Goal: Task Accomplishment & Management: Manage account settings

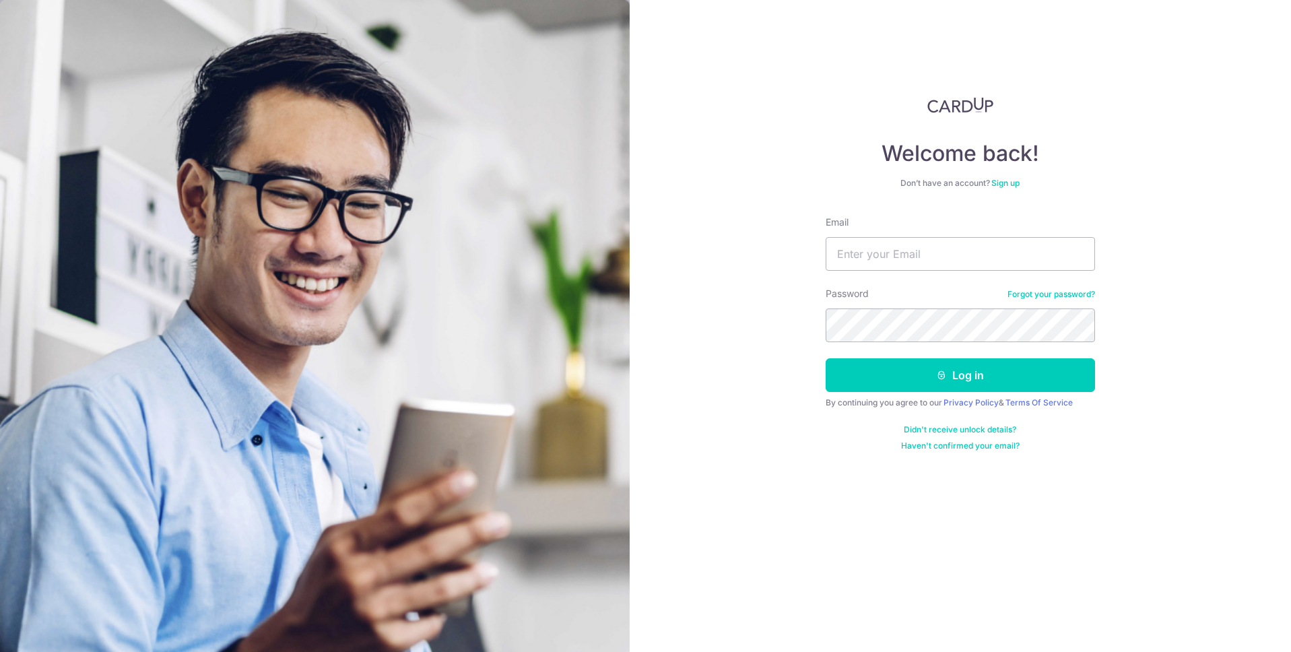
click at [909, 260] on input "Email" at bounding box center [960, 254] width 269 height 34
type input "[EMAIL_ADDRESS][DOMAIN_NAME]"
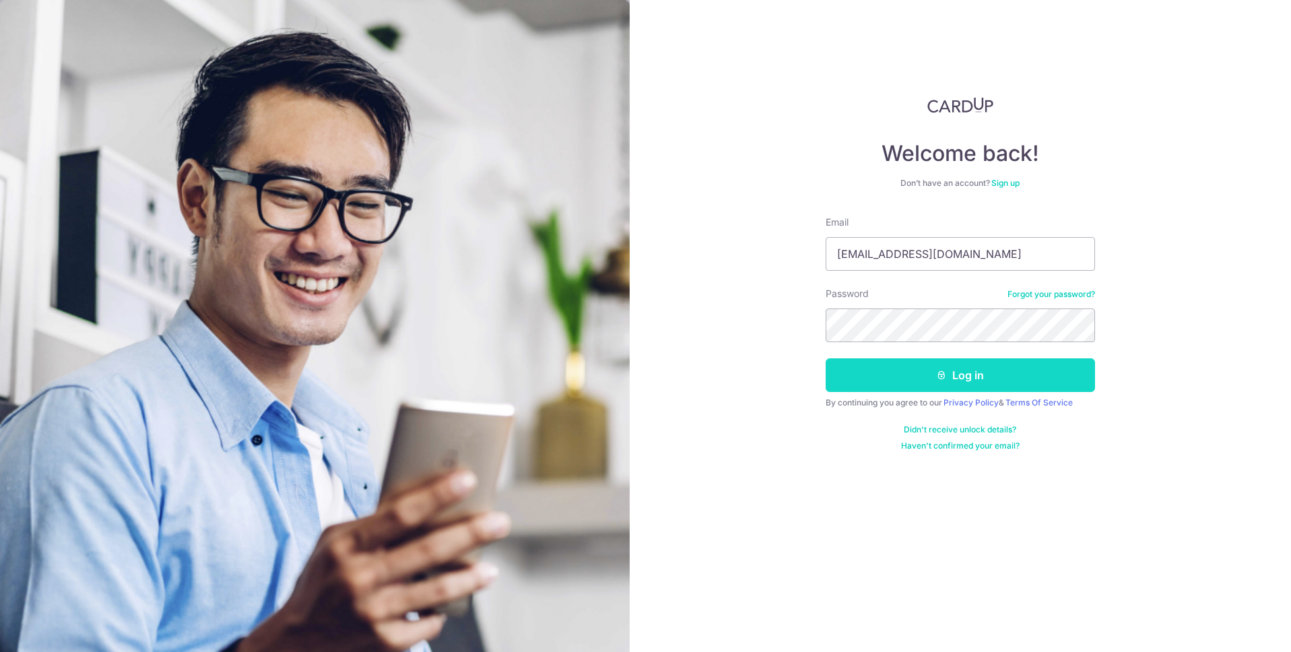
click at [921, 373] on button "Log in" at bounding box center [960, 375] width 269 height 34
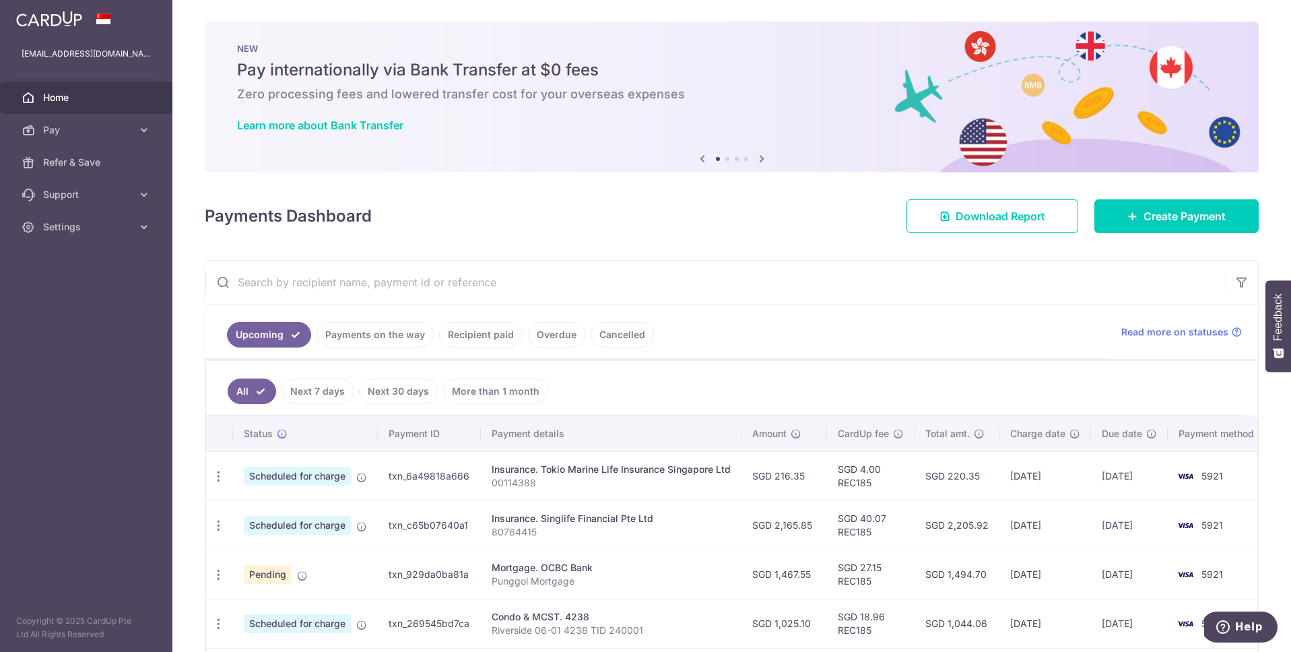
scroll to position [3, 0]
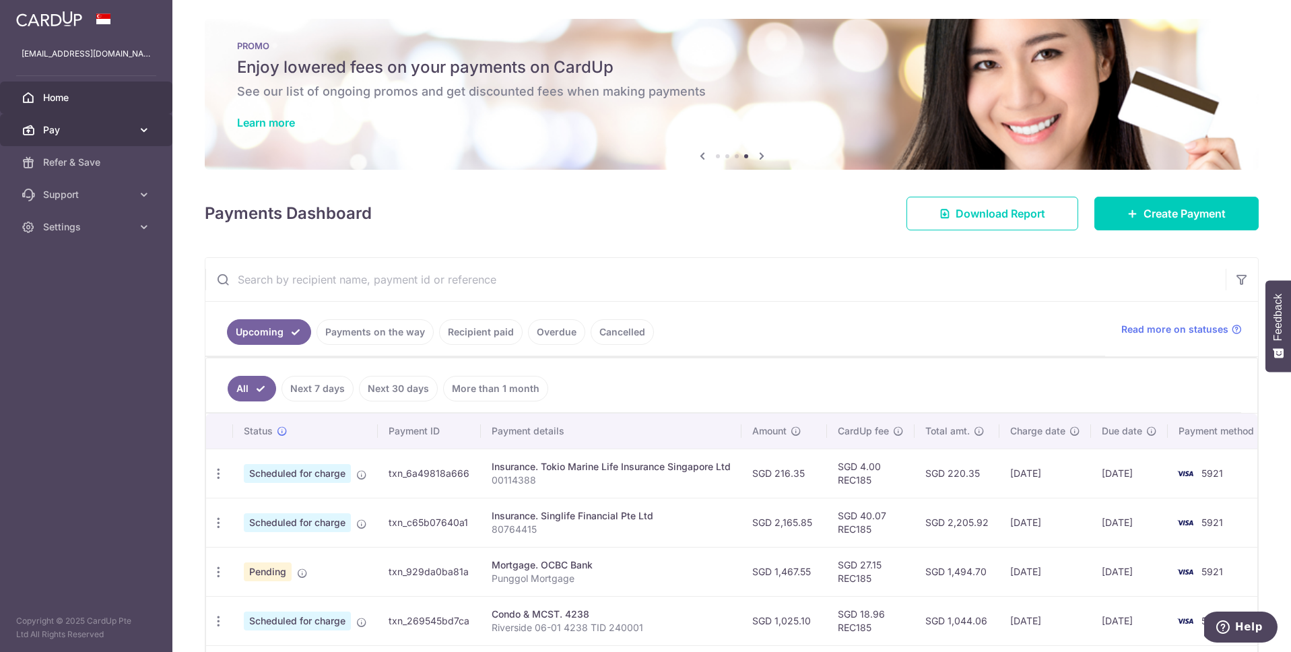
click at [106, 137] on link "Pay" at bounding box center [86, 130] width 172 height 32
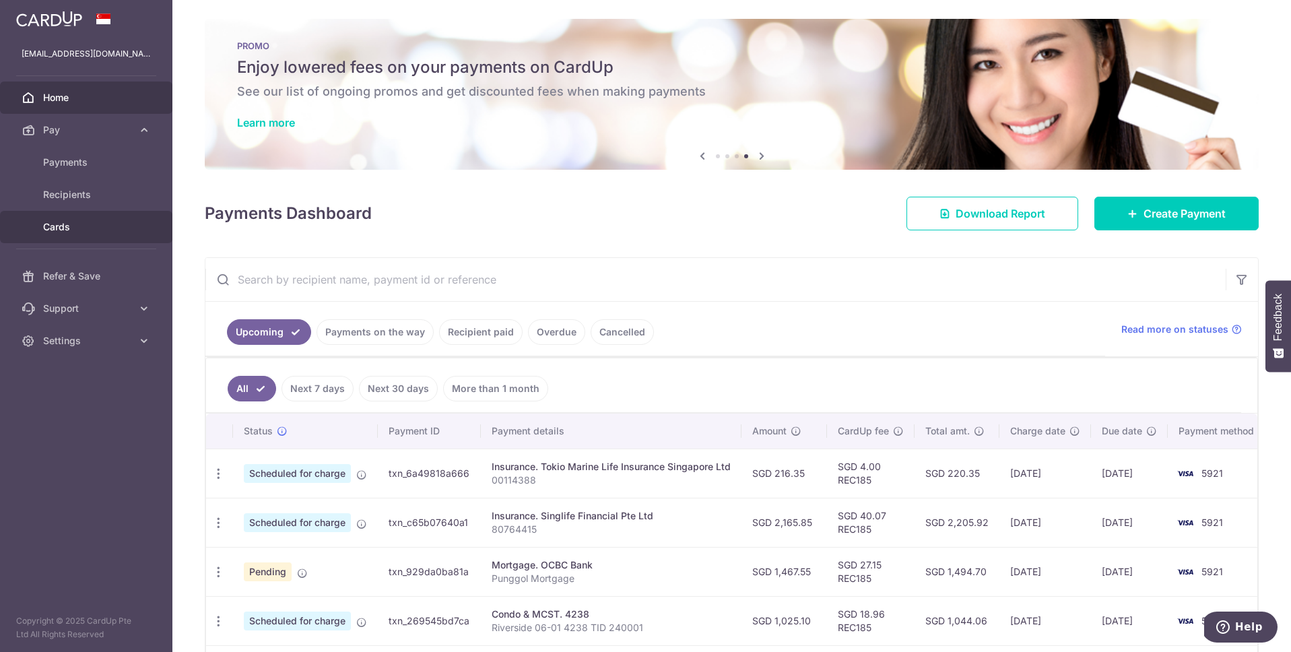
drag, startPoint x: 67, startPoint y: 223, endPoint x: 94, endPoint y: 231, distance: 28.8
click at [66, 223] on span "Cards" at bounding box center [87, 226] width 89 height 13
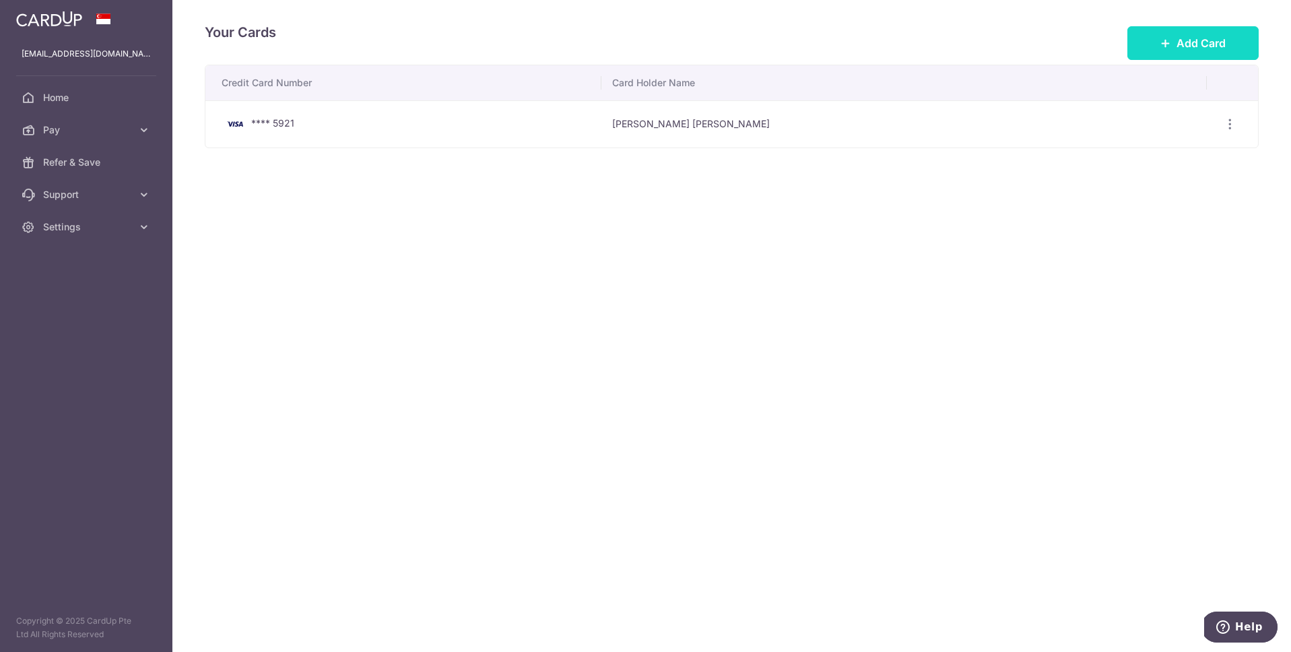
click at [1198, 46] on span "Add Card" at bounding box center [1201, 43] width 49 height 16
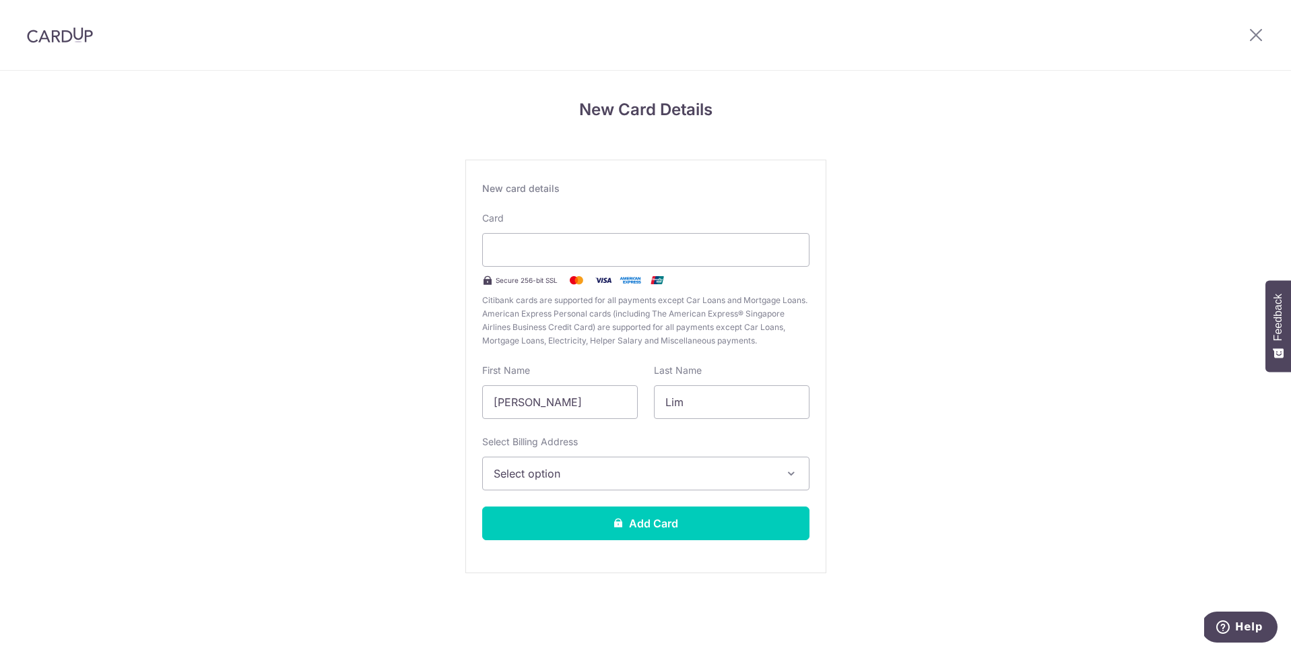
click at [778, 465] on button "Select option" at bounding box center [645, 474] width 327 height 34
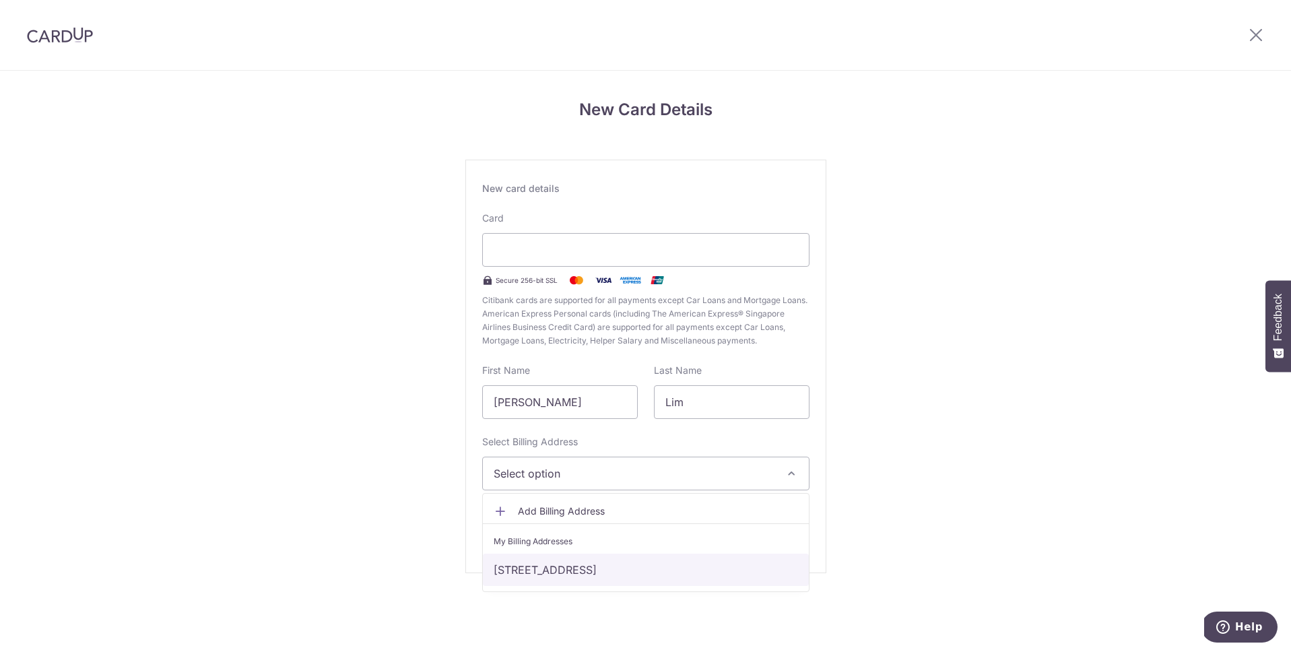
click at [575, 569] on link "1 Jalan Taman 04-06, Singapore, Singapore-329022" at bounding box center [646, 570] width 326 height 32
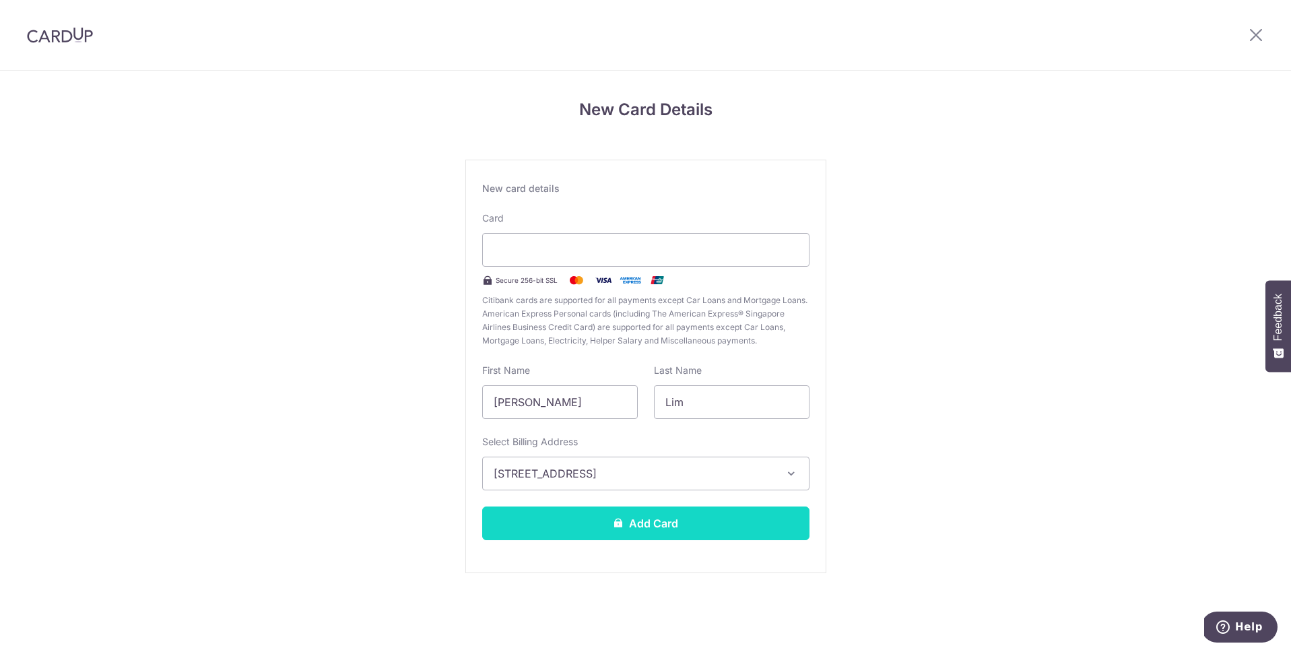
click at [624, 523] on button "Add Card" at bounding box center [645, 524] width 327 height 34
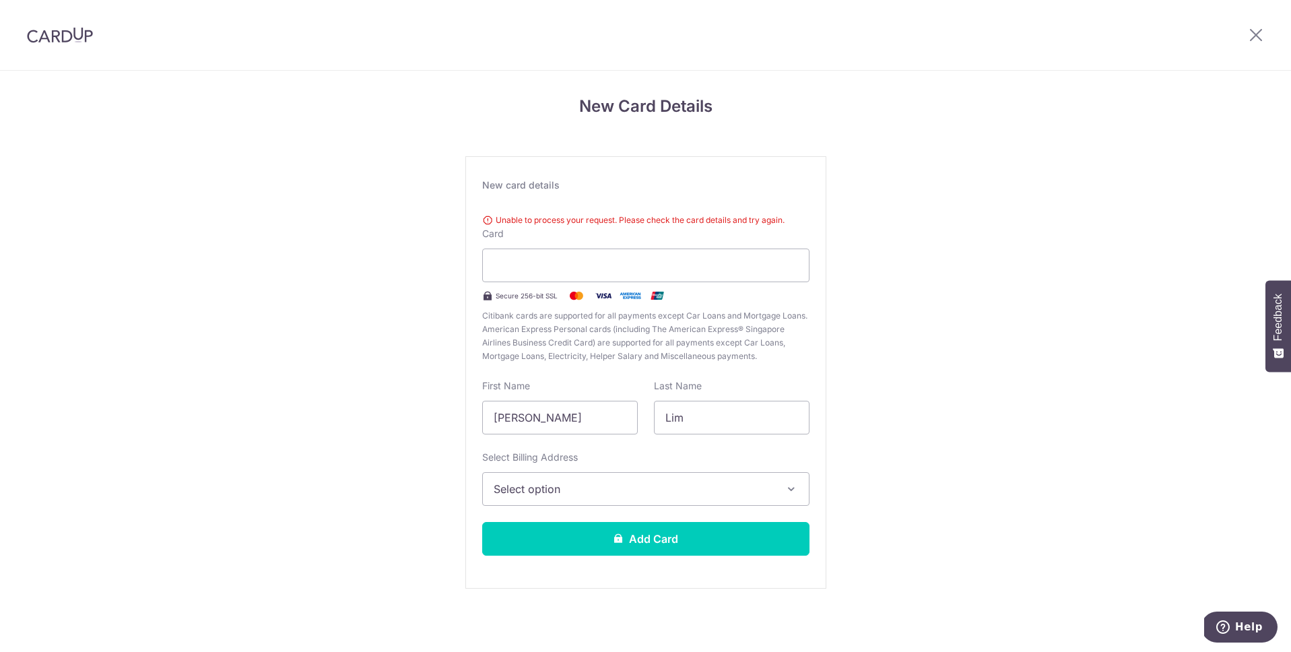
click at [595, 493] on span "Select option" at bounding box center [634, 489] width 280 height 16
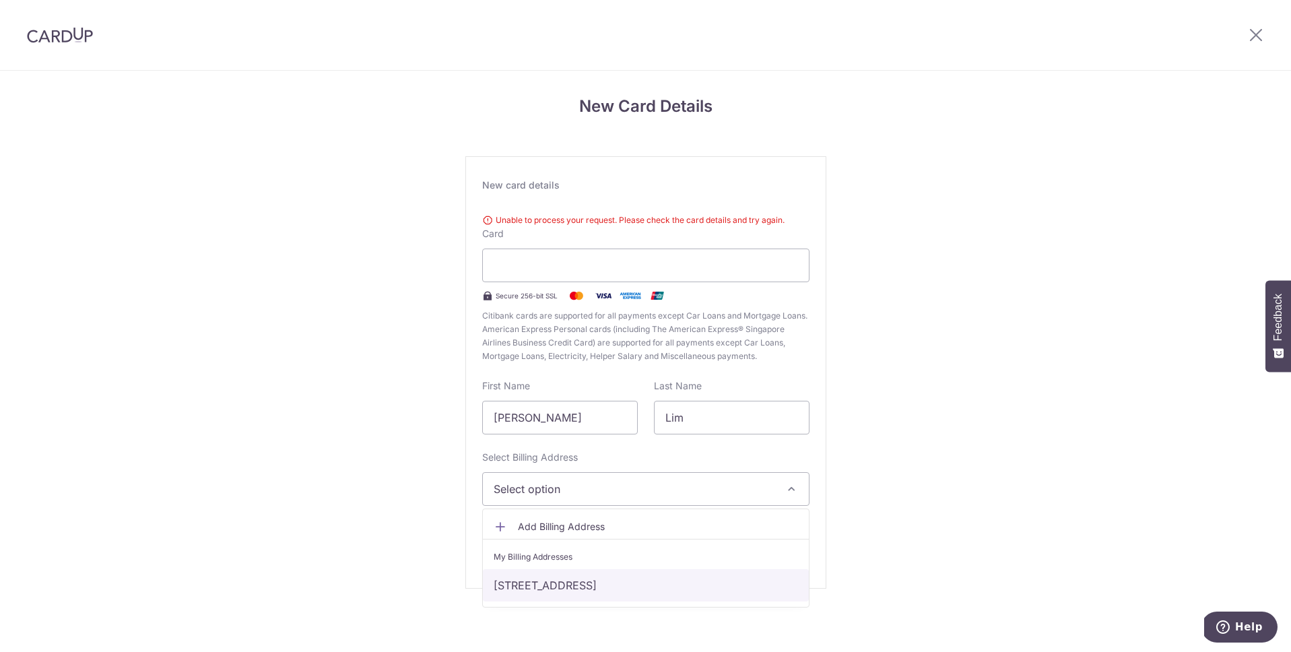
click at [571, 587] on link "1 Jalan Taman 04-06, Singapore, Singapore-329022" at bounding box center [646, 585] width 326 height 32
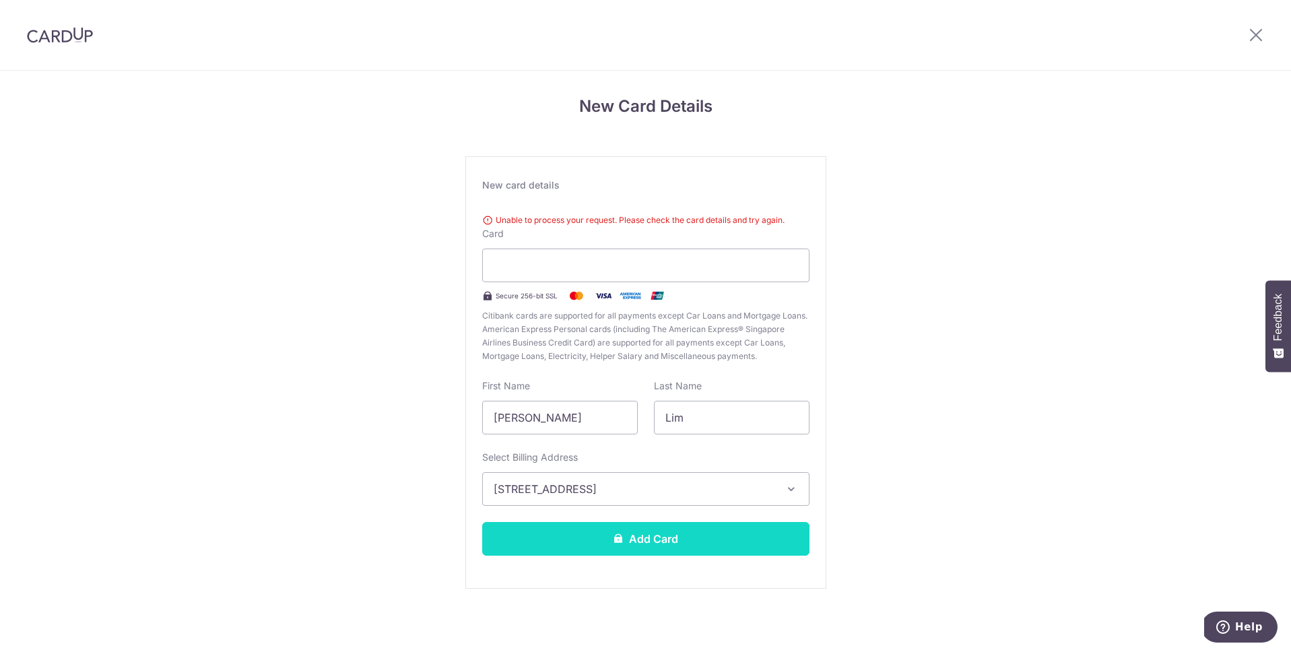
click at [591, 540] on button "Add Card" at bounding box center [645, 539] width 327 height 34
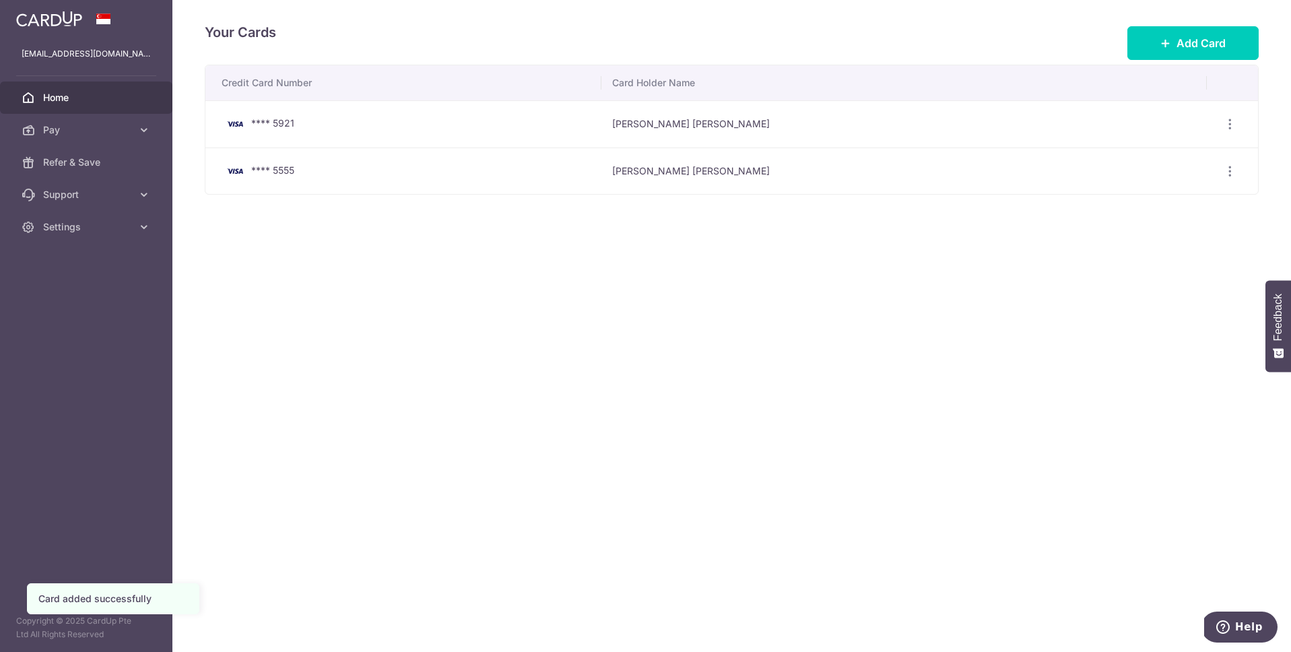
click at [53, 99] on span "Home" at bounding box center [87, 97] width 89 height 13
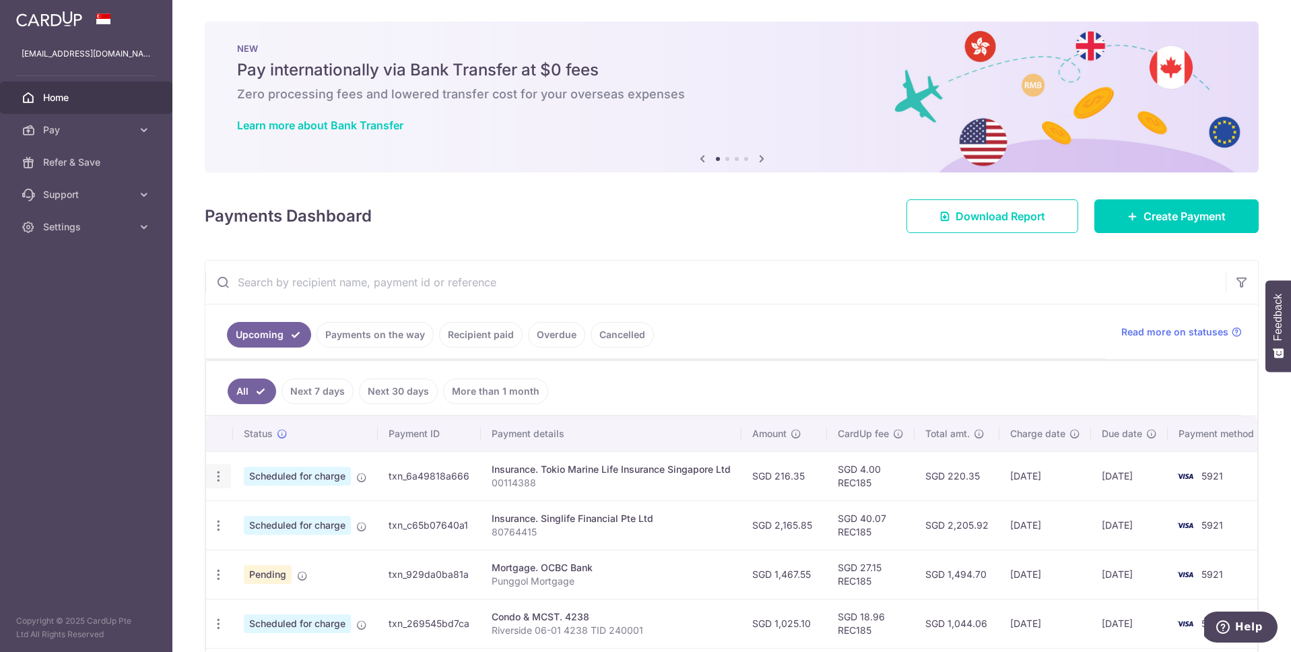
click at [214, 476] on icon "button" at bounding box center [219, 477] width 14 height 14
click at [265, 509] on span "Update payment" at bounding box center [291, 513] width 92 height 16
radio input "true"
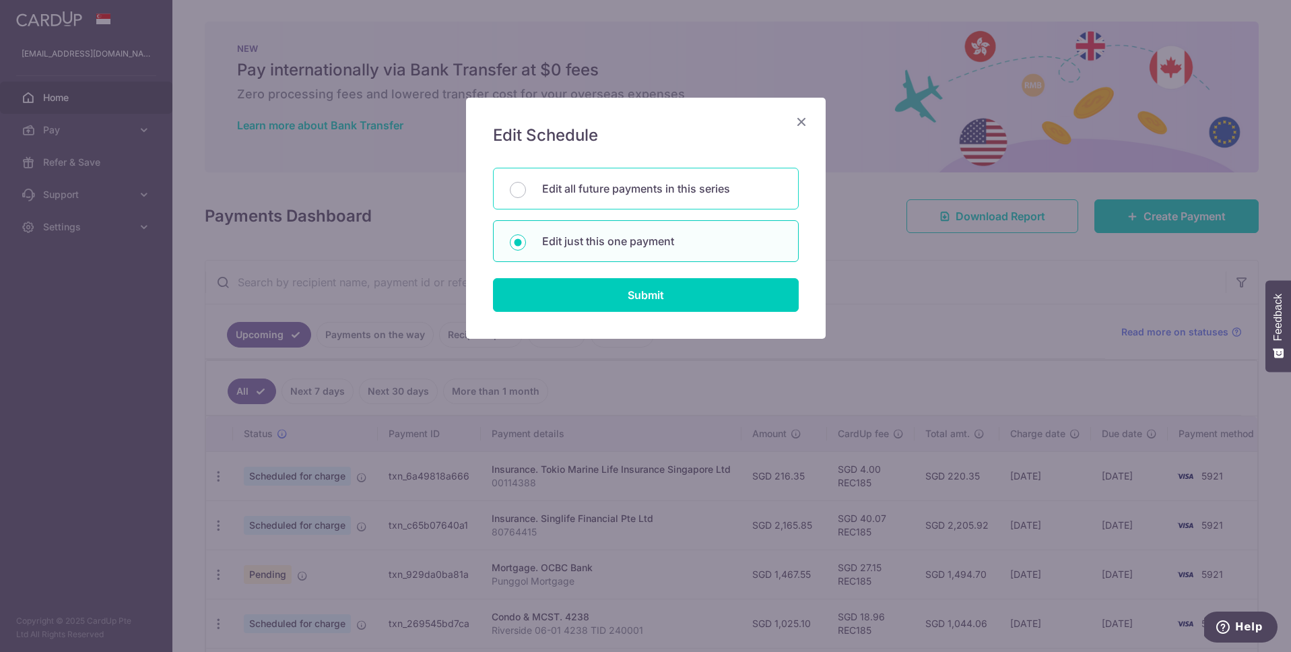
click at [631, 190] on p "Edit all future payments in this series" at bounding box center [662, 189] width 240 height 16
click at [526, 190] on input "Edit all future payments in this series" at bounding box center [518, 190] width 16 height 16
radio input "true"
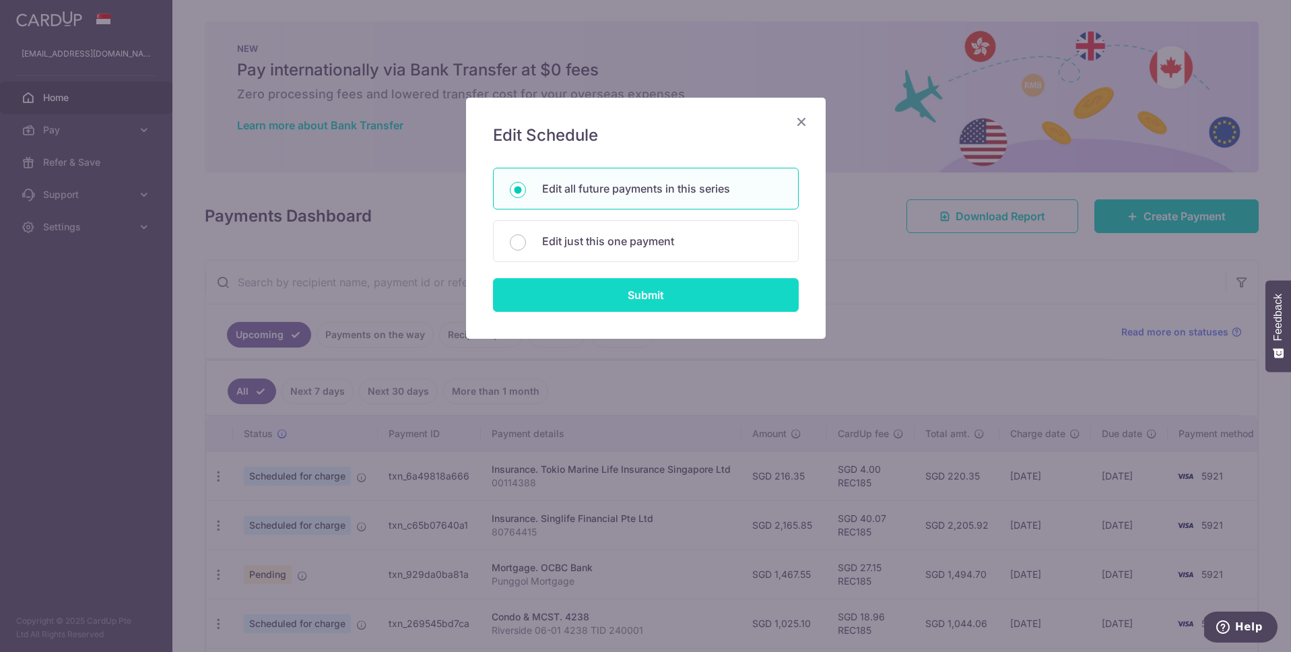
click at [614, 292] on input "Submit" at bounding box center [646, 295] width 306 height 34
radio input "true"
type input "216.35"
type input "00114388"
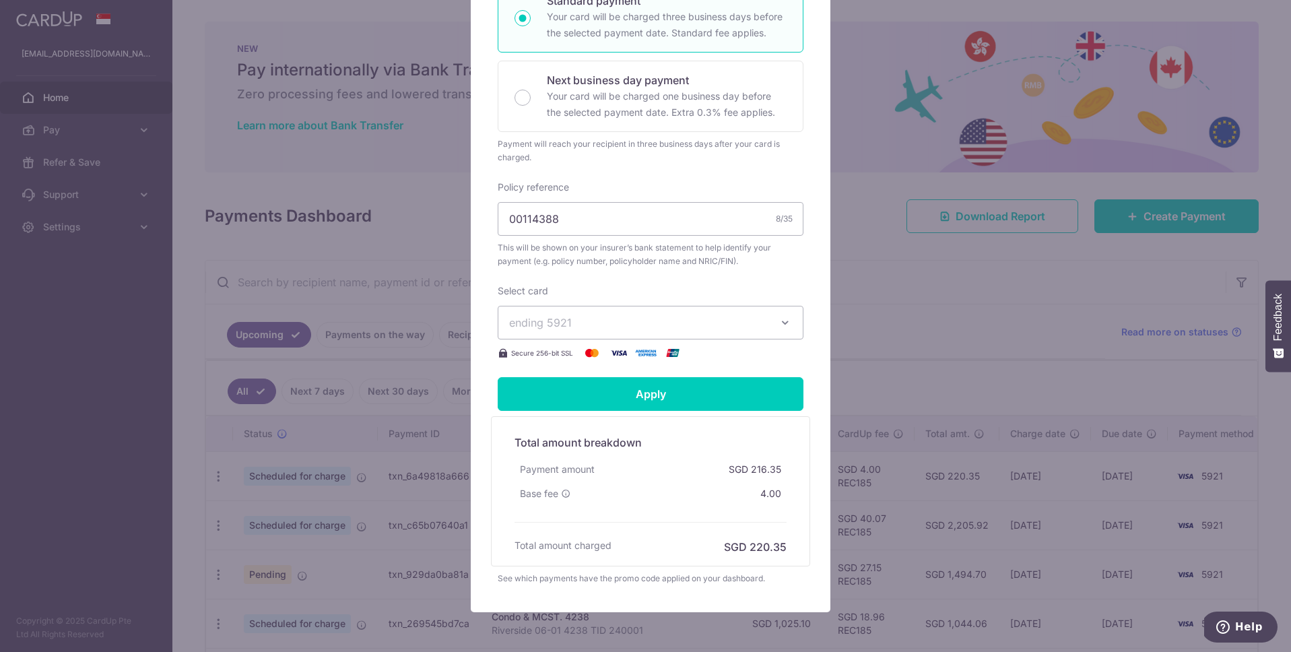
scroll to position [337, 0]
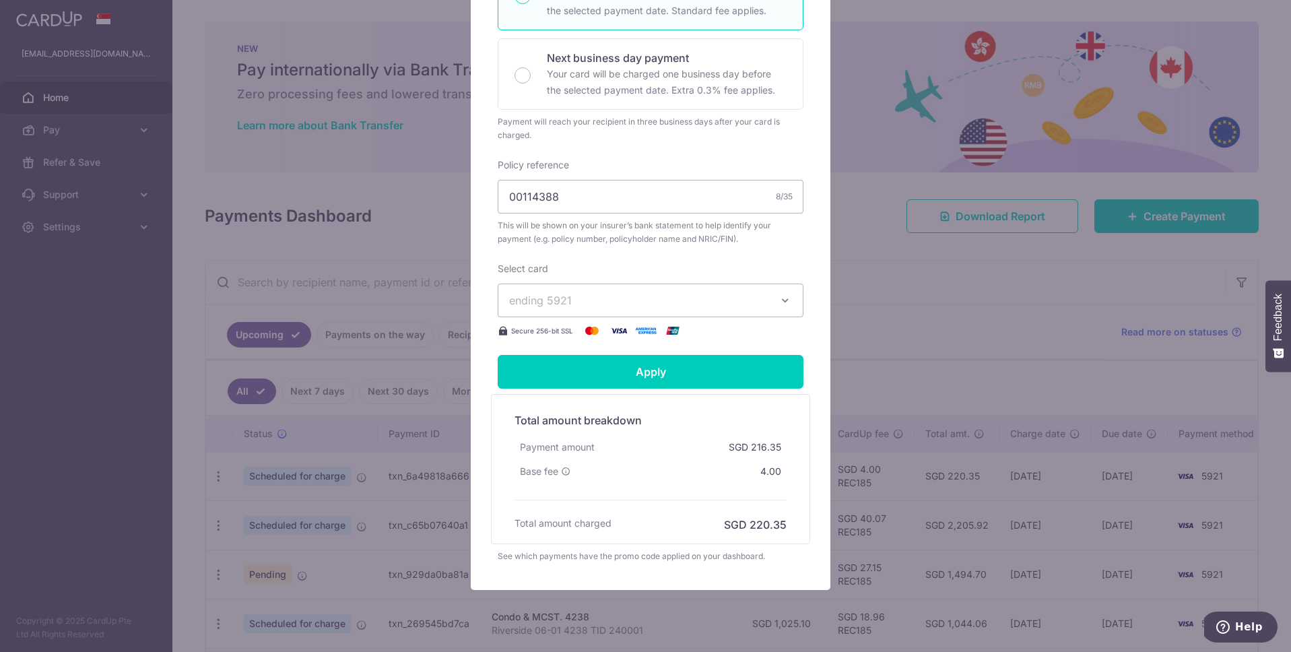
click at [688, 299] on span "ending 5921" at bounding box center [638, 300] width 259 height 16
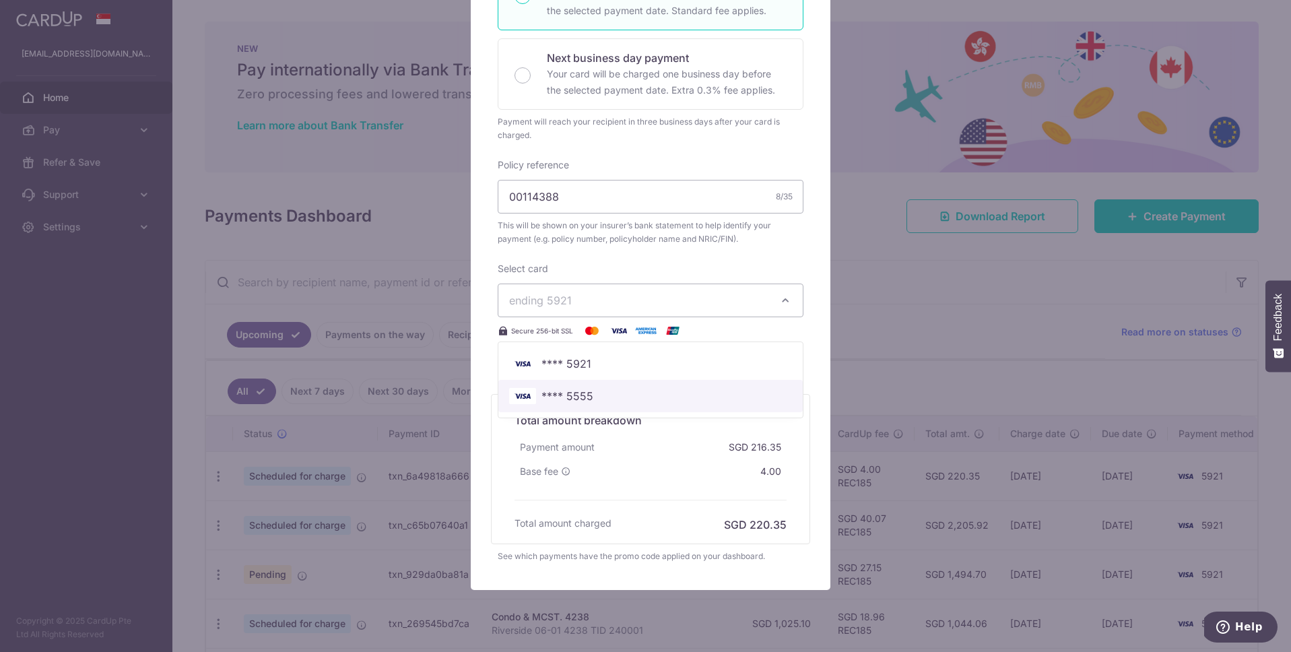
click at [581, 401] on span "**** 5555" at bounding box center [568, 396] width 52 height 16
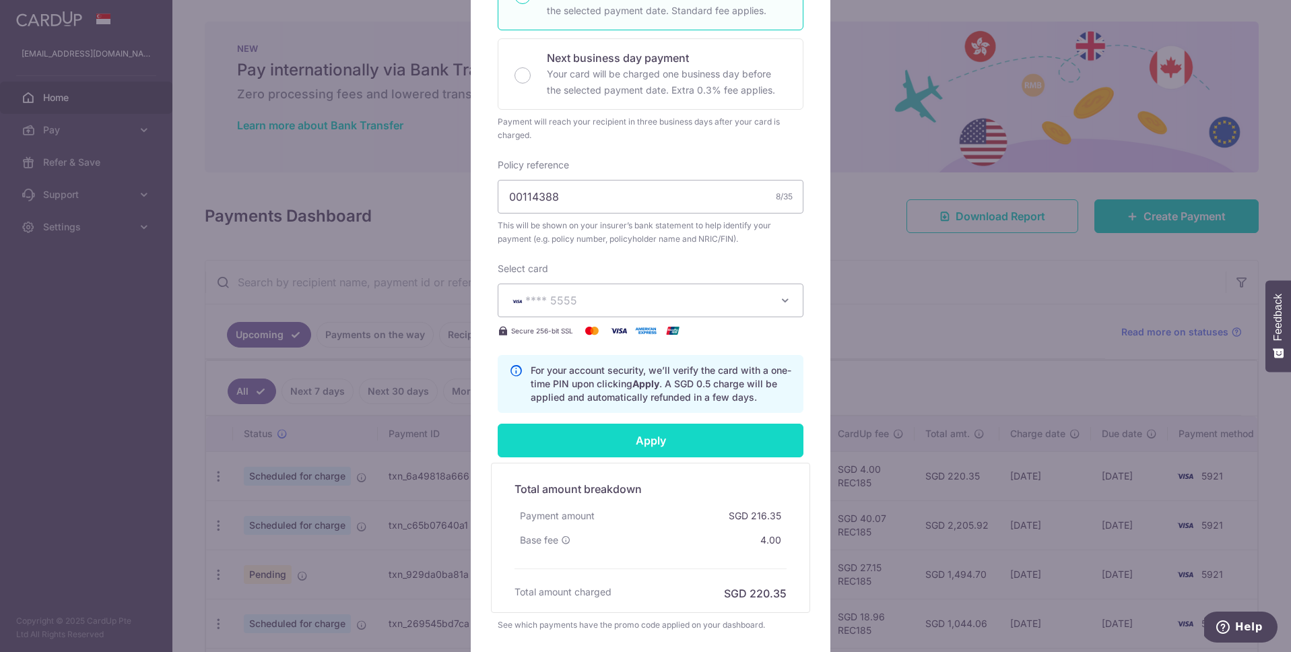
click at [618, 440] on input "Apply" at bounding box center [651, 441] width 306 height 34
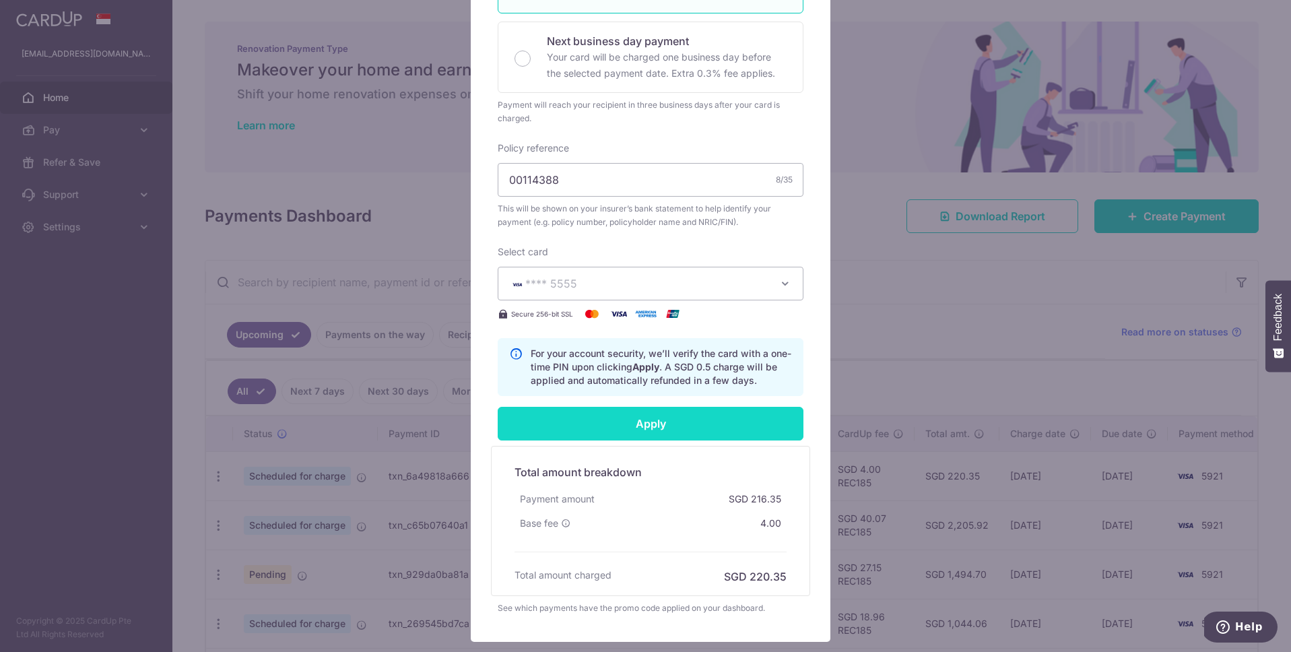
scroll to position [381, 0]
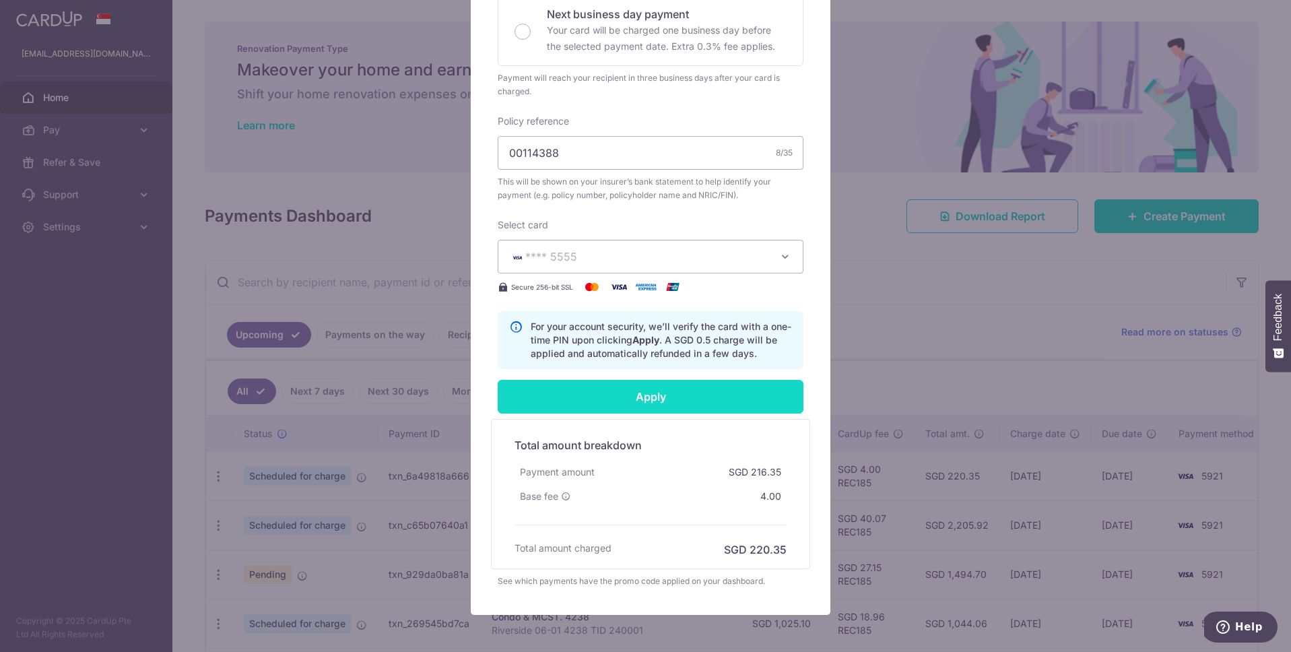
click at [730, 395] on input "Apply" at bounding box center [651, 397] width 306 height 34
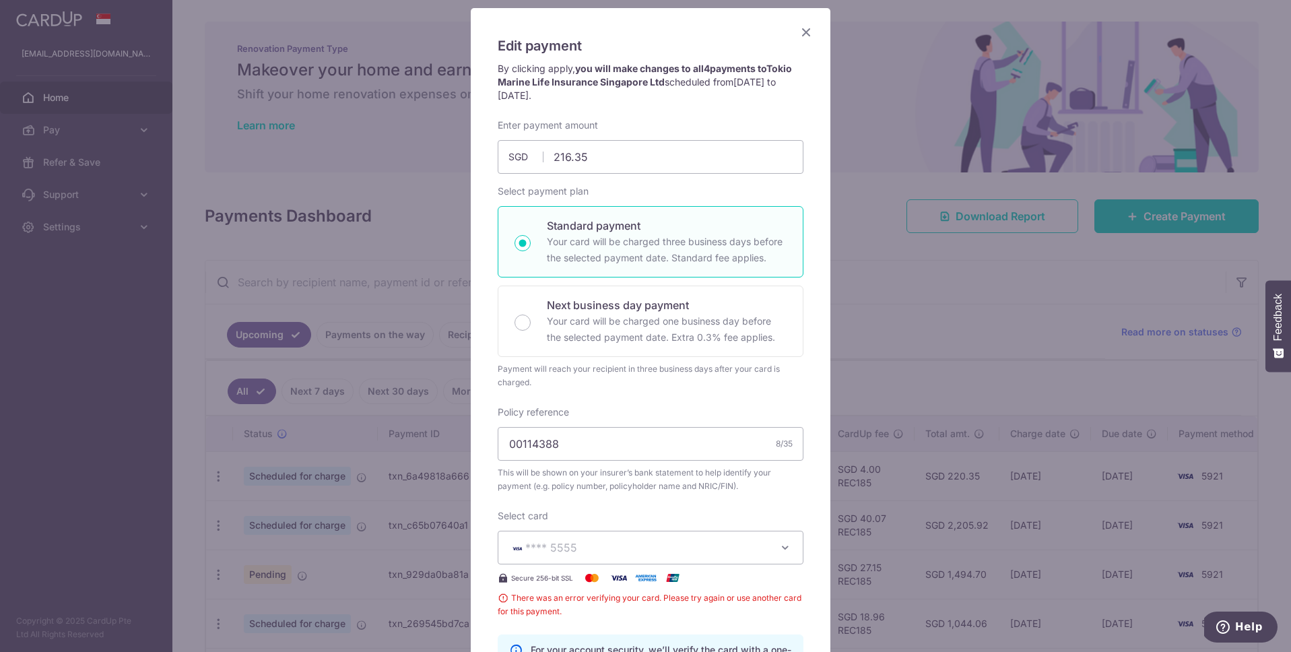
scroll to position [0, 0]
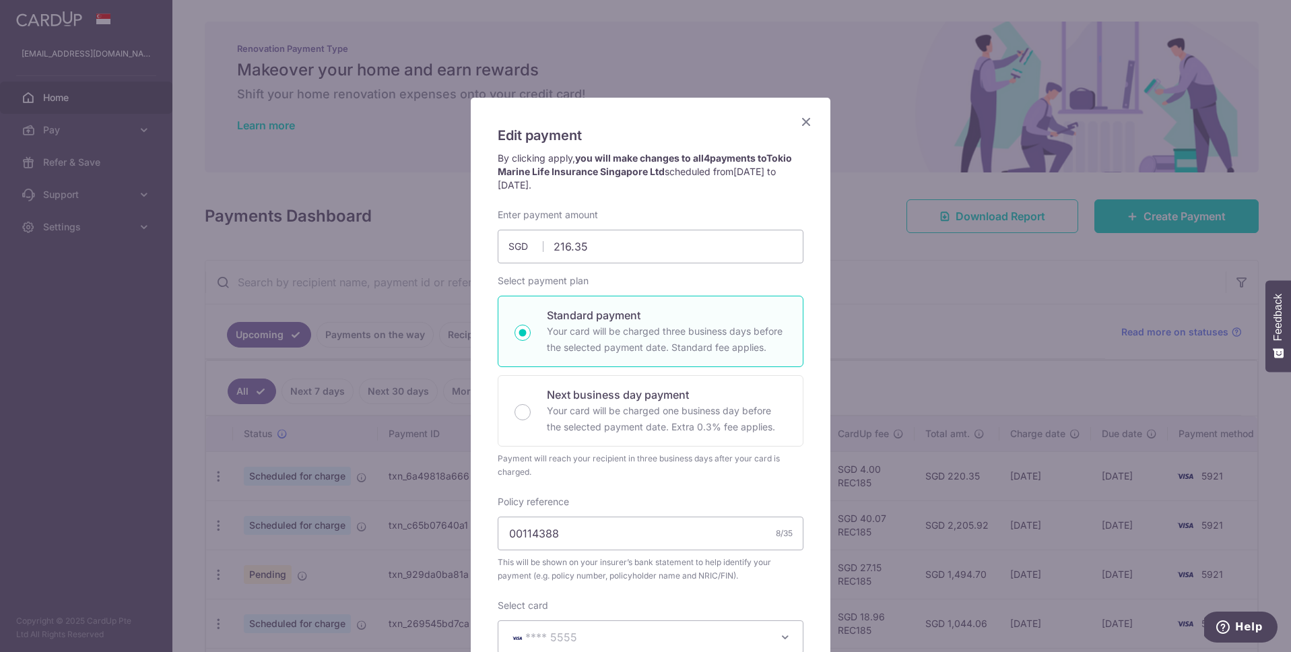
click at [802, 119] on icon "Close" at bounding box center [806, 121] width 16 height 17
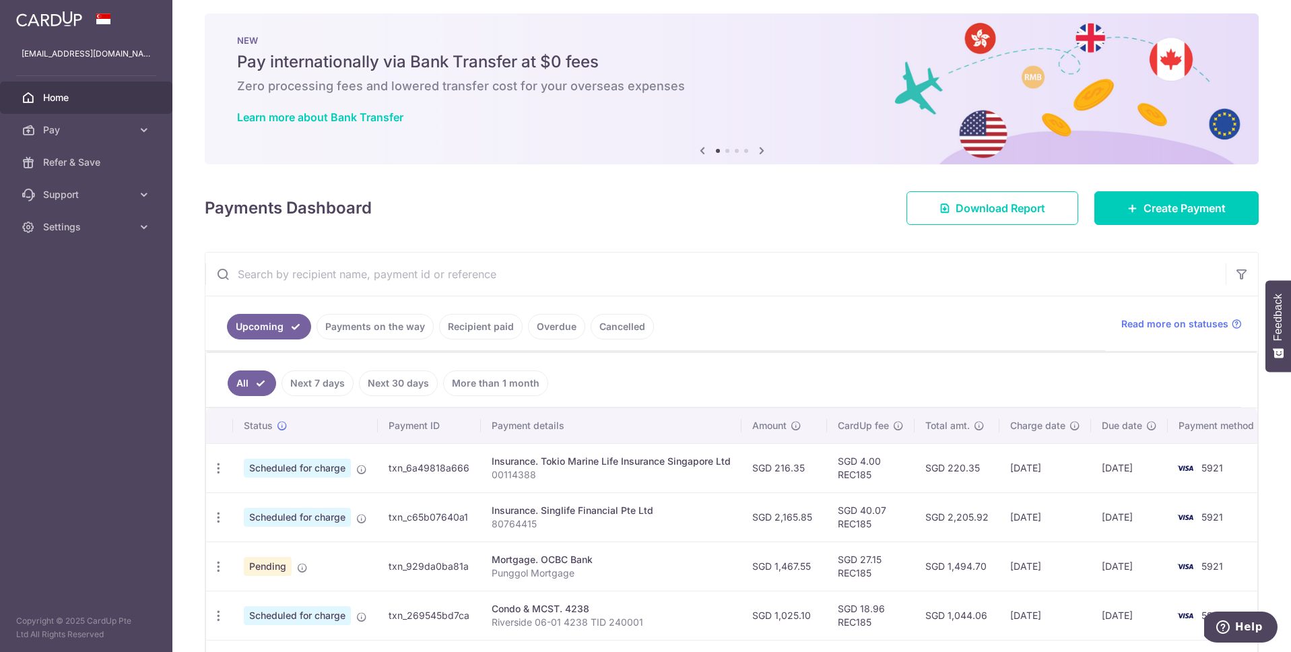
scroll to position [44, 0]
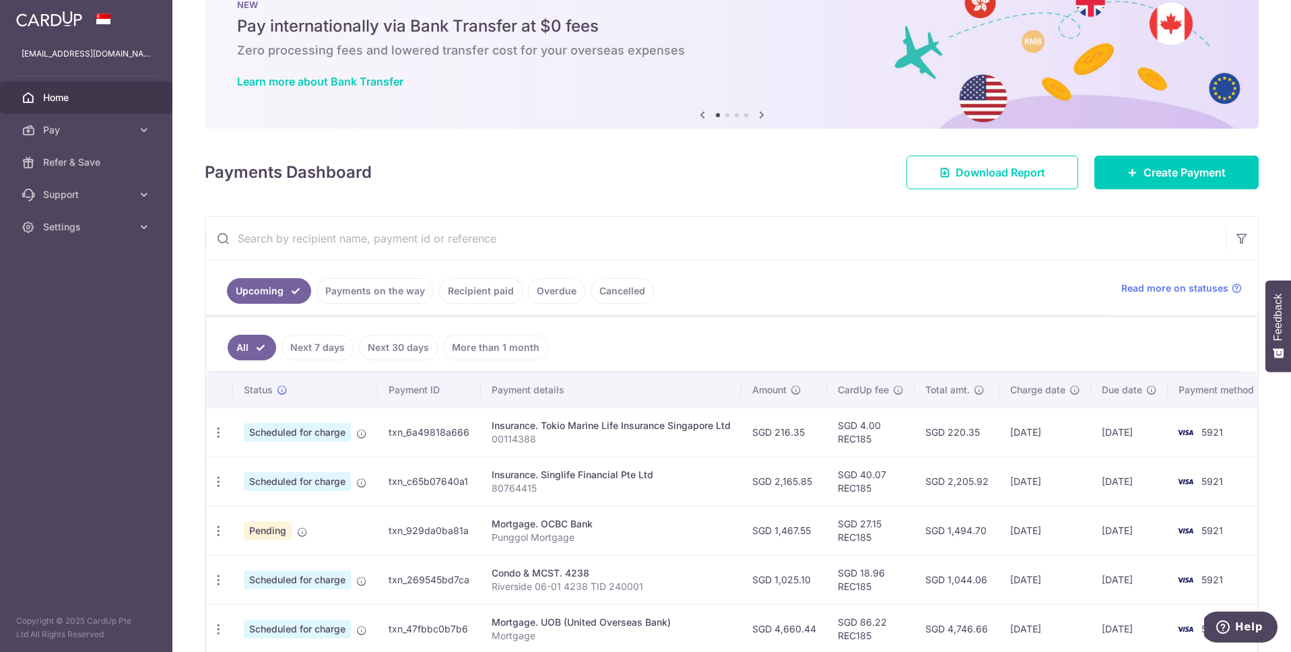
click at [512, 437] on p "00114388" at bounding box center [611, 438] width 239 height 13
drag, startPoint x: 544, startPoint y: 438, endPoint x: 490, endPoint y: 439, distance: 53.2
click at [492, 439] on p "00114388" at bounding box center [611, 438] width 239 height 13
copy p "00114388"
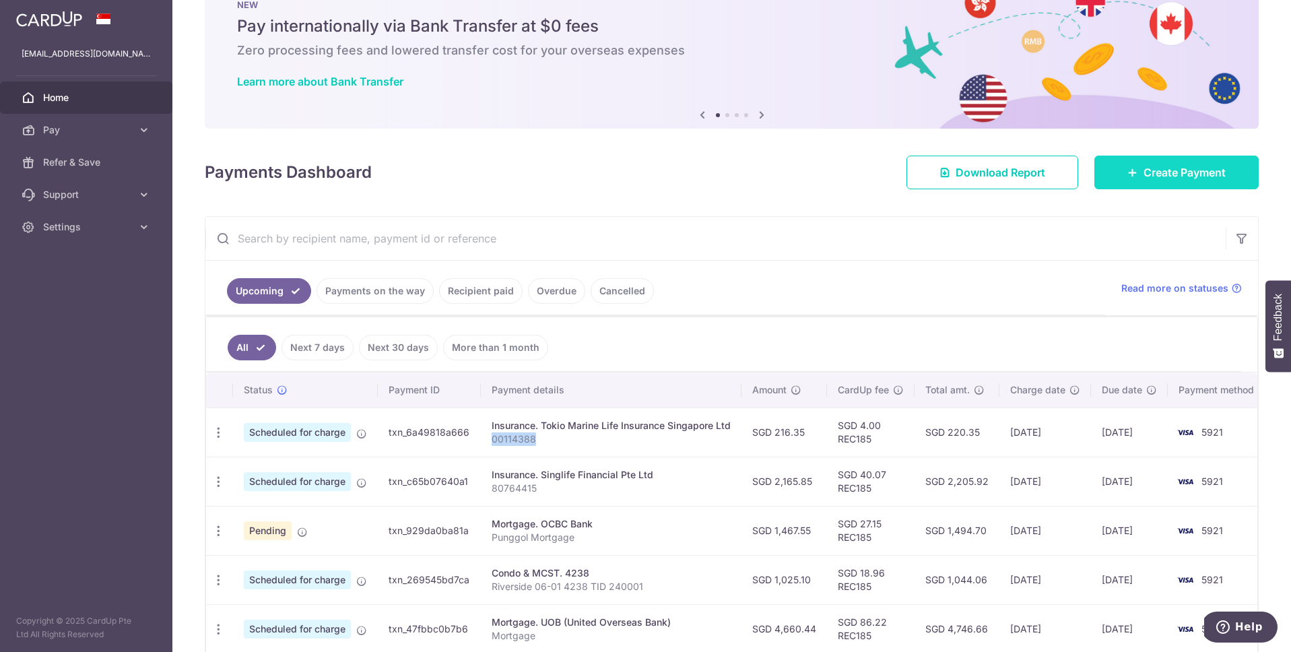
click at [1151, 170] on span "Create Payment" at bounding box center [1185, 172] width 82 height 16
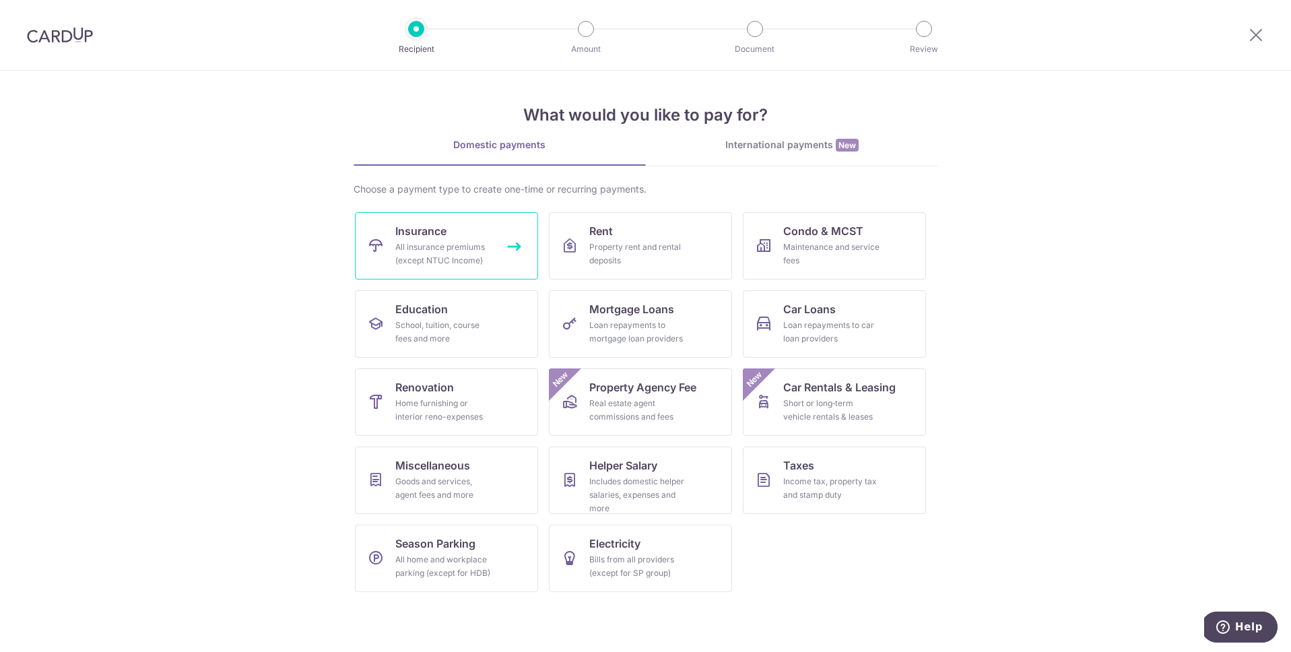
click at [440, 243] on div "All insurance premiums (except NTUC Income)" at bounding box center [443, 253] width 97 height 27
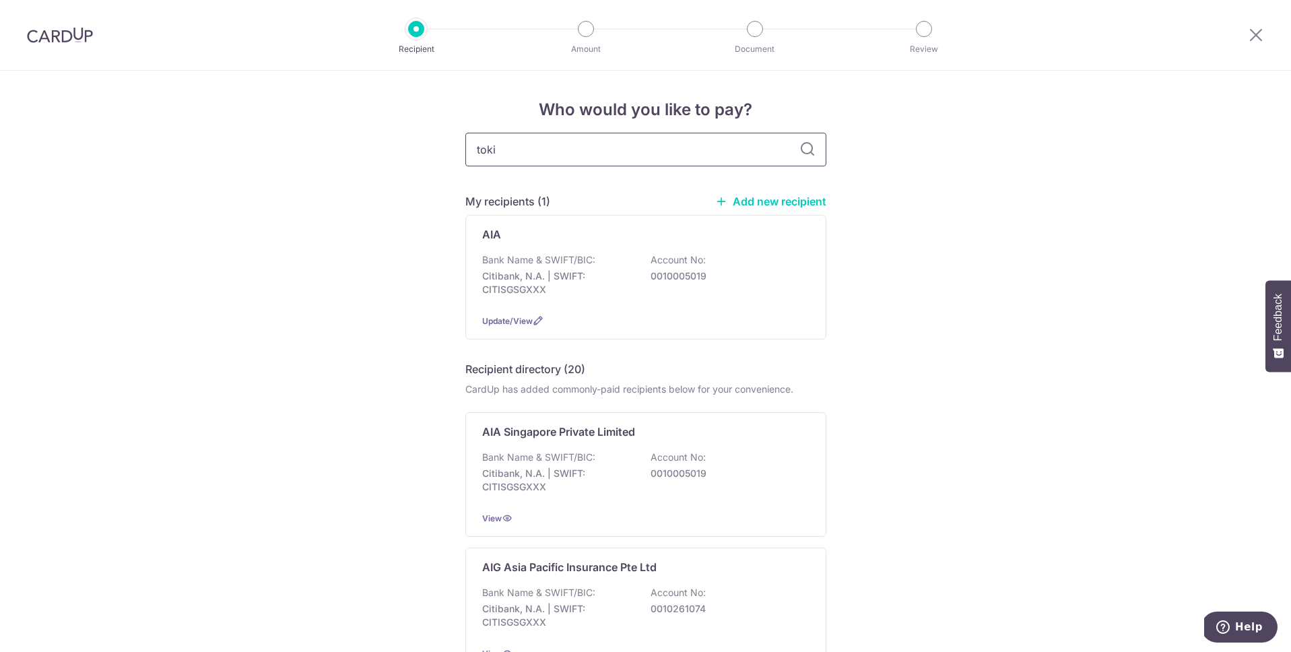
type input "[GEOGRAPHIC_DATA]"
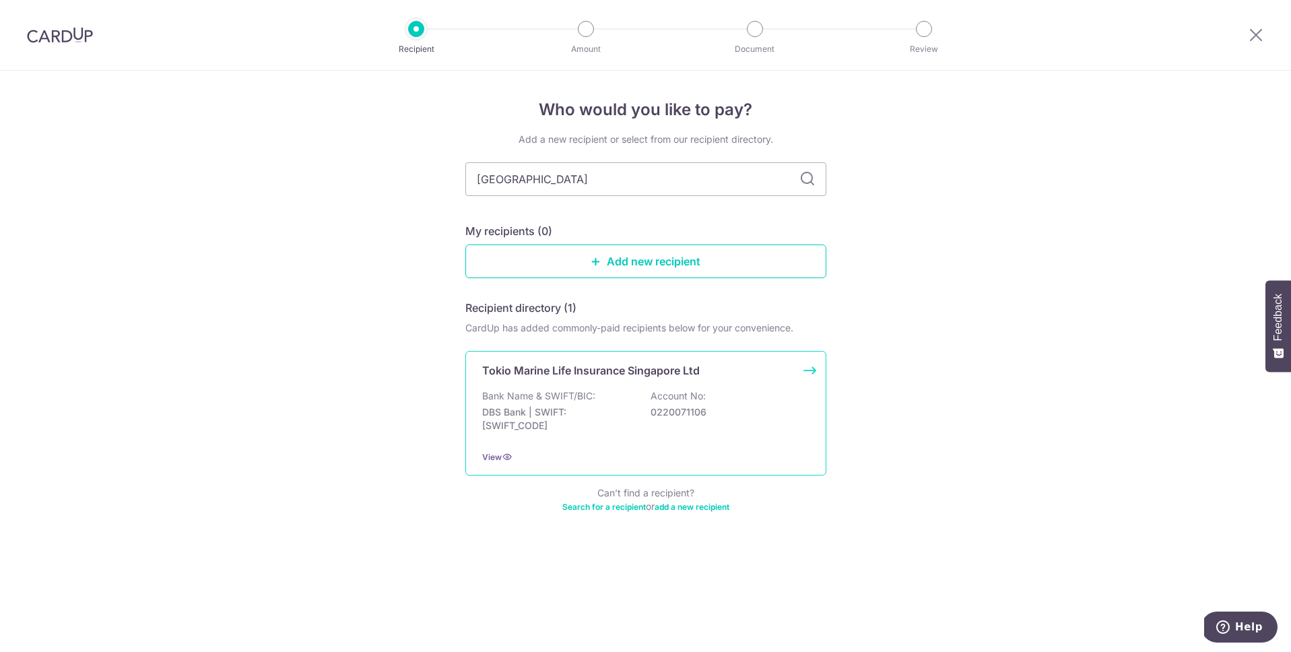
click at [595, 403] on div "Bank Name & SWIFT/BIC: DBS Bank | SWIFT: DBSSSGSGXXX Account No: 0220071106" at bounding box center [645, 414] width 327 height 50
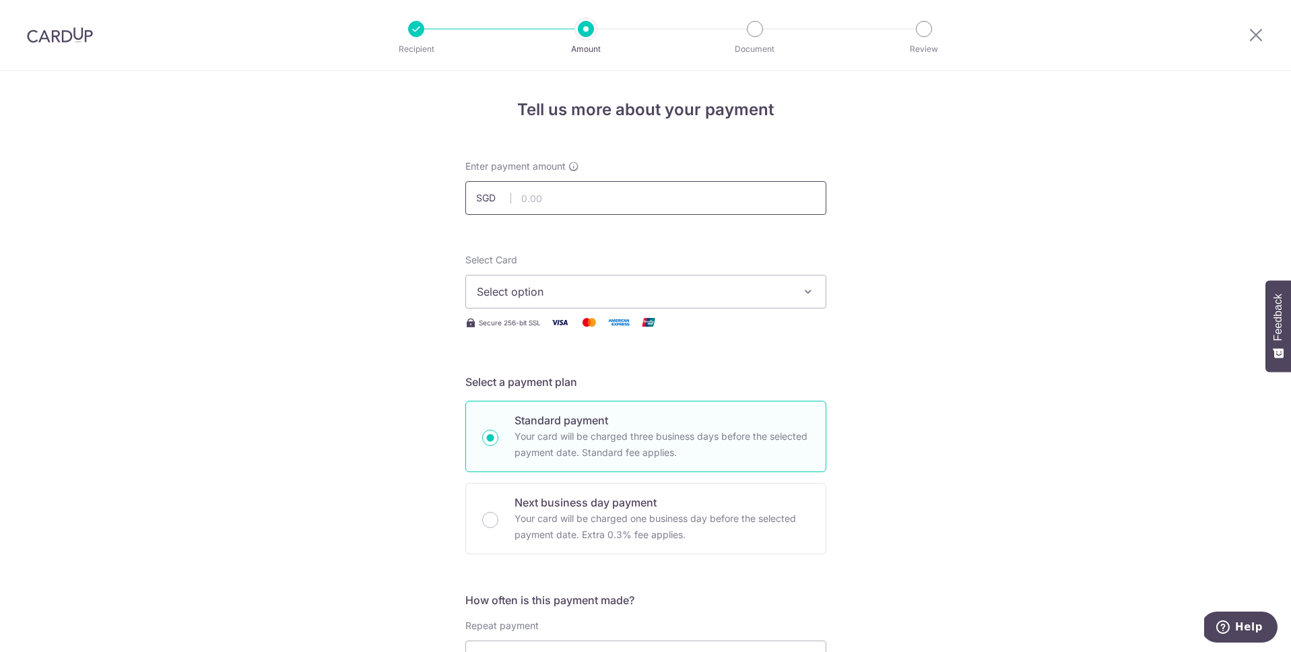
click at [558, 197] on input "text" at bounding box center [645, 198] width 361 height 34
click at [520, 201] on input "text" at bounding box center [645, 198] width 361 height 34
type input "216.35"
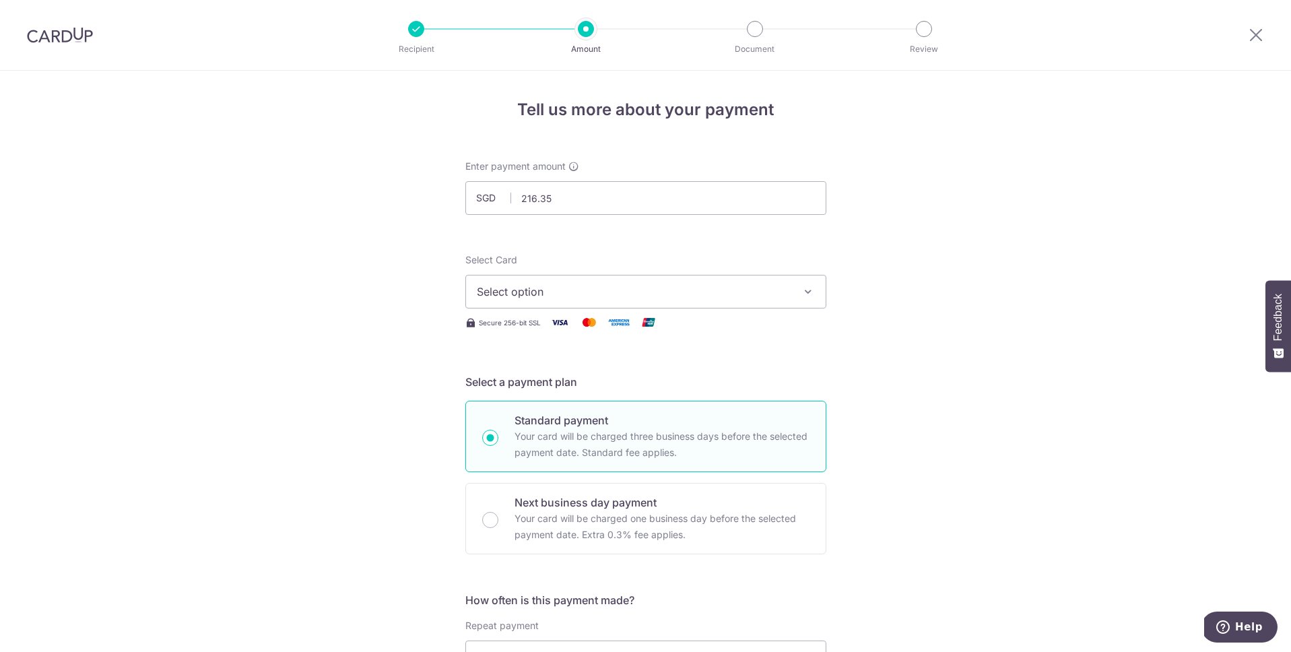
click at [564, 290] on span "Select option" at bounding box center [634, 292] width 314 height 16
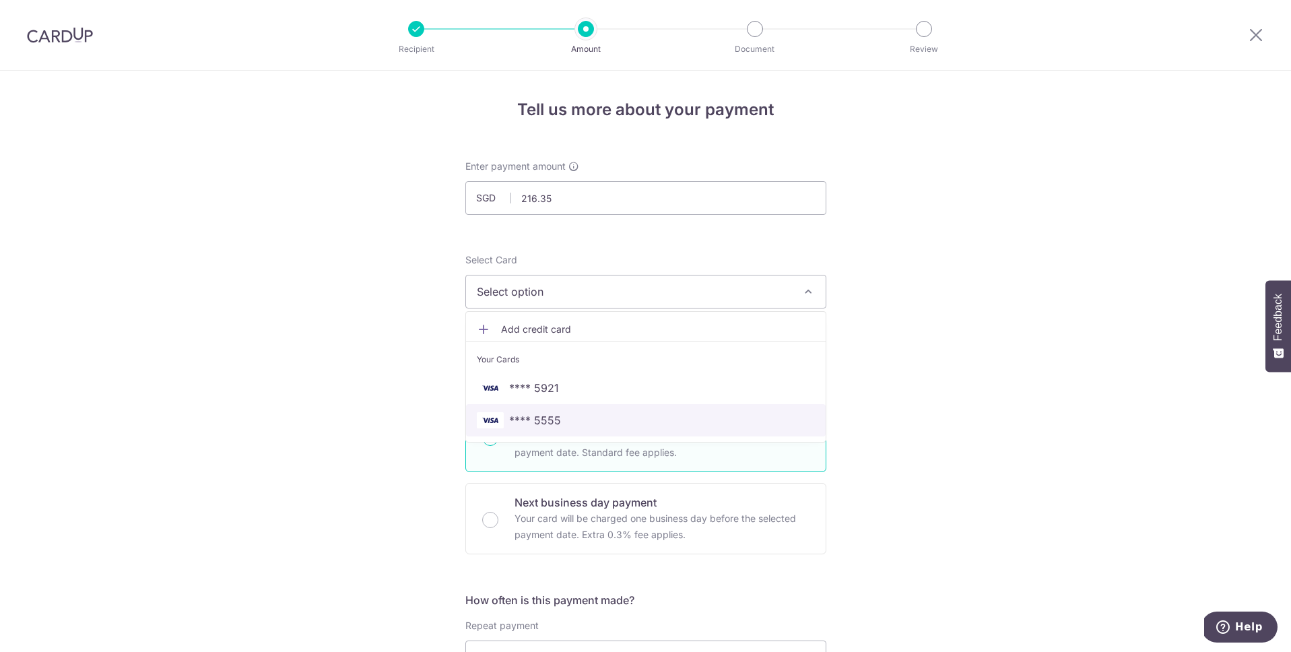
drag, startPoint x: 557, startPoint y: 420, endPoint x: 567, endPoint y: 416, distance: 10.5
click at [557, 420] on span "**** 5555" at bounding box center [646, 420] width 338 height 16
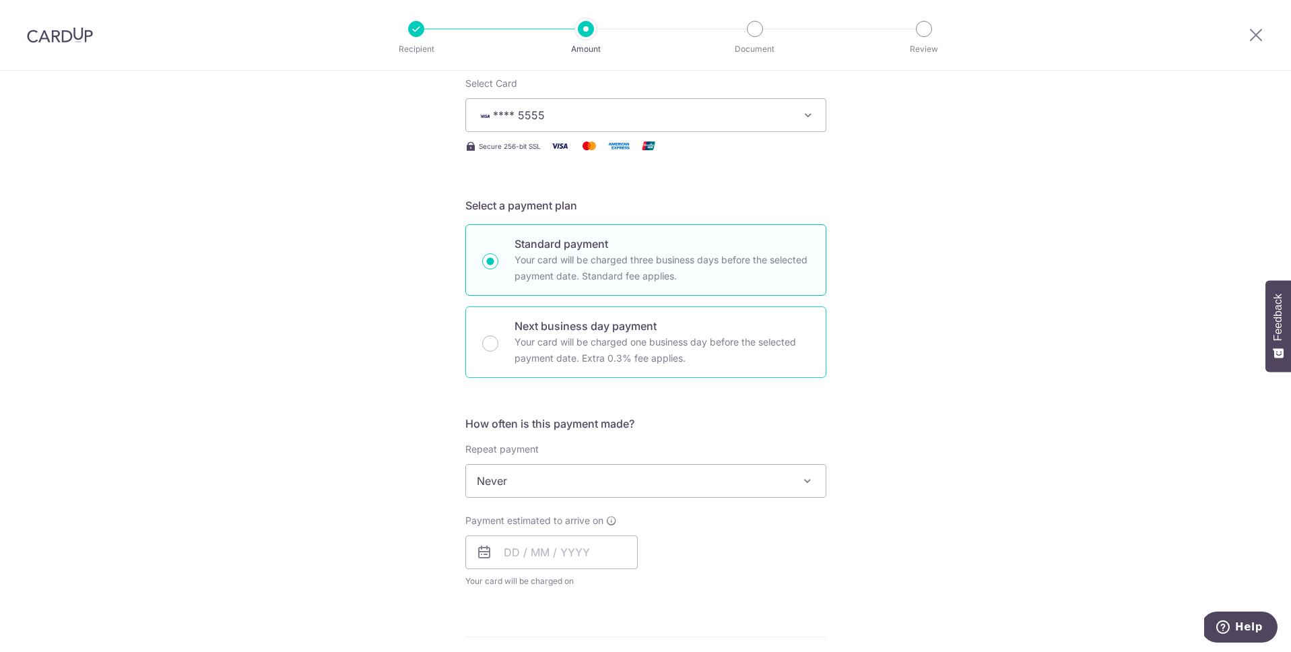
scroll to position [213, 0]
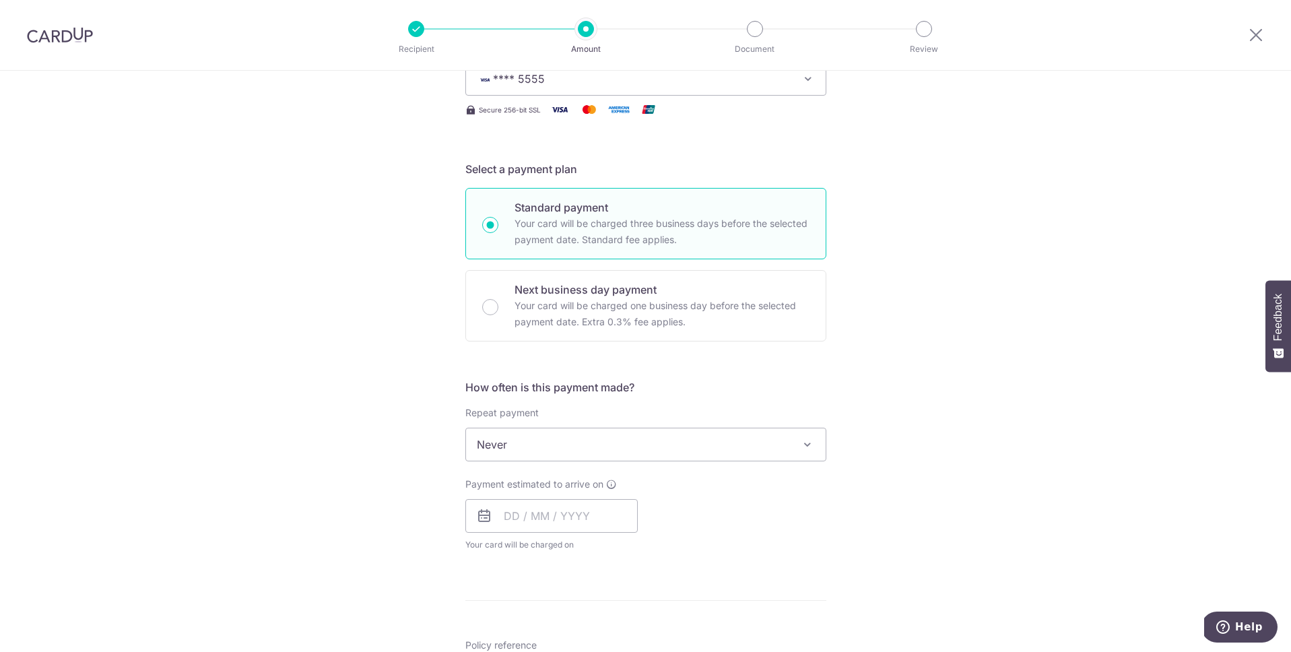
click at [633, 442] on span "Never" at bounding box center [646, 444] width 360 height 32
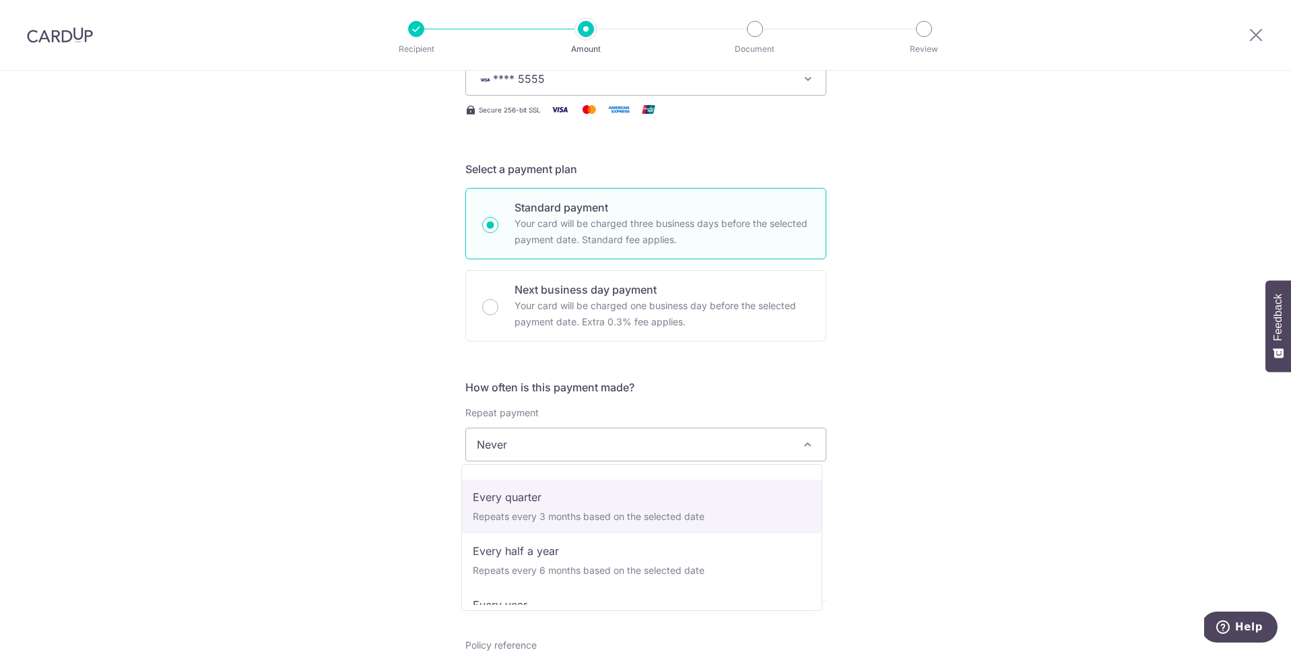
scroll to position [103, 0]
select select "3"
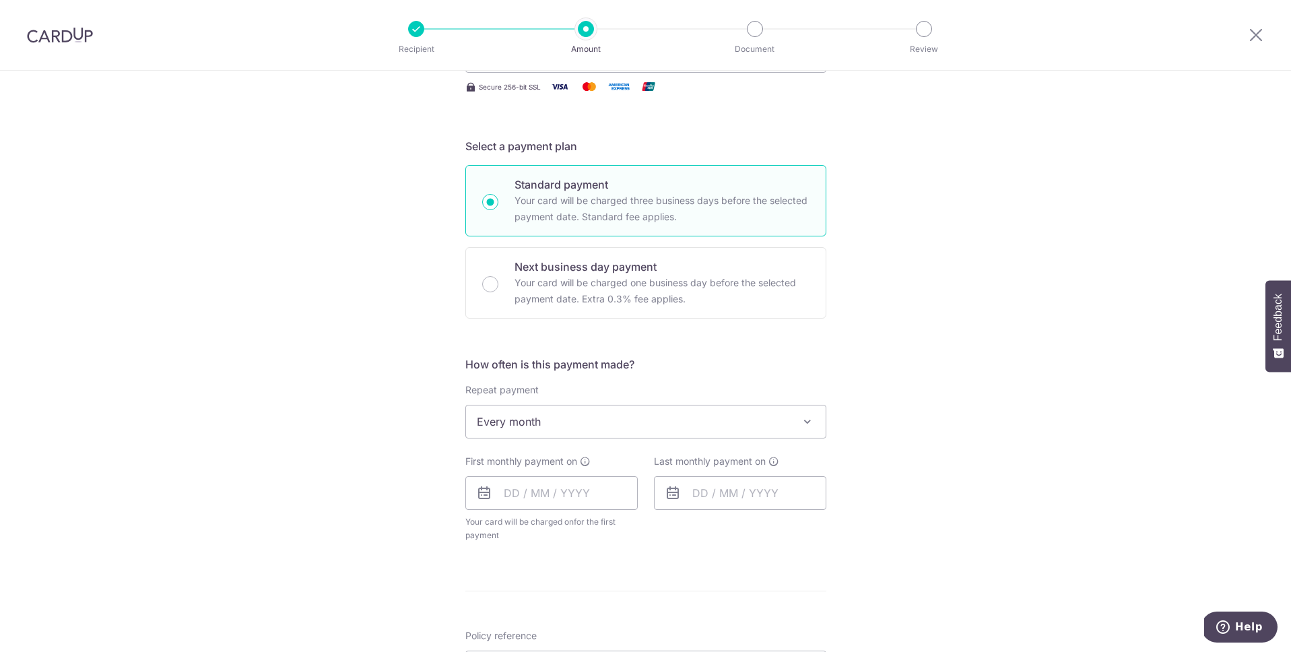
scroll to position [261, 0]
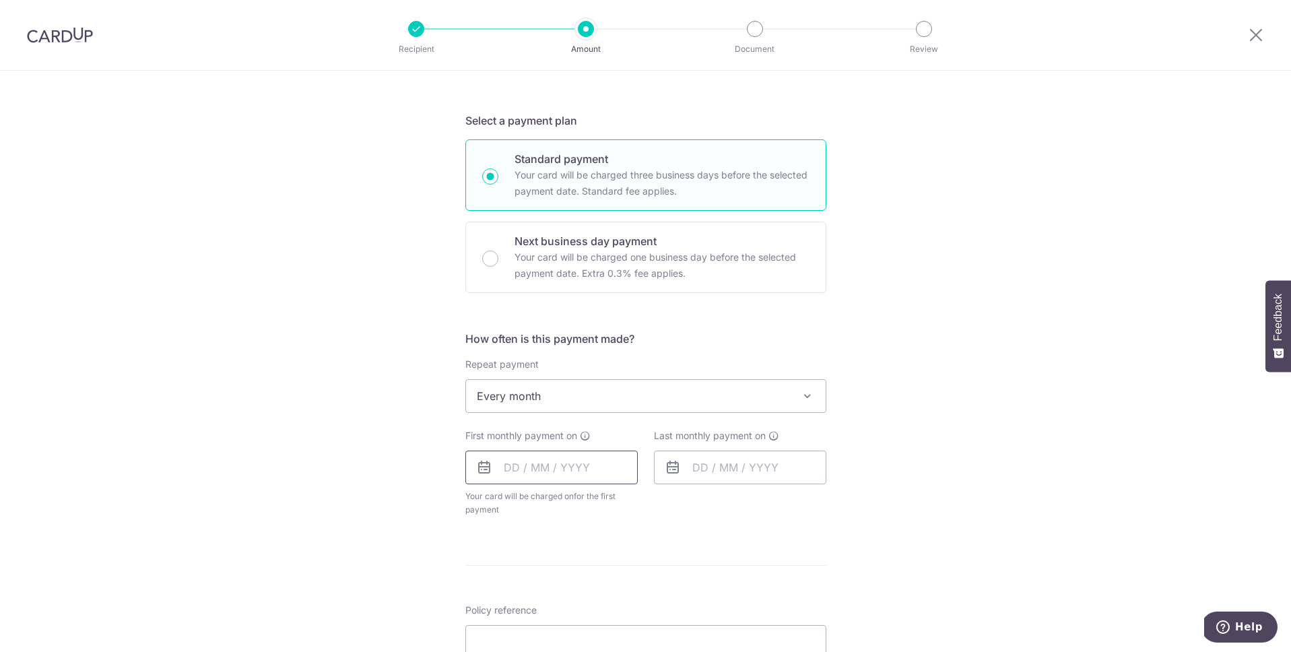
click at [511, 476] on input "text" at bounding box center [551, 468] width 172 height 34
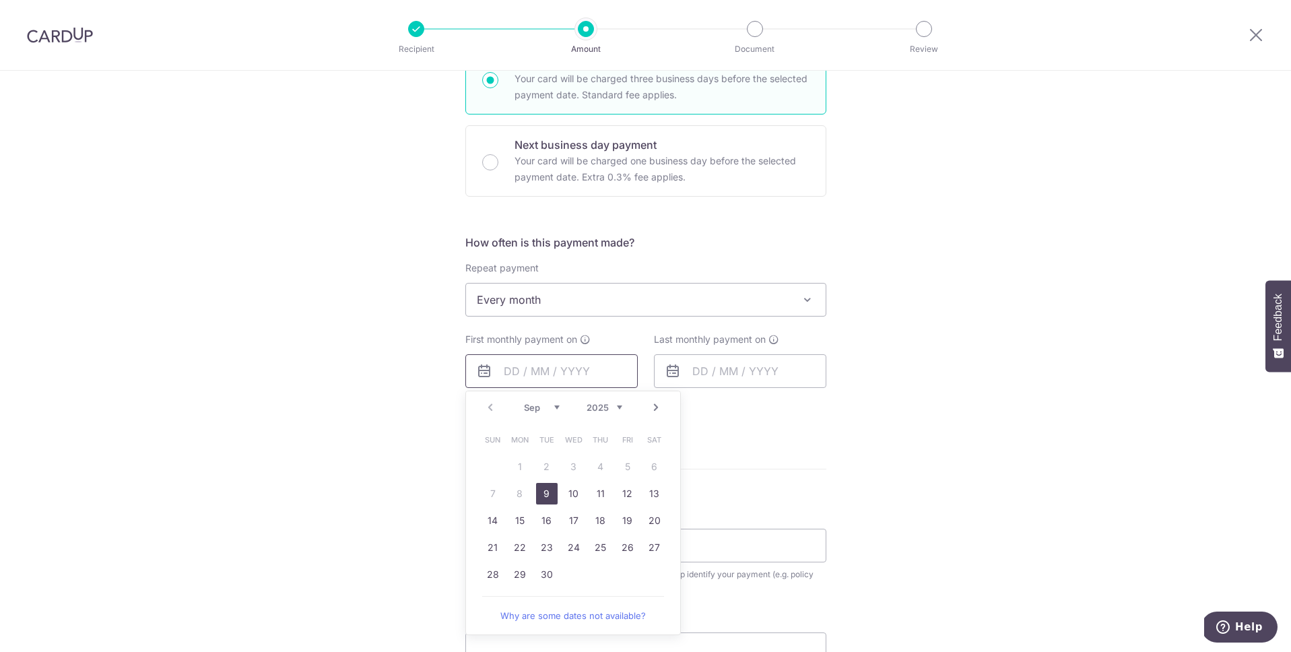
scroll to position [360, 0]
click at [538, 486] on link "9" at bounding box center [547, 491] width 22 height 22
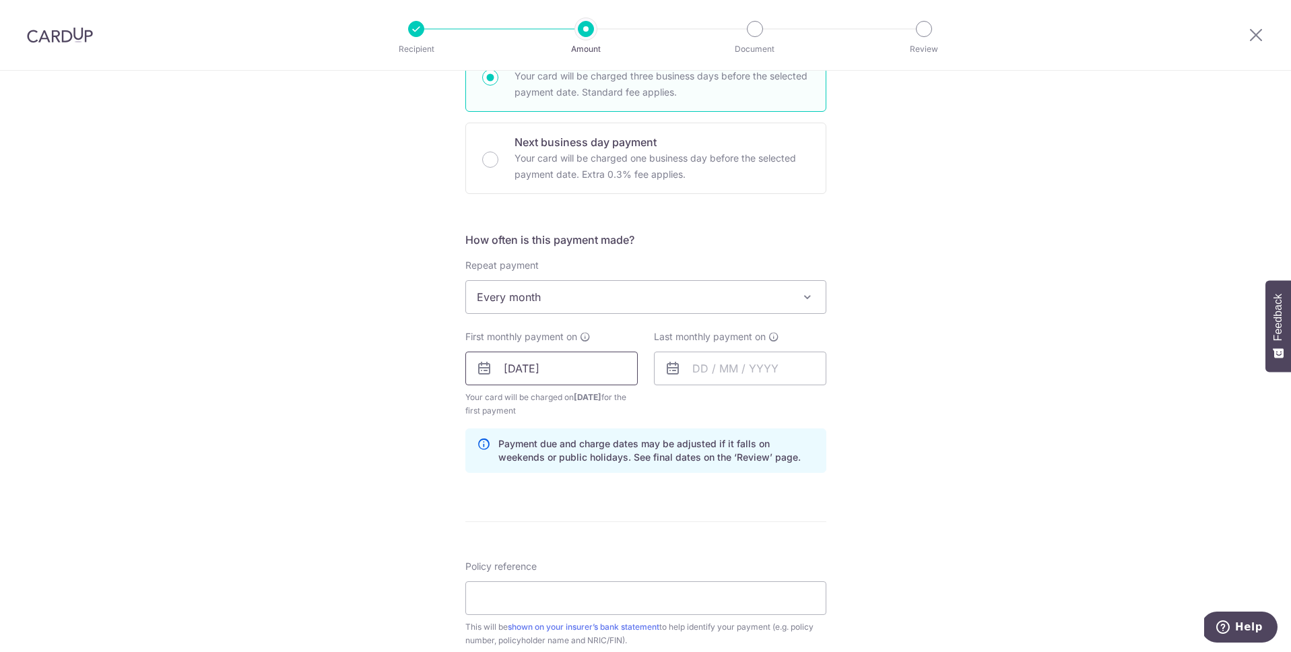
click at [553, 371] on input "09/09/2025" at bounding box center [551, 369] width 172 height 34
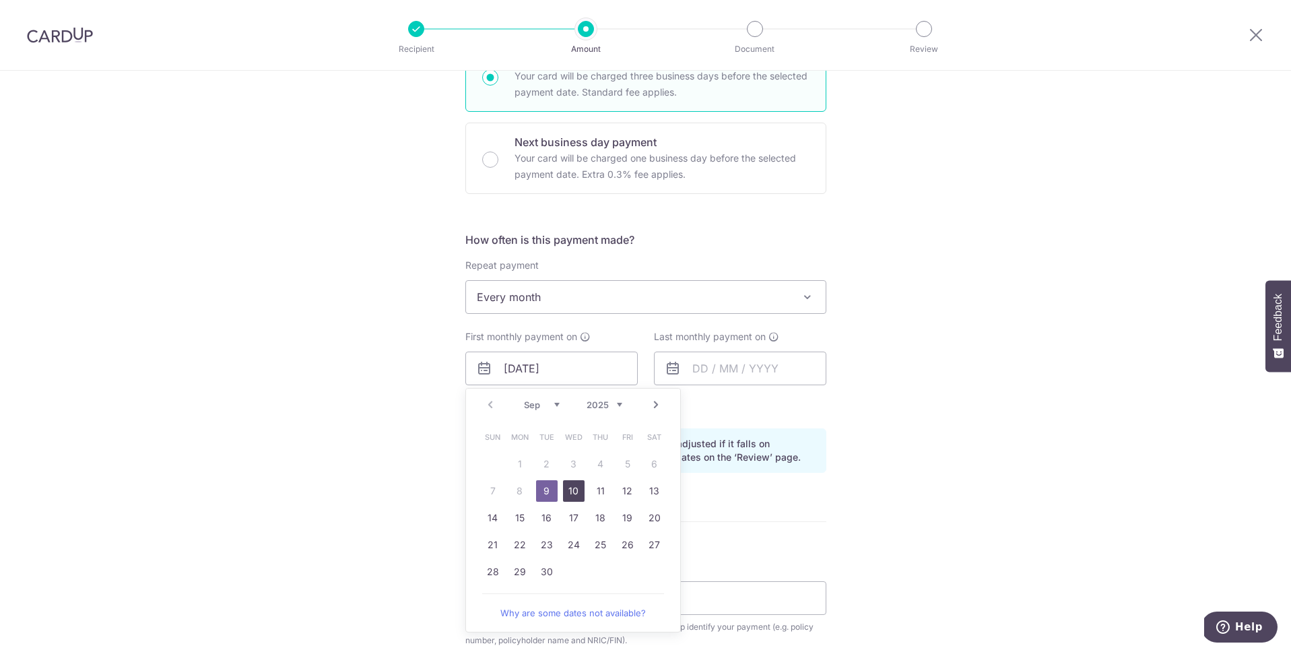
click at [568, 495] on link "10" at bounding box center [574, 491] width 22 height 22
type input "[DATE]"
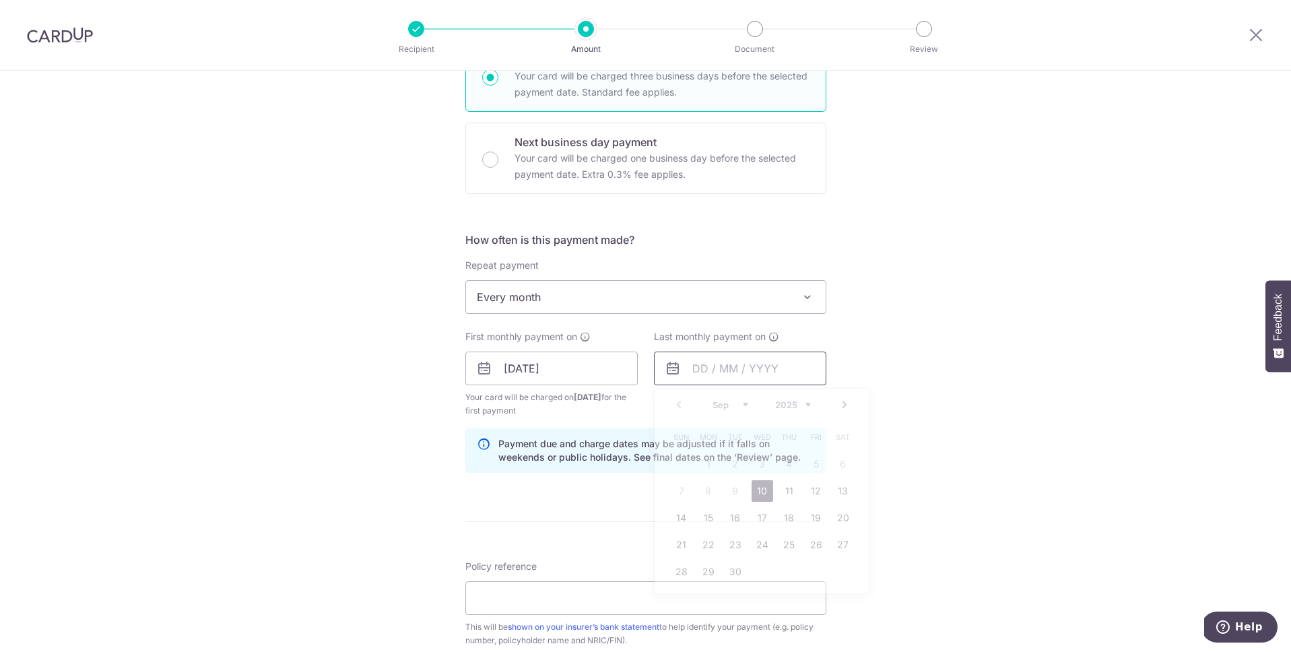
click at [705, 368] on input "text" at bounding box center [740, 369] width 172 height 34
click at [736, 406] on select "Sep Oct Nov Dec" at bounding box center [731, 404] width 36 height 11
click at [761, 571] on link "31" at bounding box center [763, 572] width 22 height 22
type input "31/12/2025"
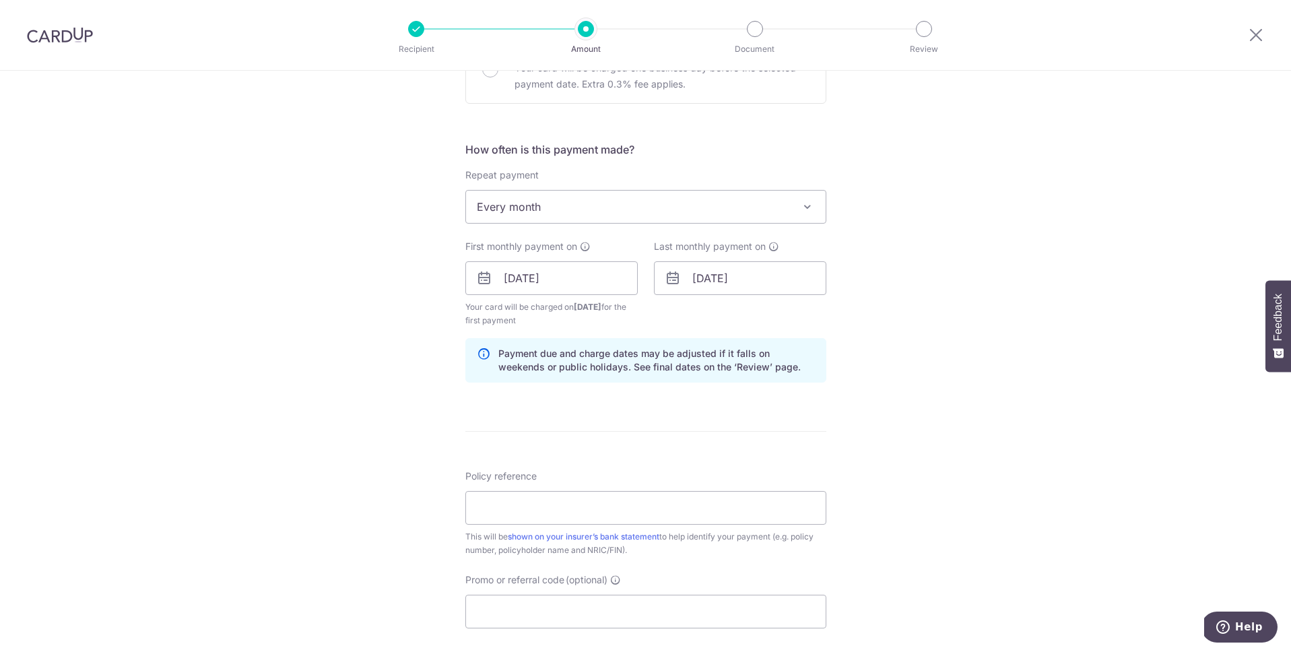
scroll to position [584, 0]
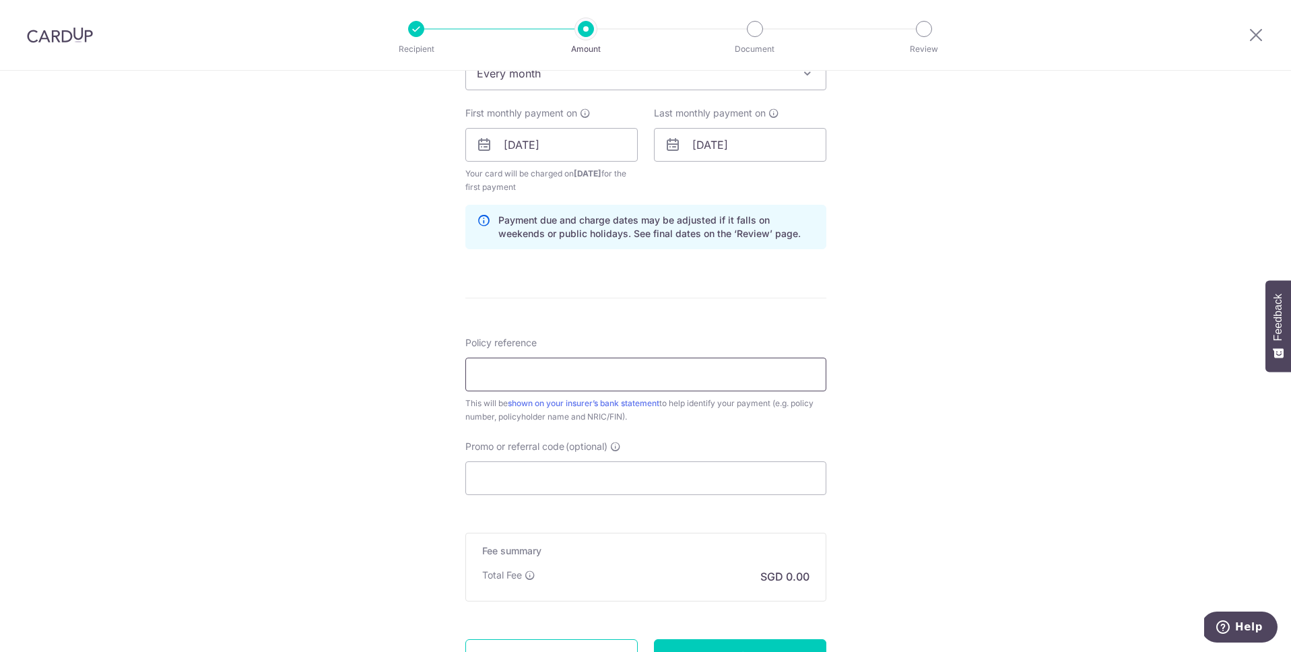
click at [506, 375] on input "Policy reference" at bounding box center [645, 375] width 361 height 34
paste input "00114388"
type input "00114388"
click at [924, 370] on div "Tell us more about your payment Enter payment amount SGD 216.35 216.35 Select C…" at bounding box center [645, 130] width 1291 height 1287
click at [606, 480] on input "Promo or referral code (optional)" at bounding box center [645, 478] width 361 height 34
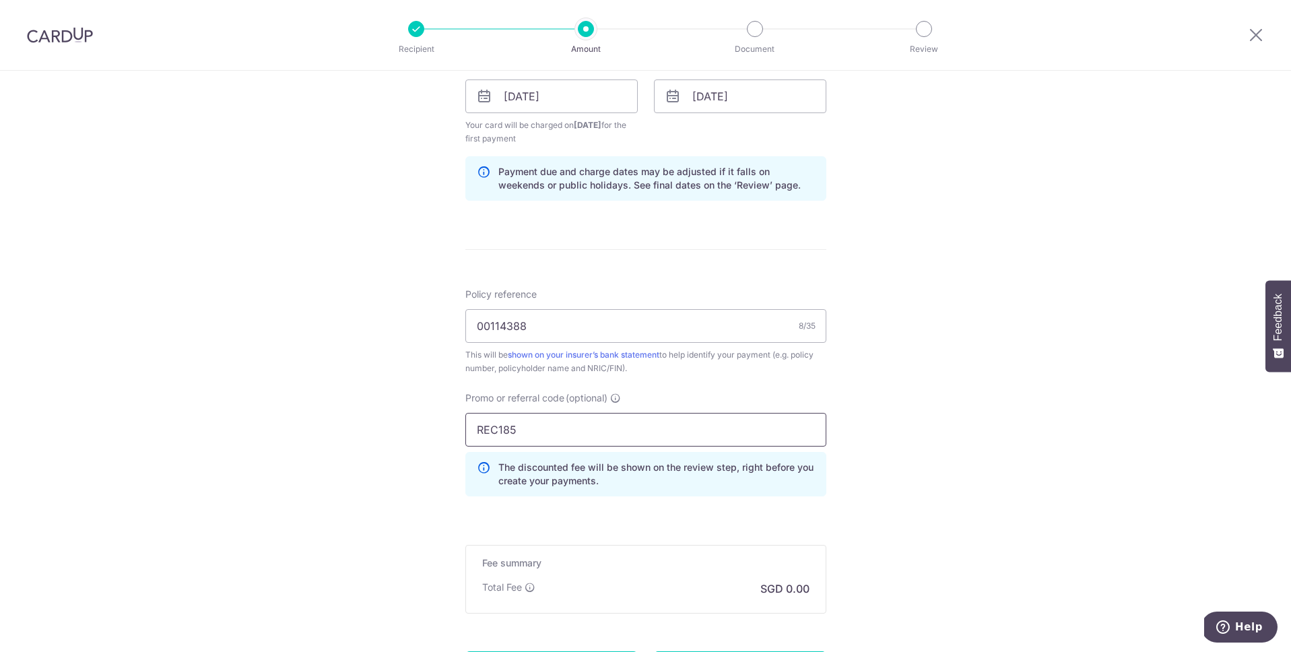
scroll to position [767, 0]
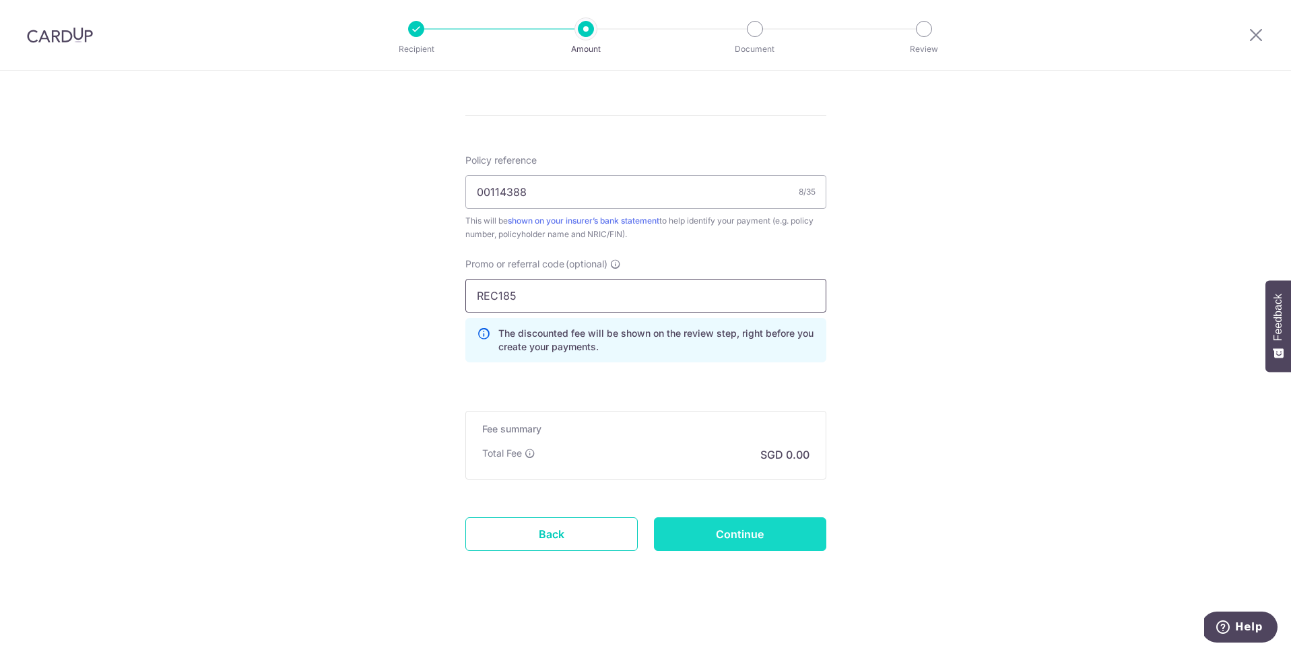
type input "REC185"
click at [717, 534] on input "Continue" at bounding box center [740, 534] width 172 height 34
type input "Create Schedule"
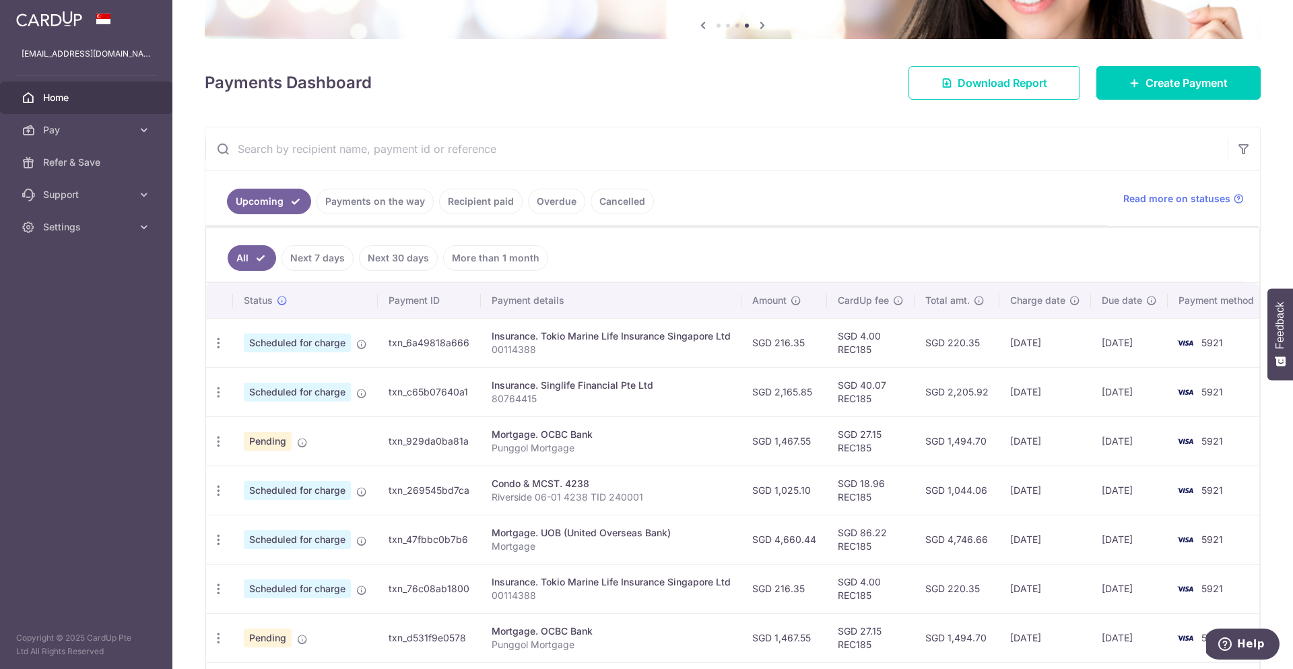
scroll to position [324, 0]
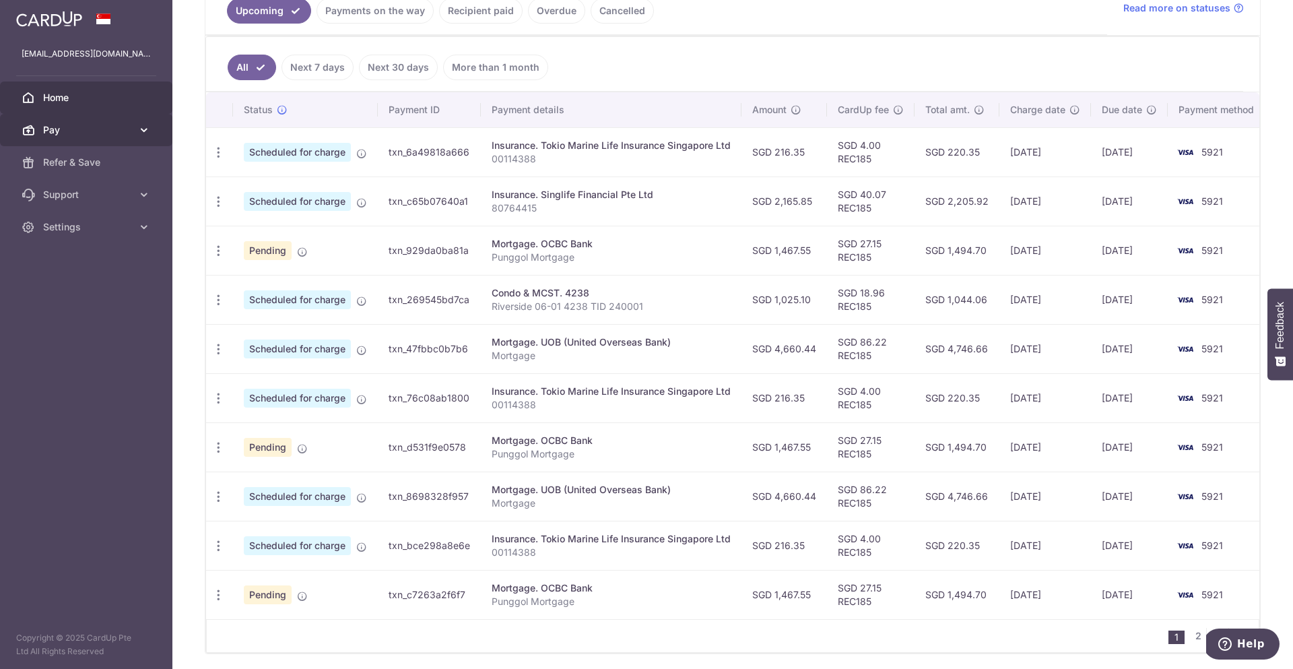
click at [110, 131] on span "Pay" at bounding box center [87, 129] width 89 height 13
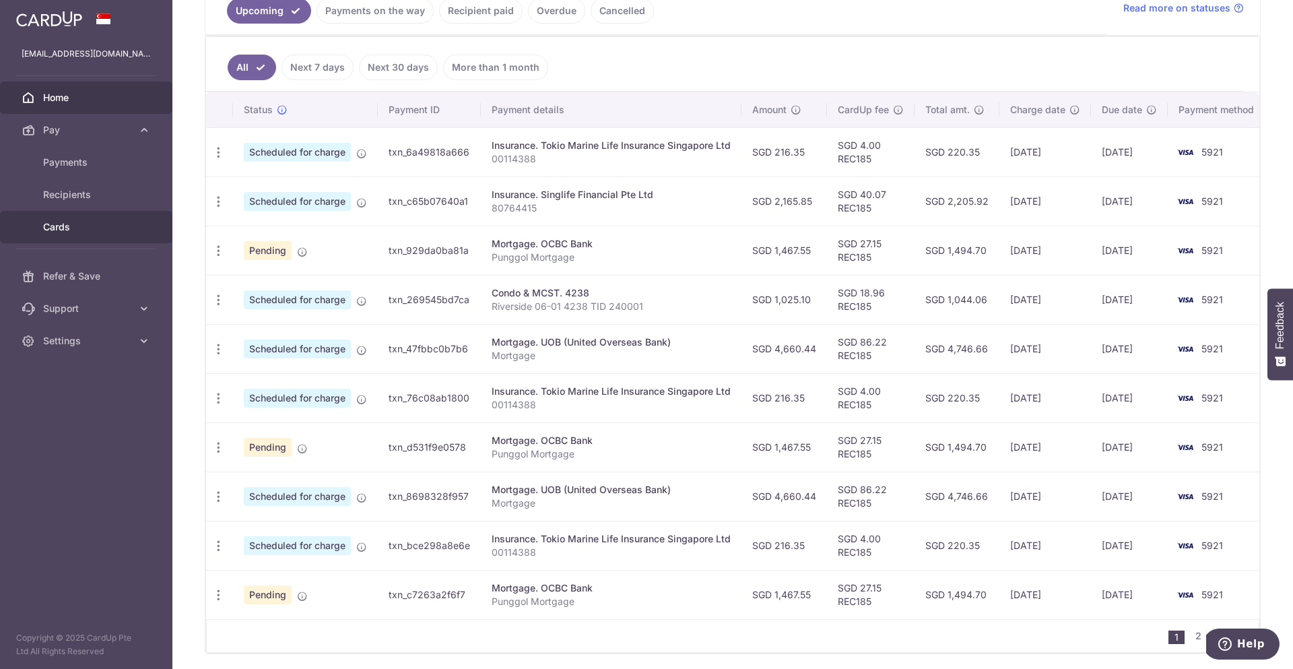
click at [72, 234] on link "Cards" at bounding box center [86, 227] width 172 height 32
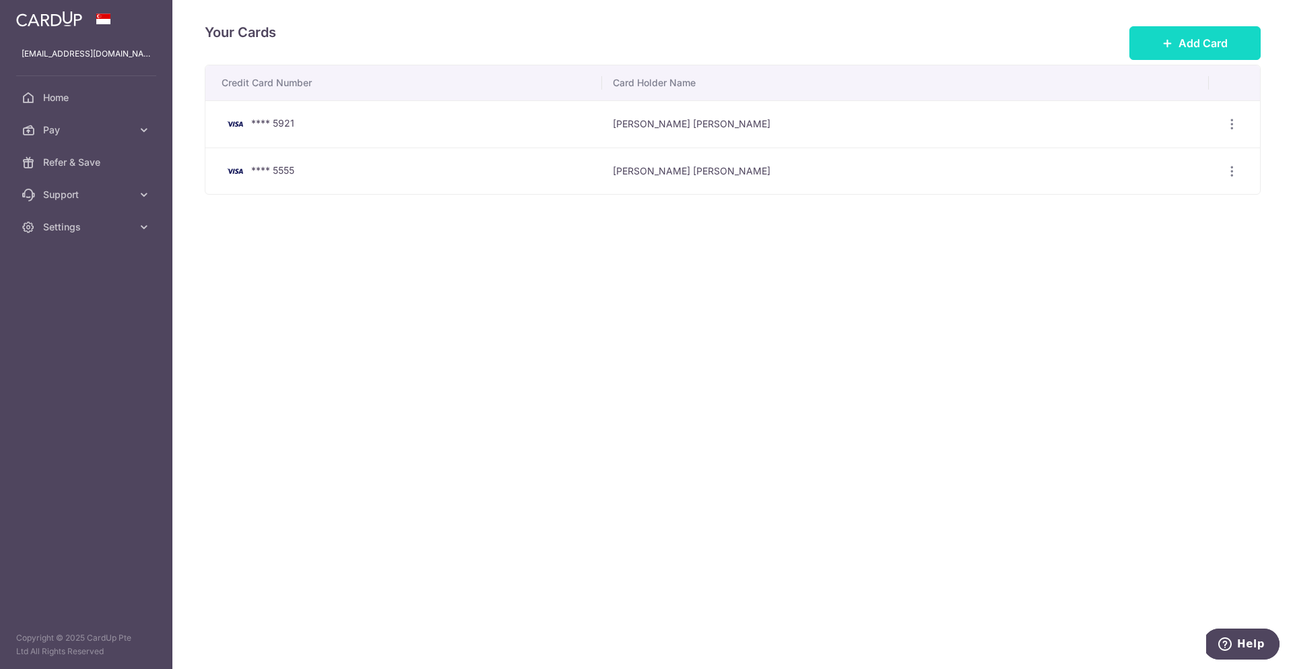
click at [1196, 37] on span "Add Card" at bounding box center [1203, 43] width 49 height 16
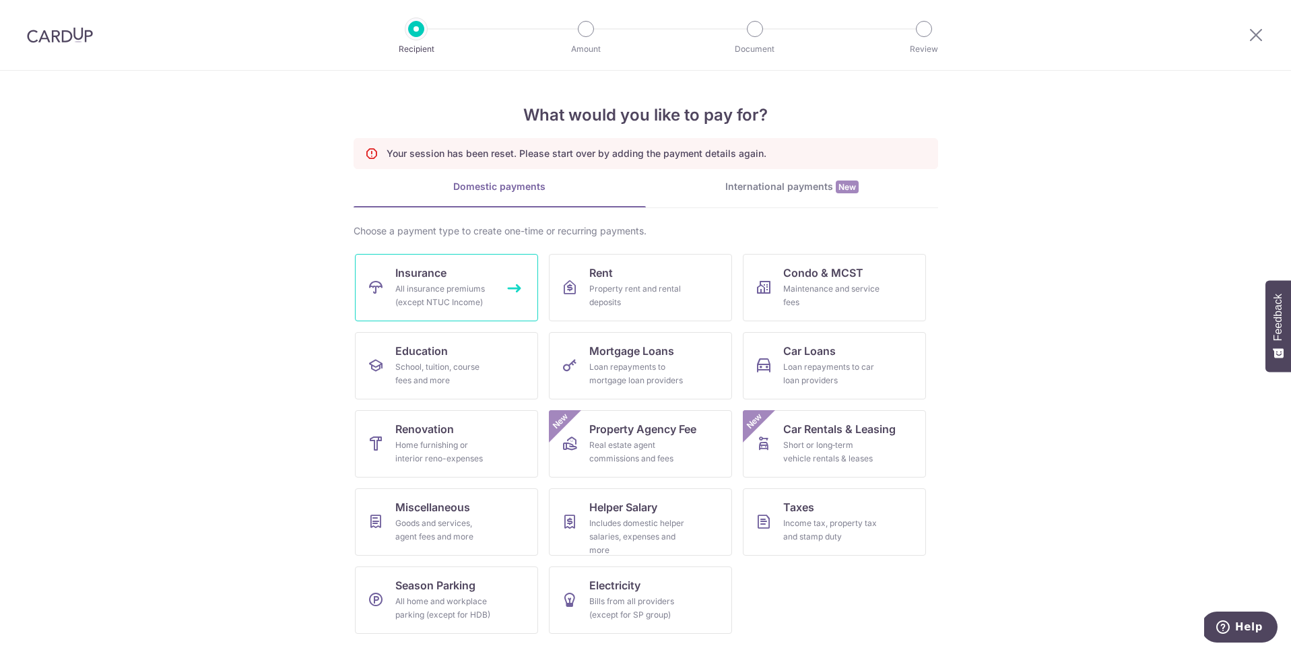
click at [448, 292] on div "All insurance premiums (except NTUC Income)" at bounding box center [443, 295] width 97 height 27
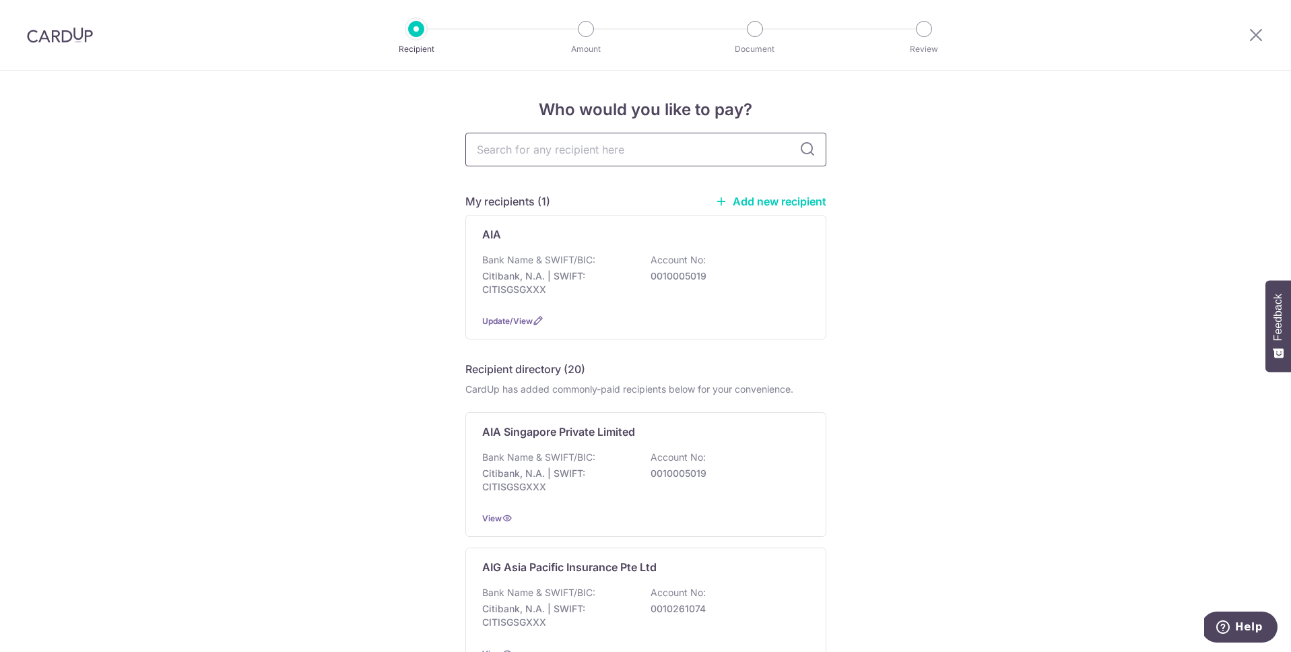
click at [597, 154] on input "text" at bounding box center [645, 150] width 361 height 34
type input "tokio"
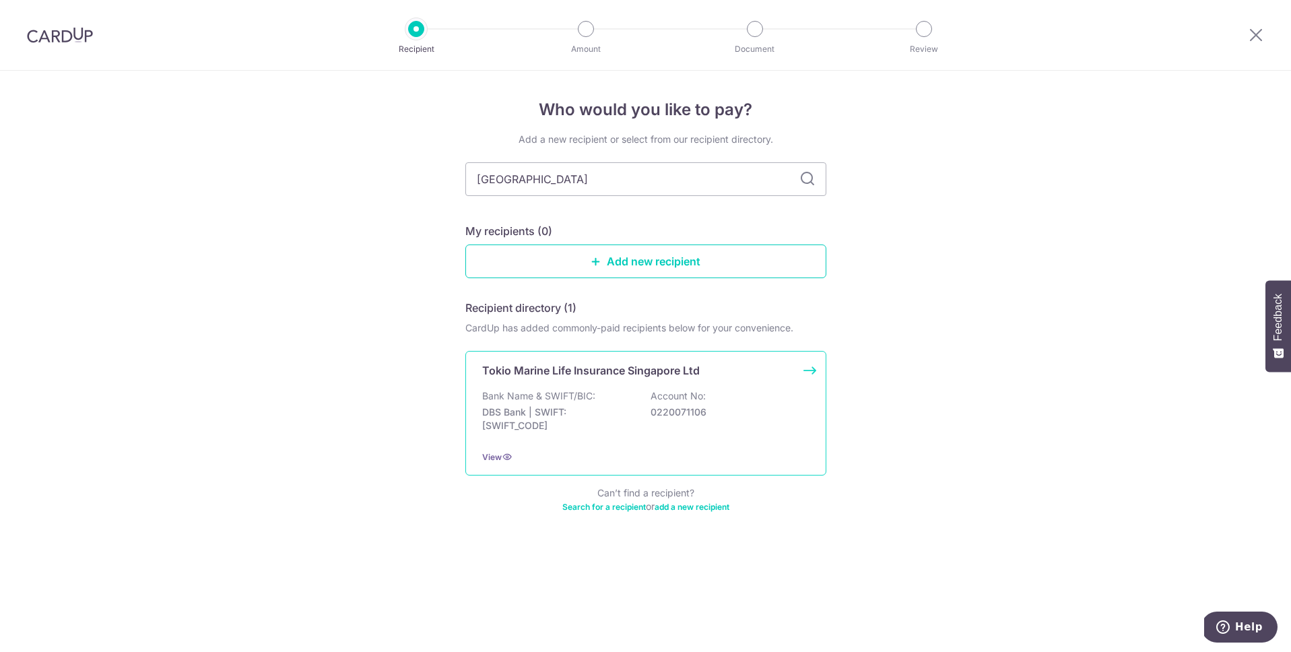
click at [575, 387] on div "Tokio Marine Life Insurance Singapore Ltd Bank Name & SWIFT/BIC: DBS Bank | SWI…" at bounding box center [645, 413] width 361 height 125
click at [619, 391] on div "Bank Name & SWIFT/BIC: DBS Bank | SWIFT: DBSSSGSGXXX Account No: 0220071106" at bounding box center [645, 414] width 327 height 50
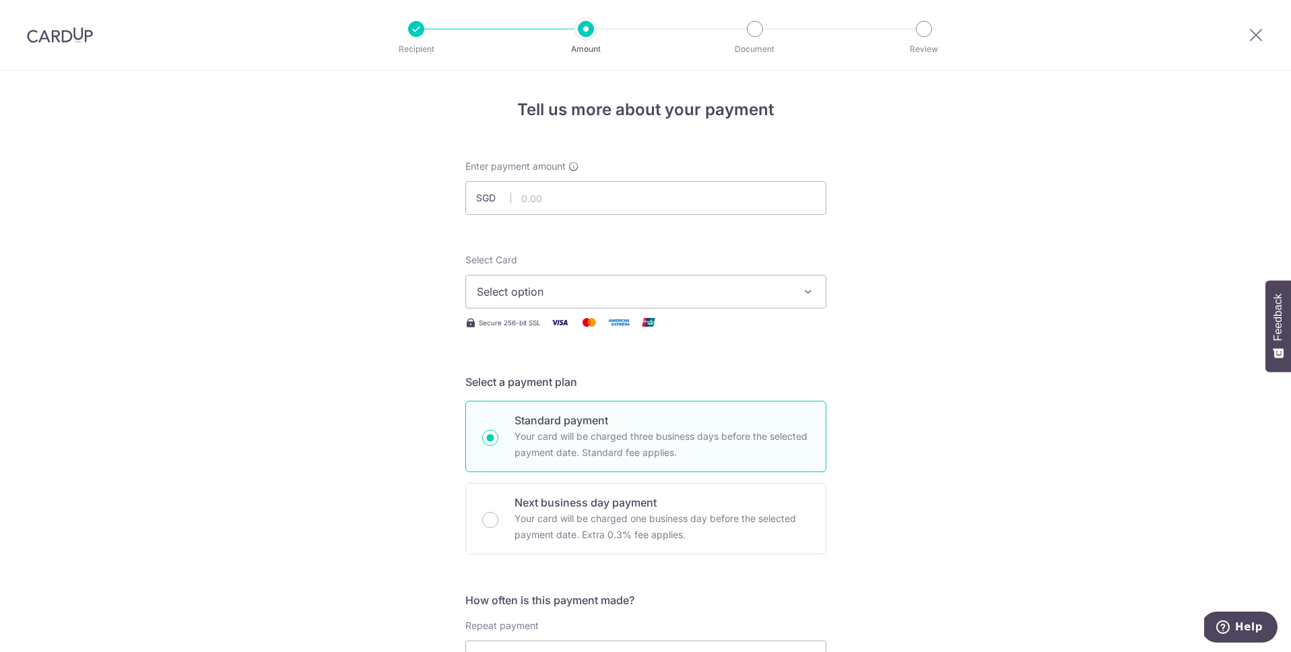
type input "216.35"
click at [551, 293] on span "Select option" at bounding box center [634, 292] width 314 height 16
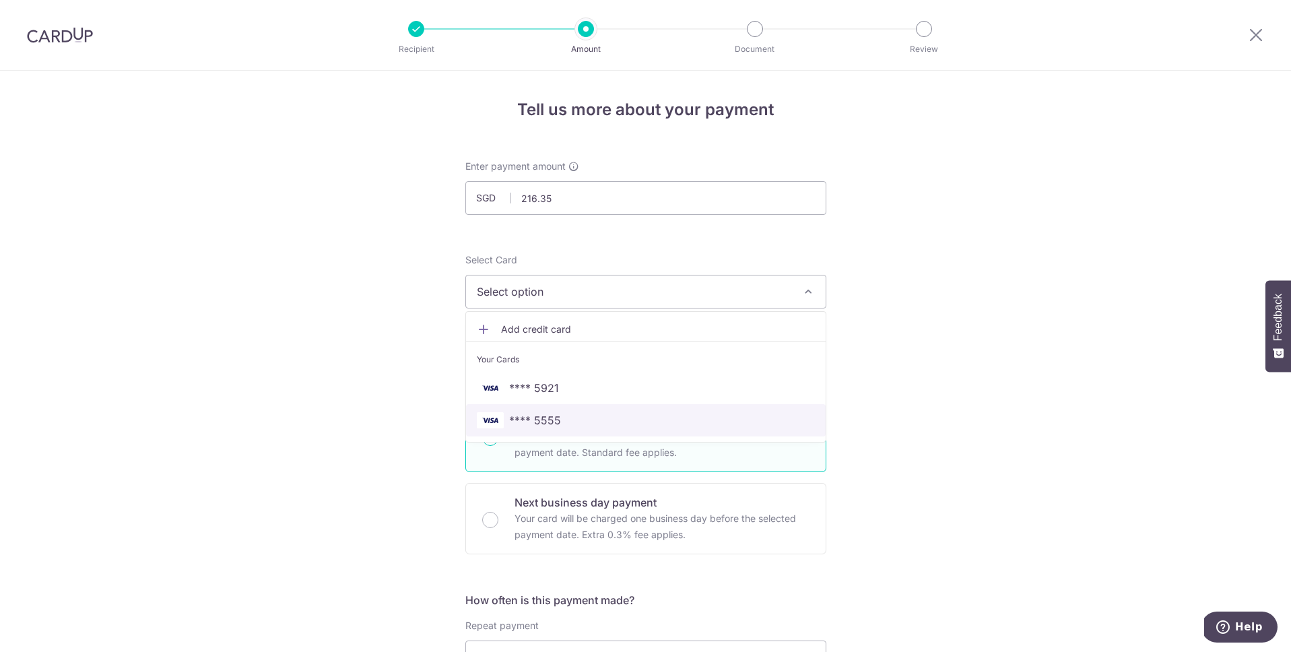
click at [537, 419] on span "**** 5555" at bounding box center [535, 420] width 52 height 16
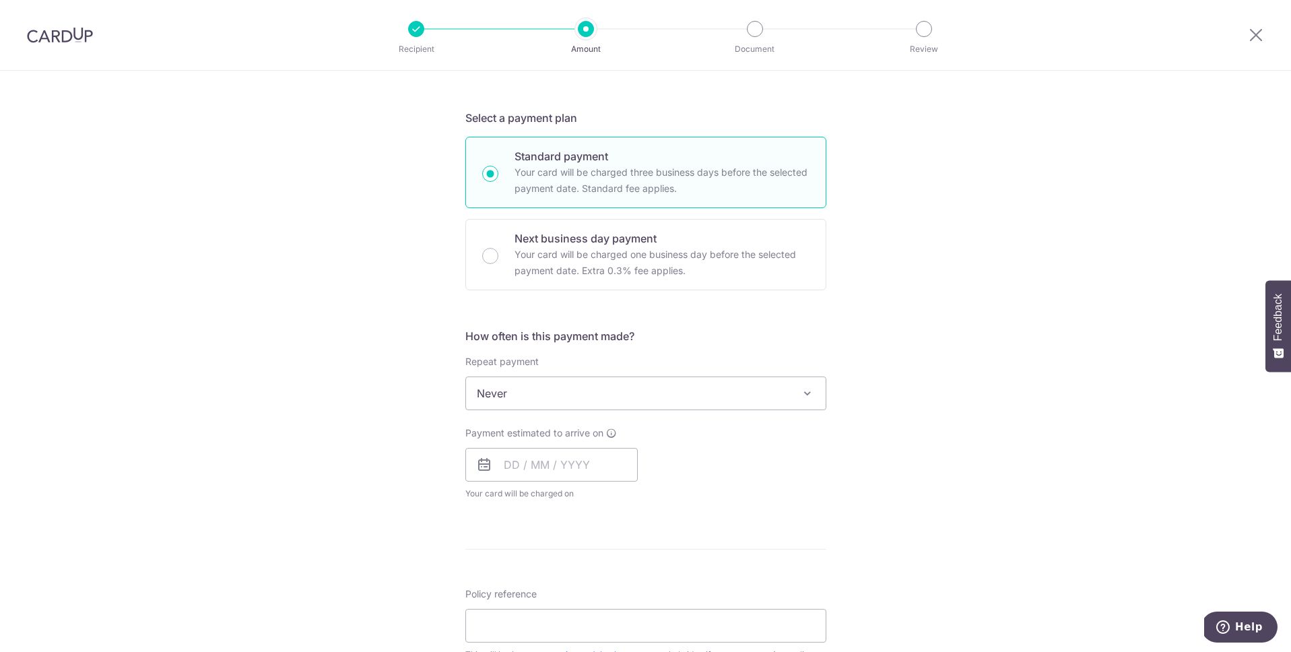
scroll to position [266, 0]
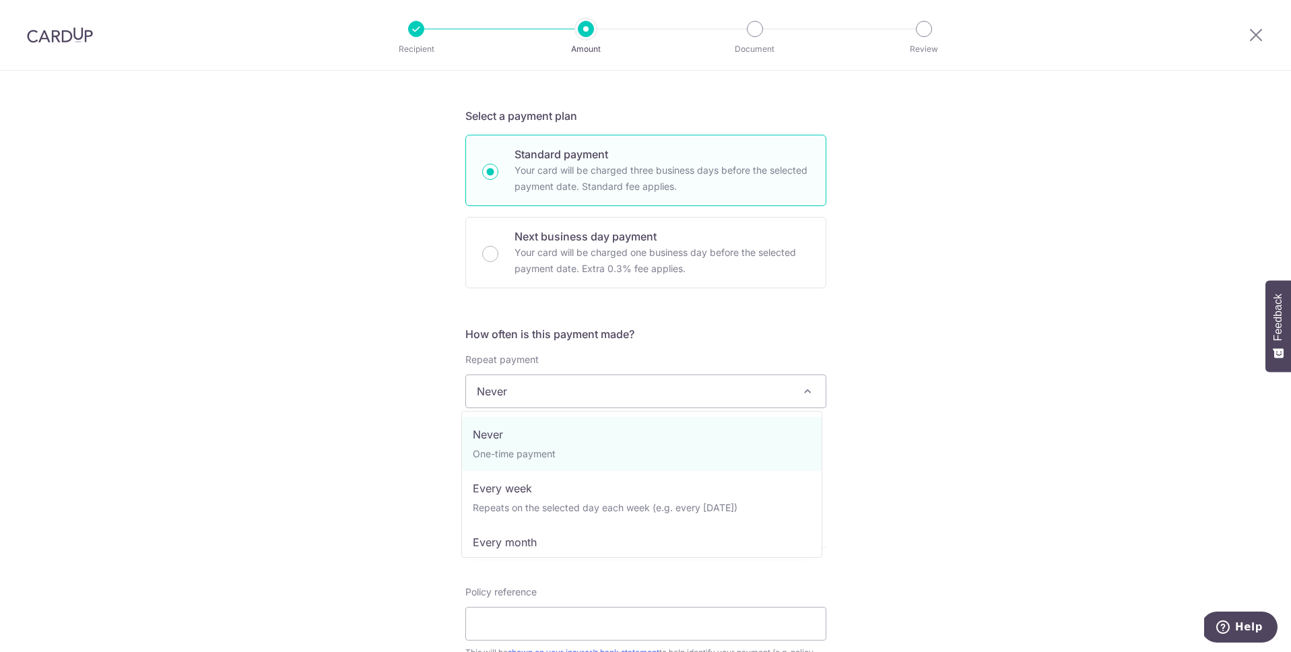
click at [608, 389] on span "Never" at bounding box center [646, 391] width 360 height 32
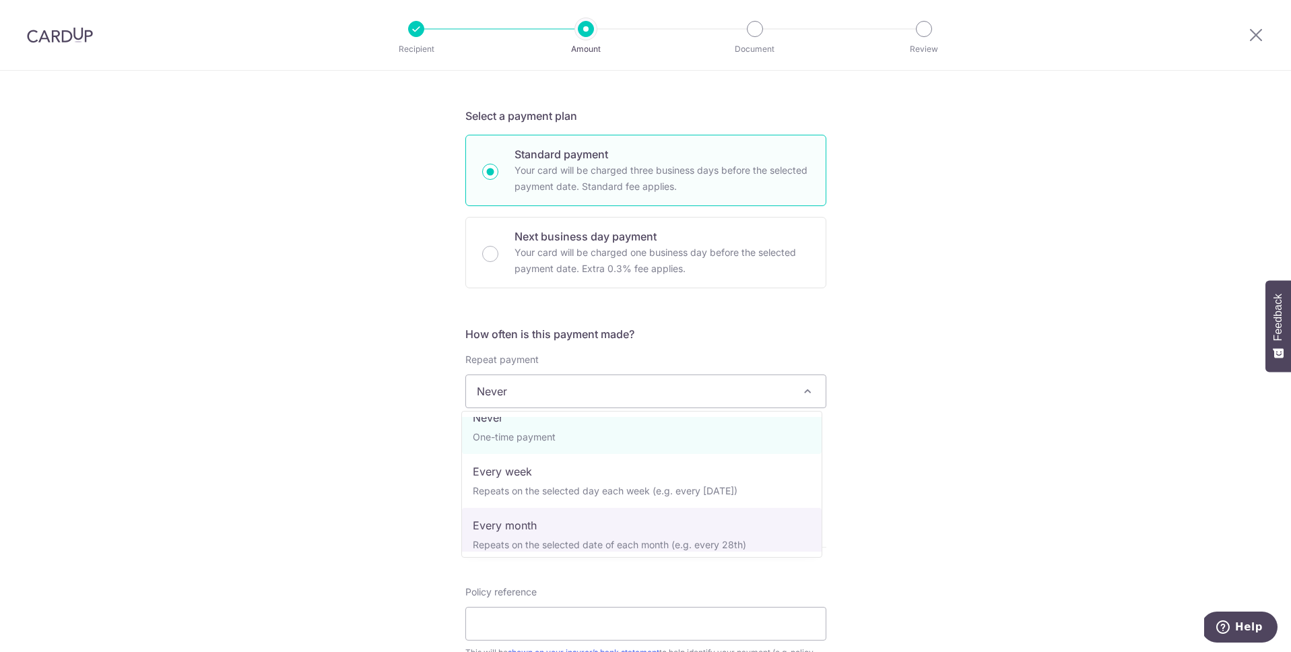
scroll to position [39, 0]
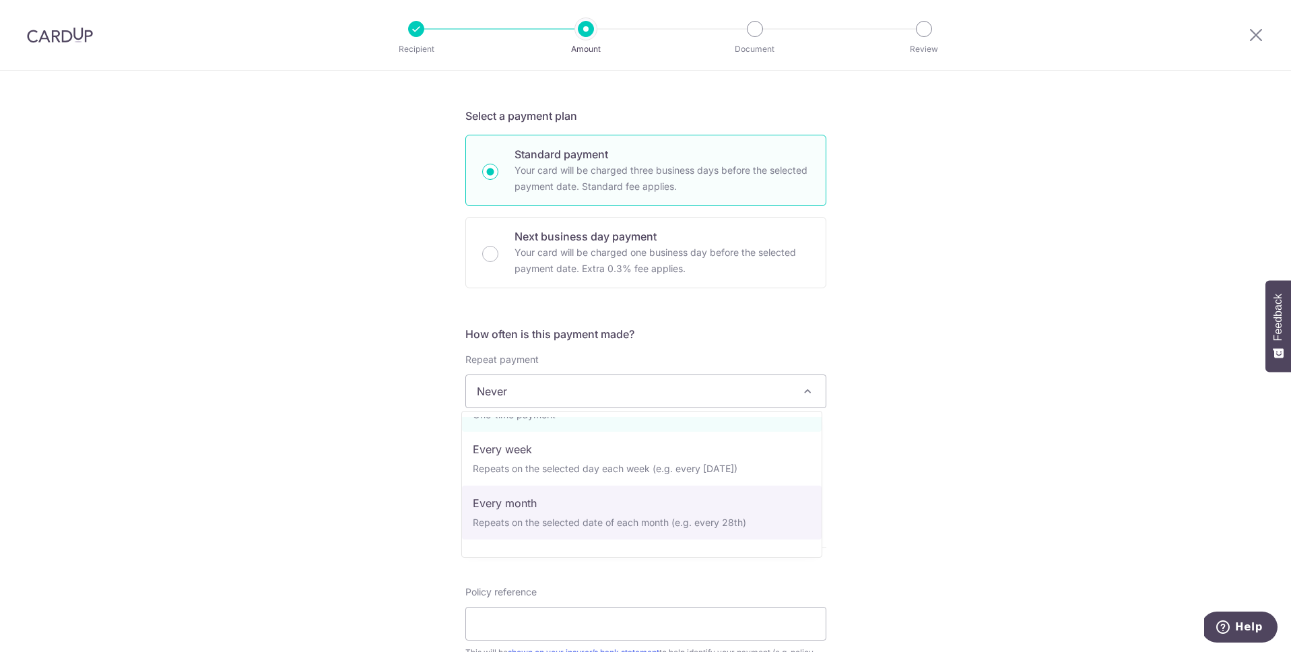
select select "3"
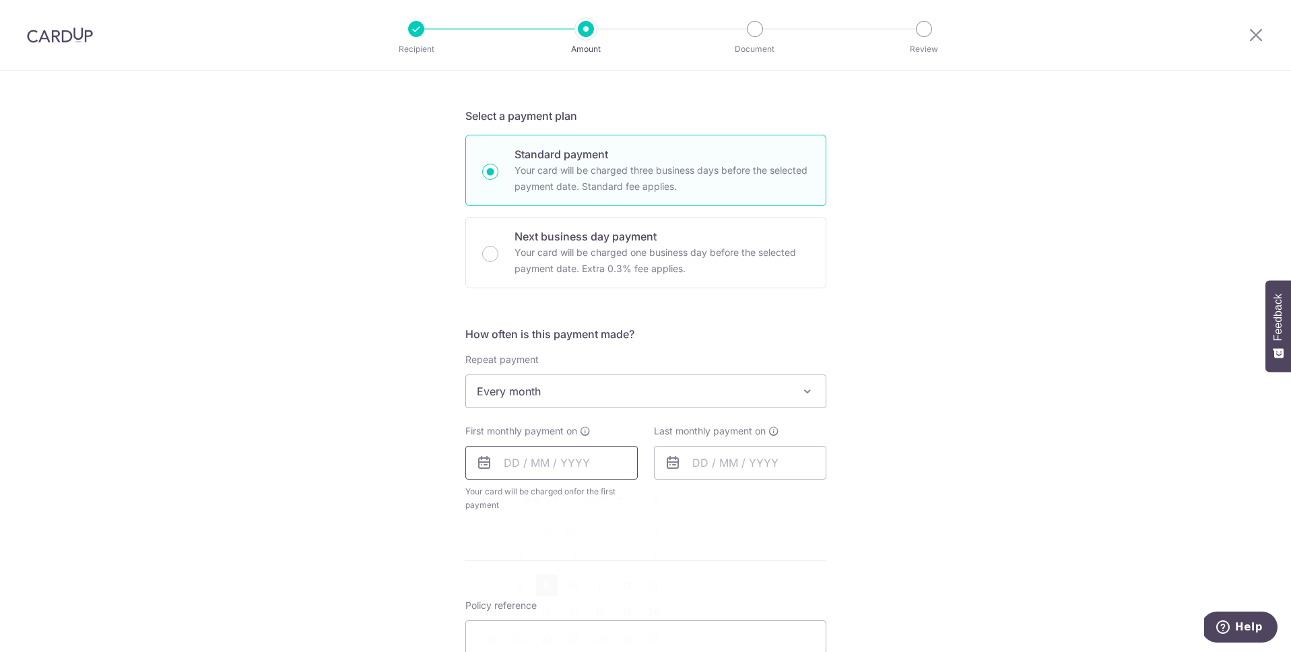
click at [560, 470] on input "text" at bounding box center [551, 463] width 172 height 34
drag, startPoint x: 569, startPoint y: 579, endPoint x: 679, endPoint y: 491, distance: 140.9
click at [569, 579] on link "10" at bounding box center [574, 583] width 22 height 22
type input "[DATE]"
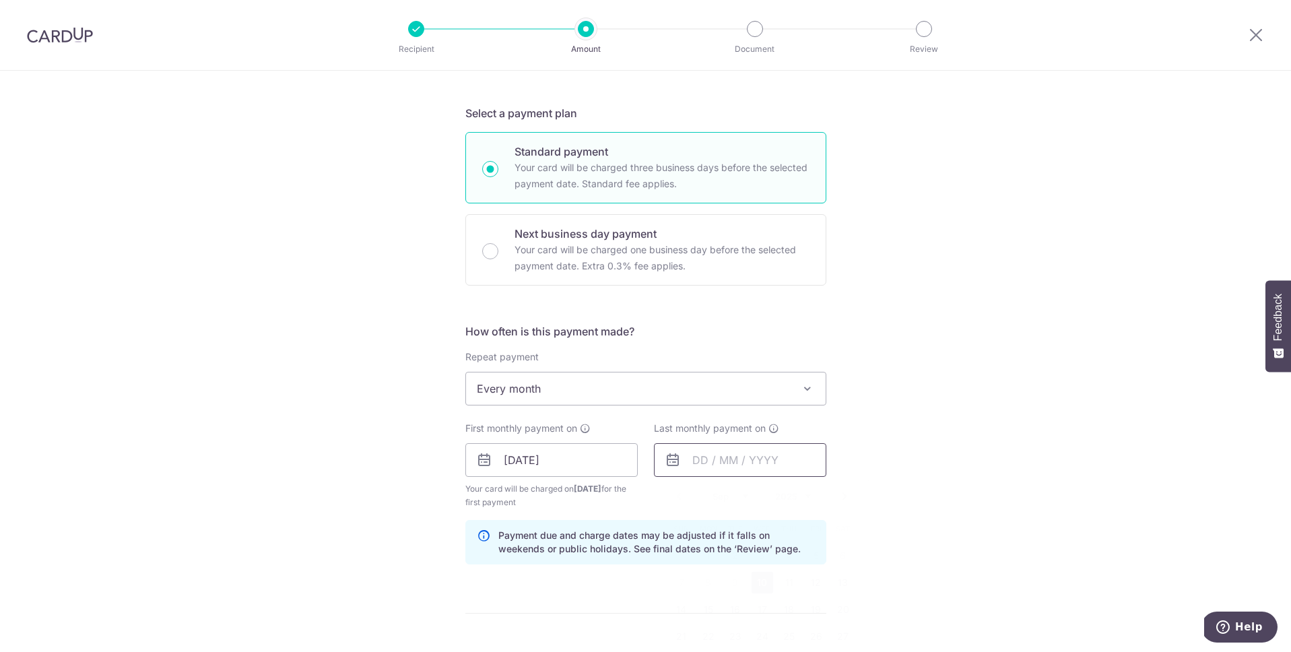
click at [694, 457] on input "text" at bounding box center [740, 460] width 172 height 34
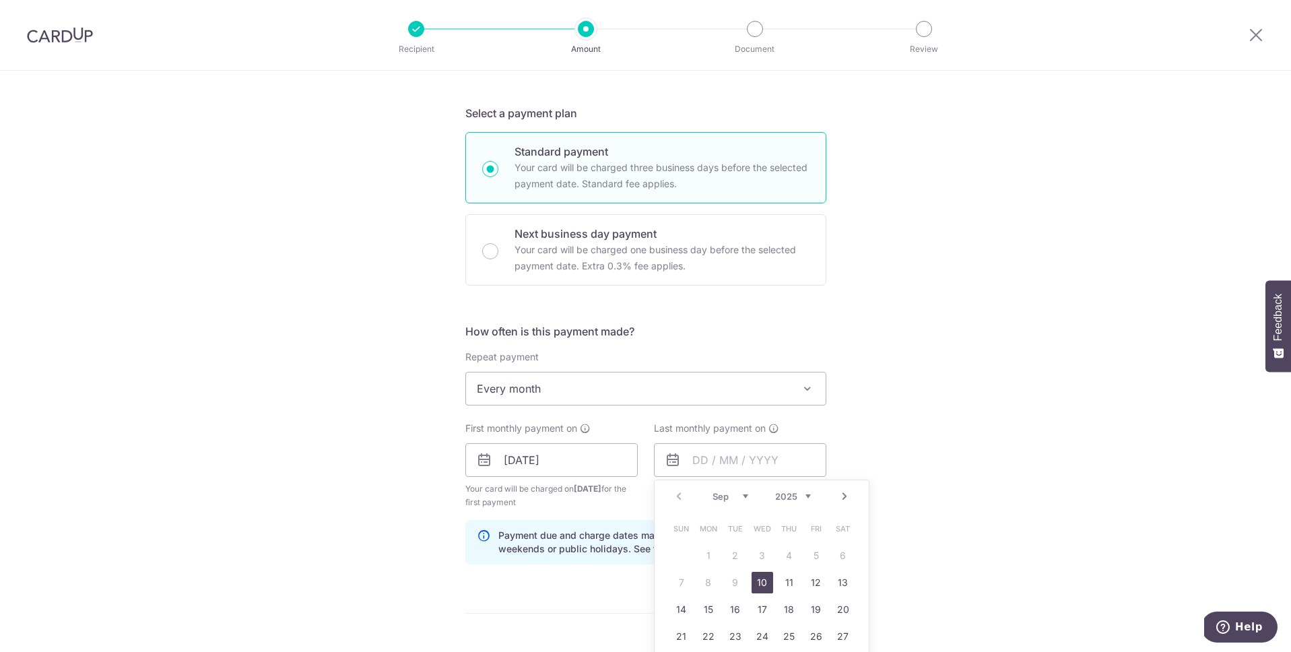
click at [721, 493] on select "Sep Oct Nov Dec" at bounding box center [731, 496] width 36 height 11
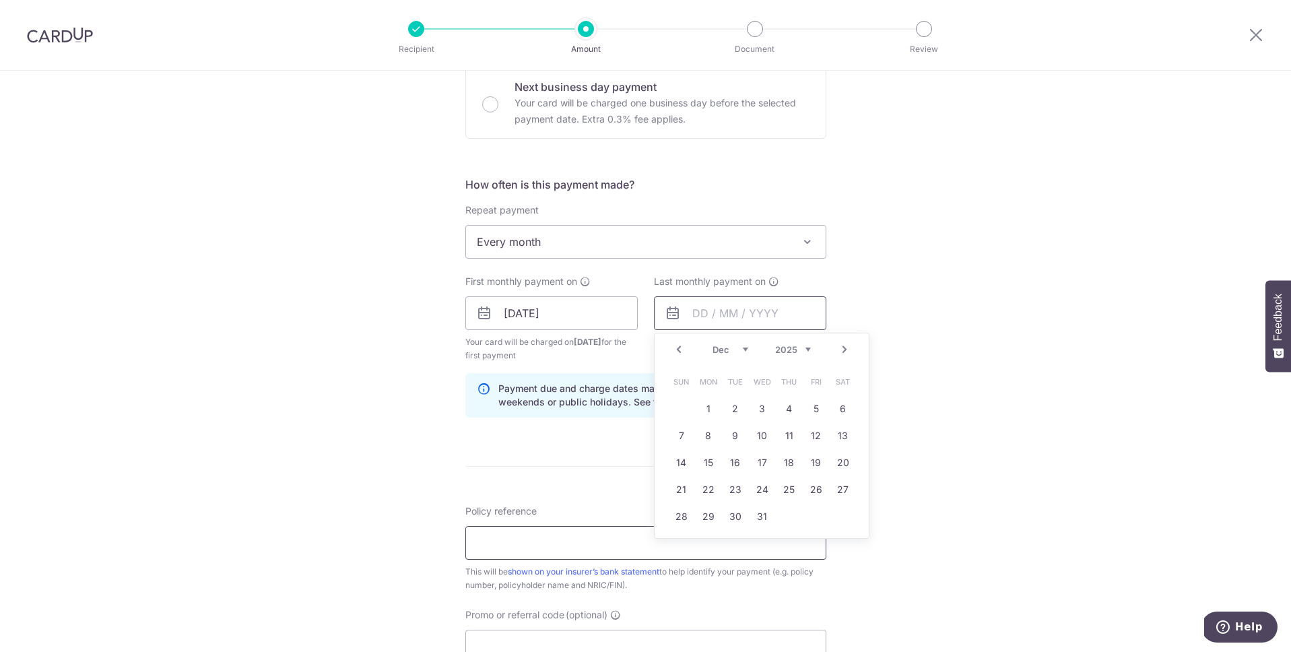
scroll to position [428, 0]
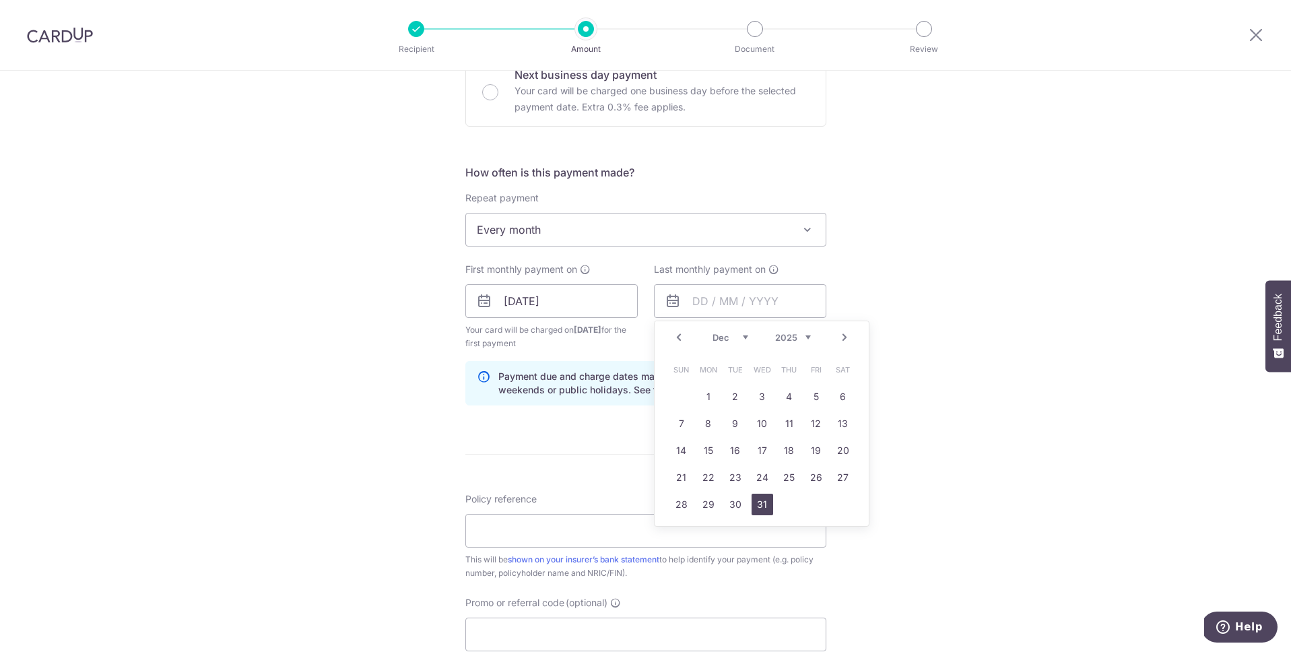
click at [756, 506] on link "31" at bounding box center [763, 505] width 22 height 22
type input "31/12/2025"
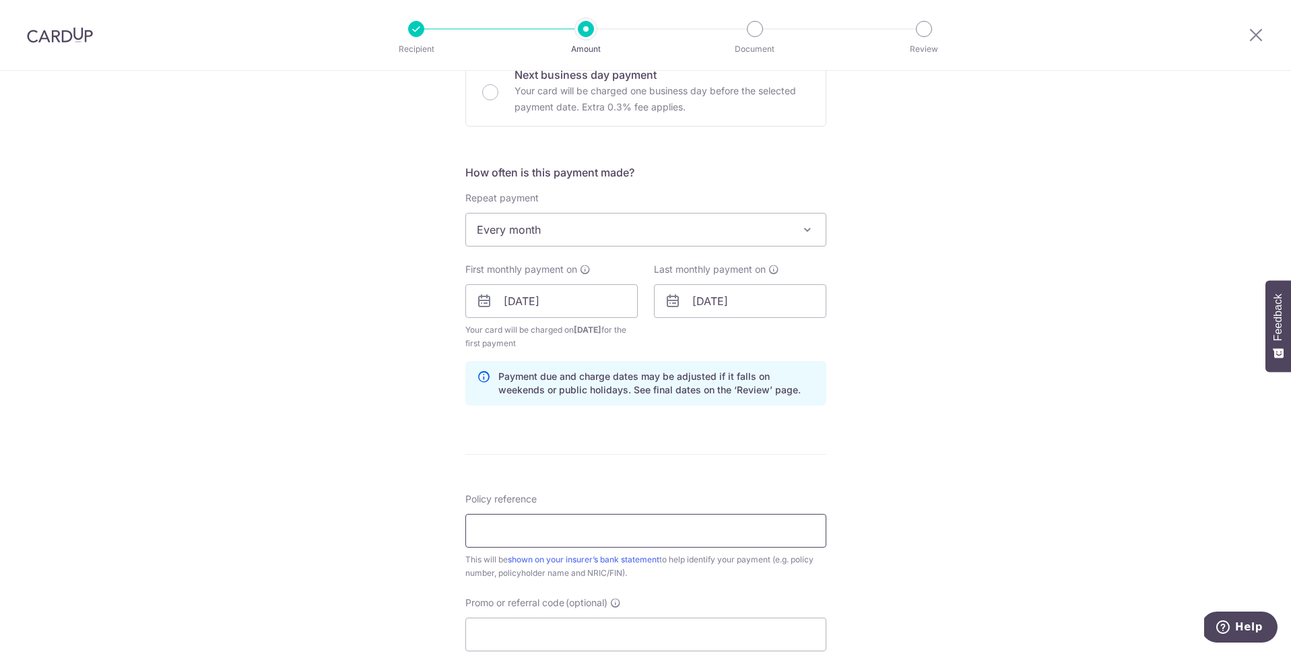
click at [567, 528] on input "Policy reference" at bounding box center [645, 531] width 361 height 34
paste input "00114388"
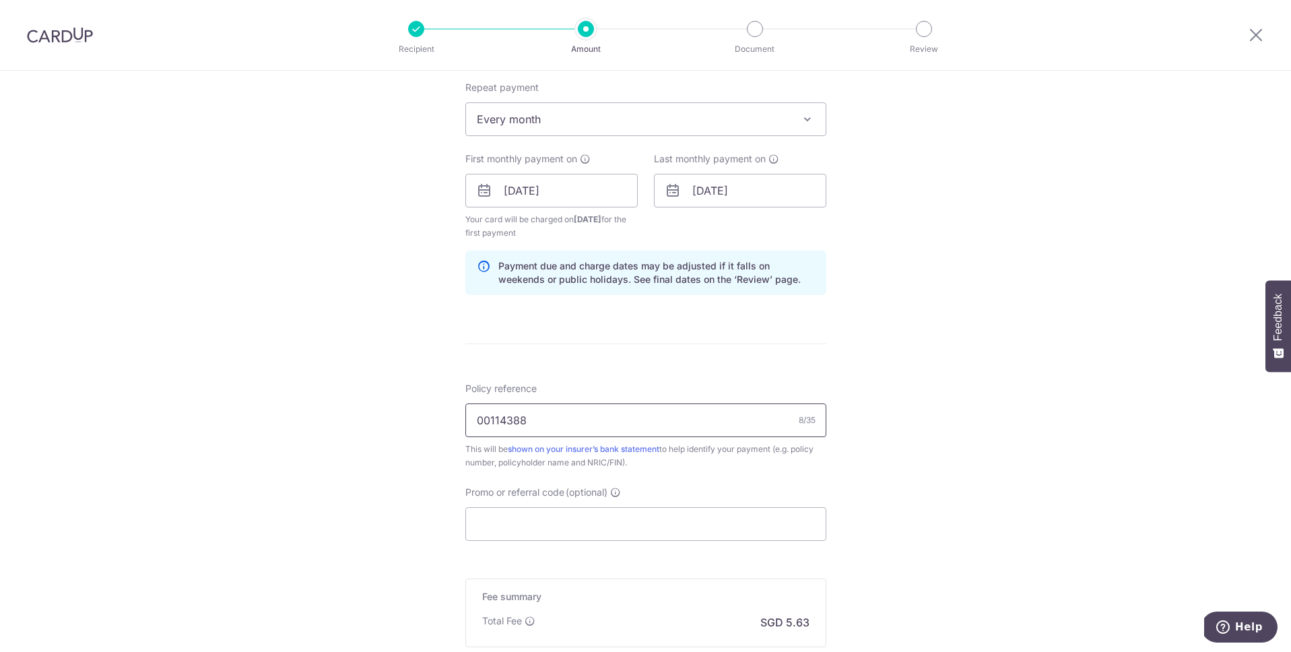
scroll to position [650, 0]
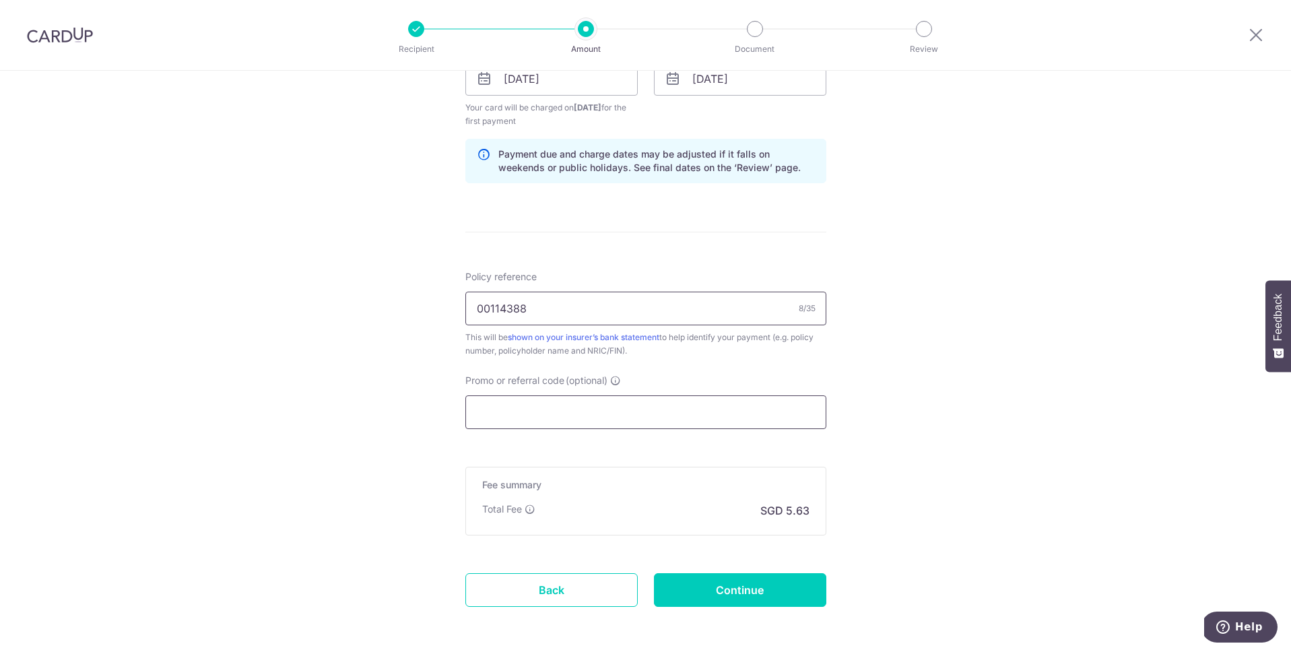
type input "00114388"
click at [547, 413] on input "Promo or referral code (optional)" at bounding box center [645, 412] width 361 height 34
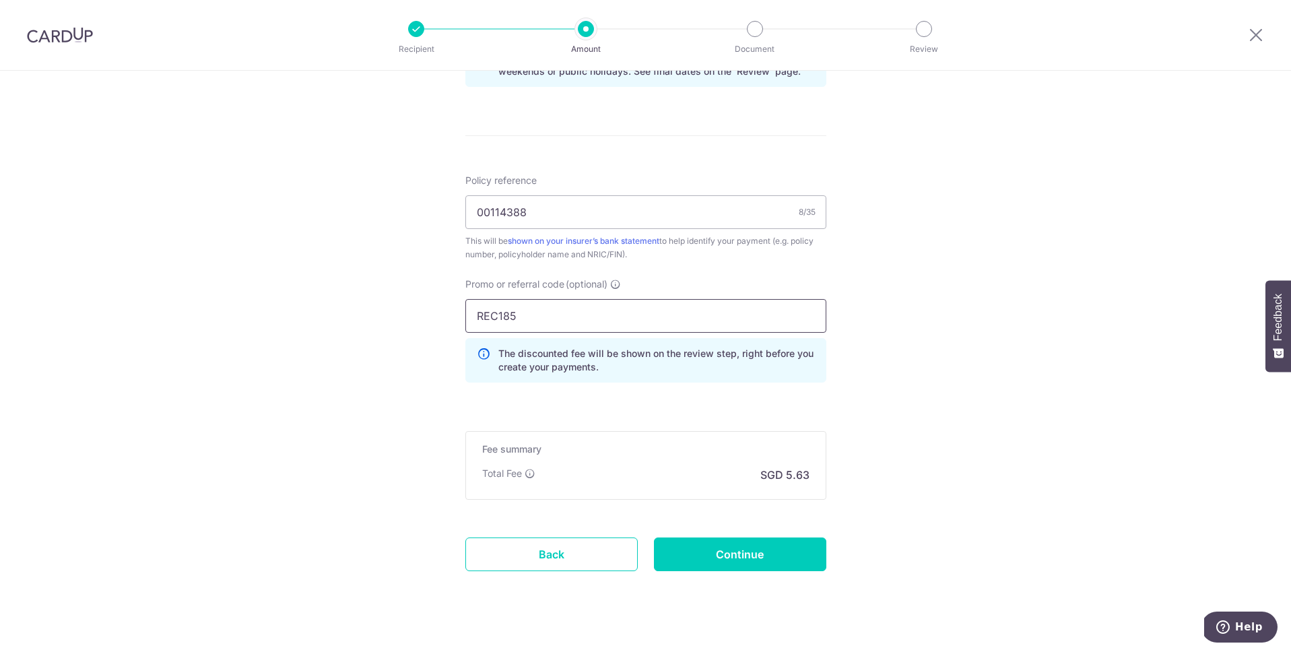
scroll to position [767, 0]
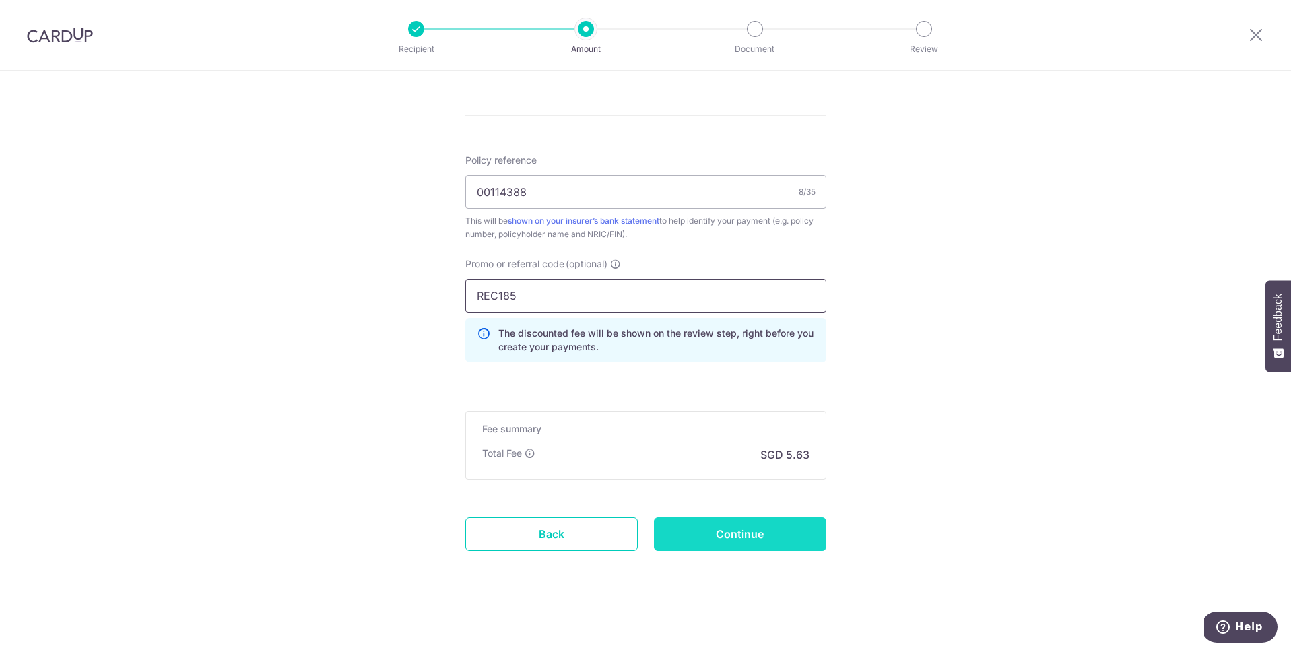
type input "REC185"
click at [742, 531] on input "Continue" at bounding box center [740, 534] width 172 height 34
type input "Create Schedule"
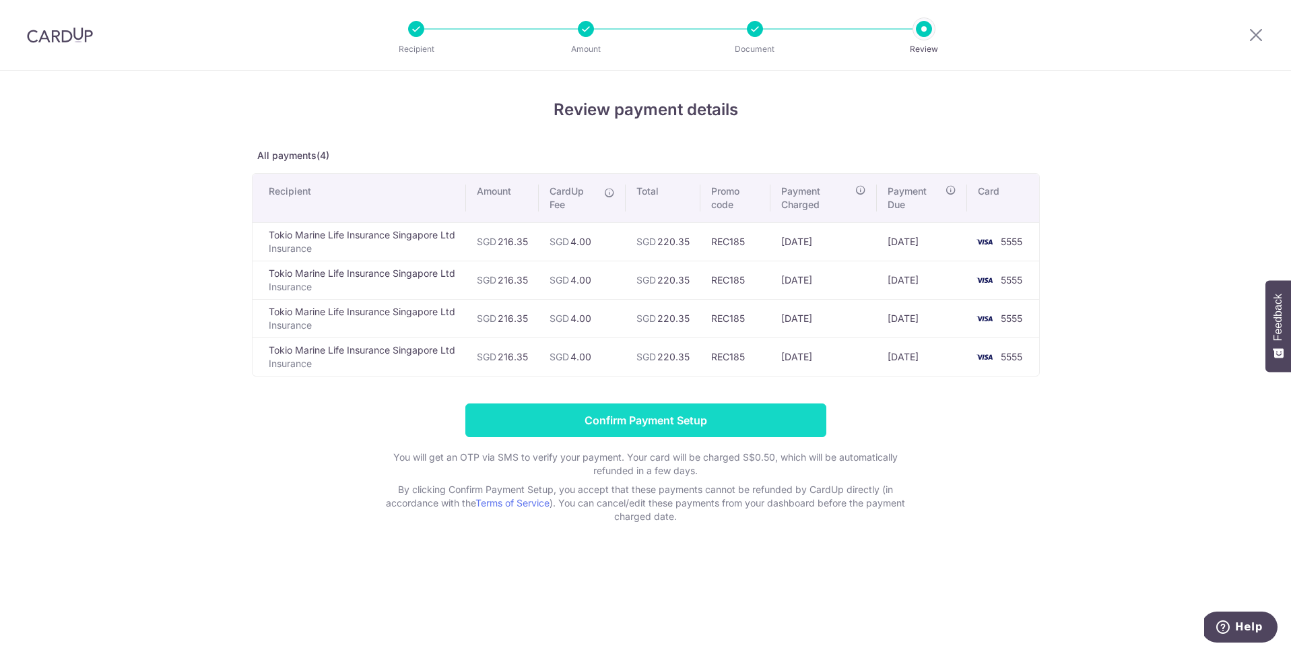
click at [682, 423] on input "Confirm Payment Setup" at bounding box center [645, 420] width 361 height 34
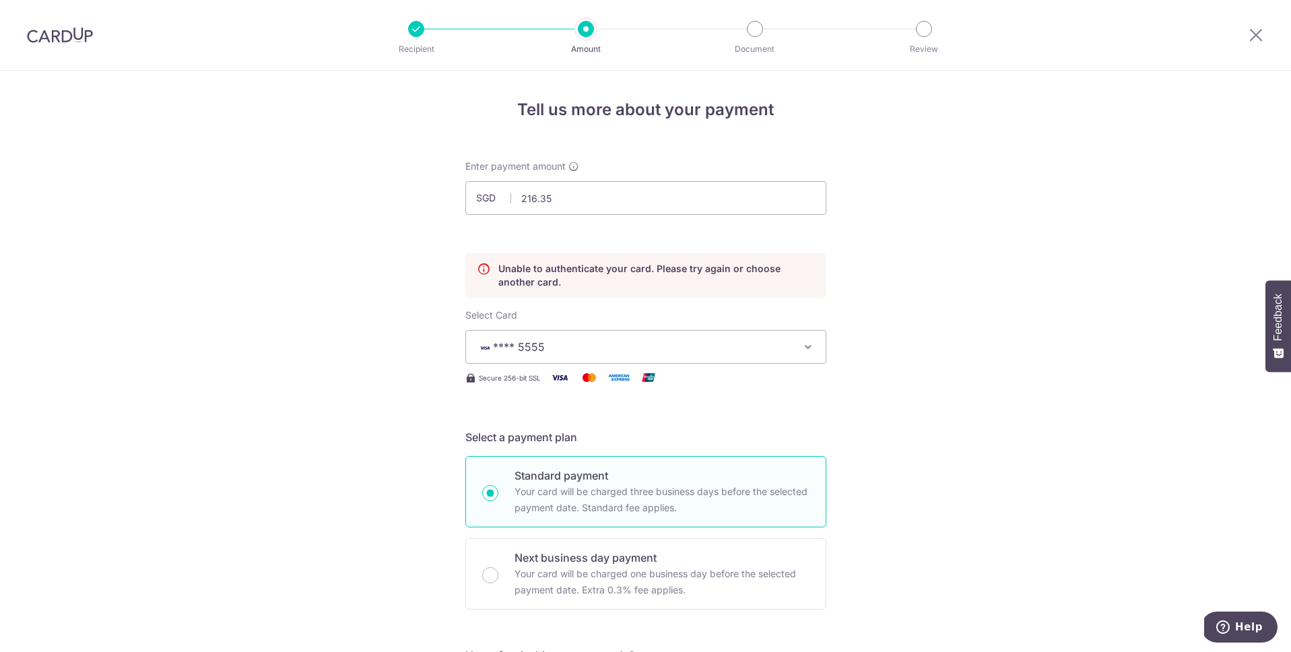
click at [61, 34] on img at bounding box center [60, 35] width 66 height 16
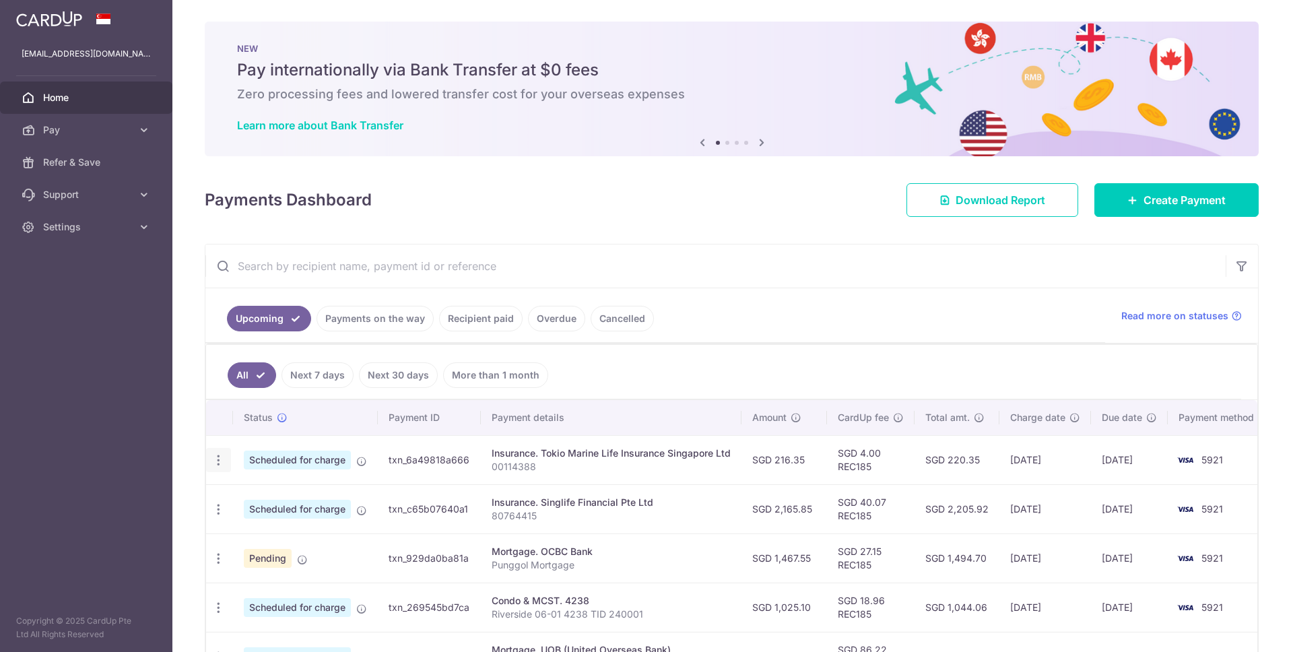
click at [222, 455] on icon "button" at bounding box center [219, 460] width 14 height 14
click at [284, 496] on span "Update payment" at bounding box center [291, 497] width 92 height 16
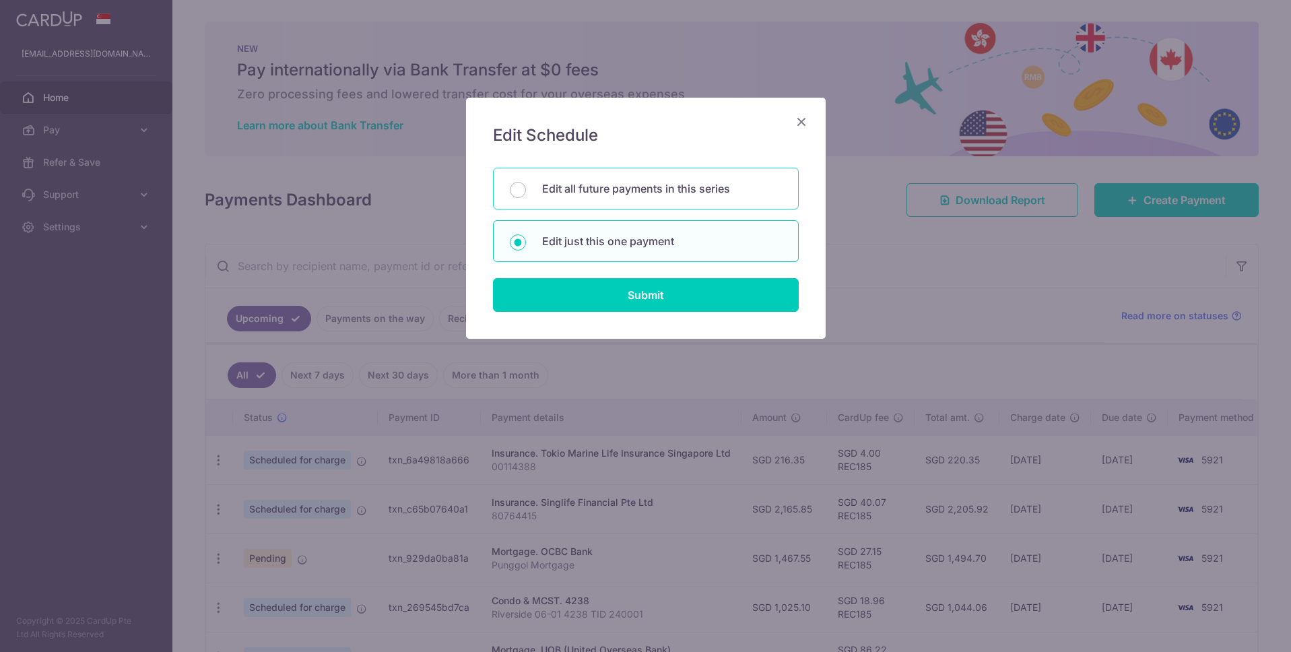
click at [609, 183] on p "Edit all future payments in this series" at bounding box center [662, 189] width 240 height 16
click at [526, 183] on input "Edit all future payments in this series" at bounding box center [518, 190] width 16 height 16
radio input "true"
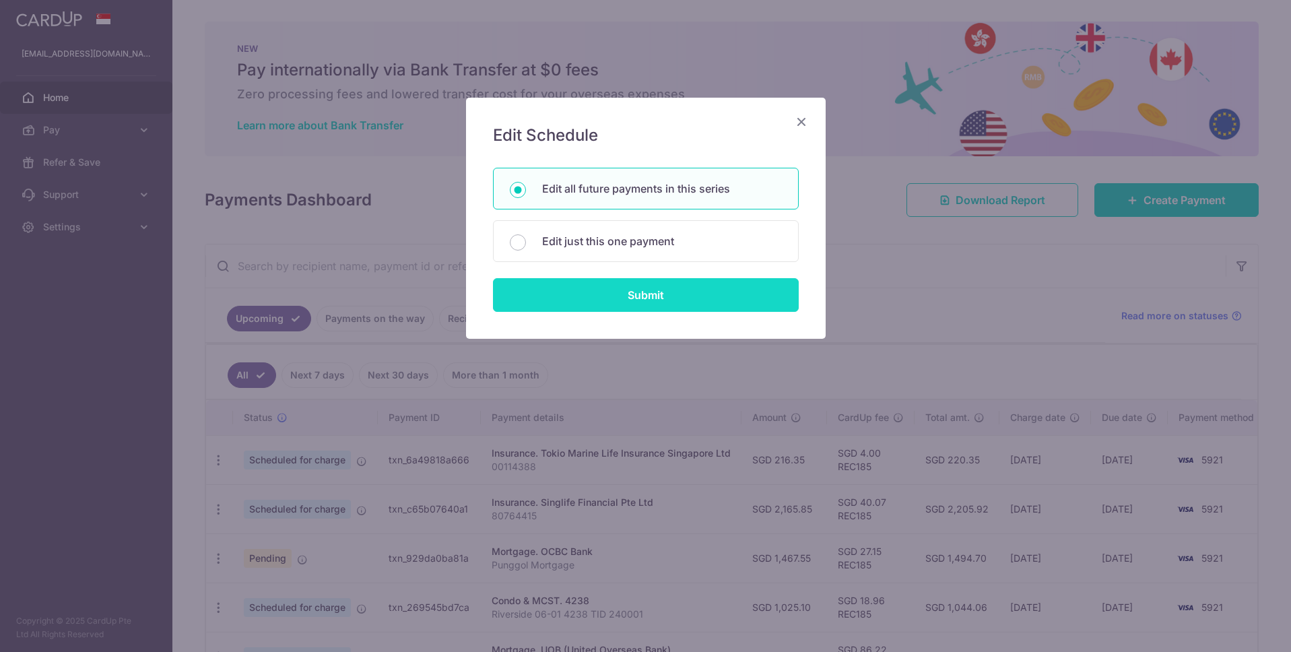
click at [606, 289] on input "Submit" at bounding box center [646, 295] width 306 height 34
radio input "true"
type input "216.35"
type input "00114388"
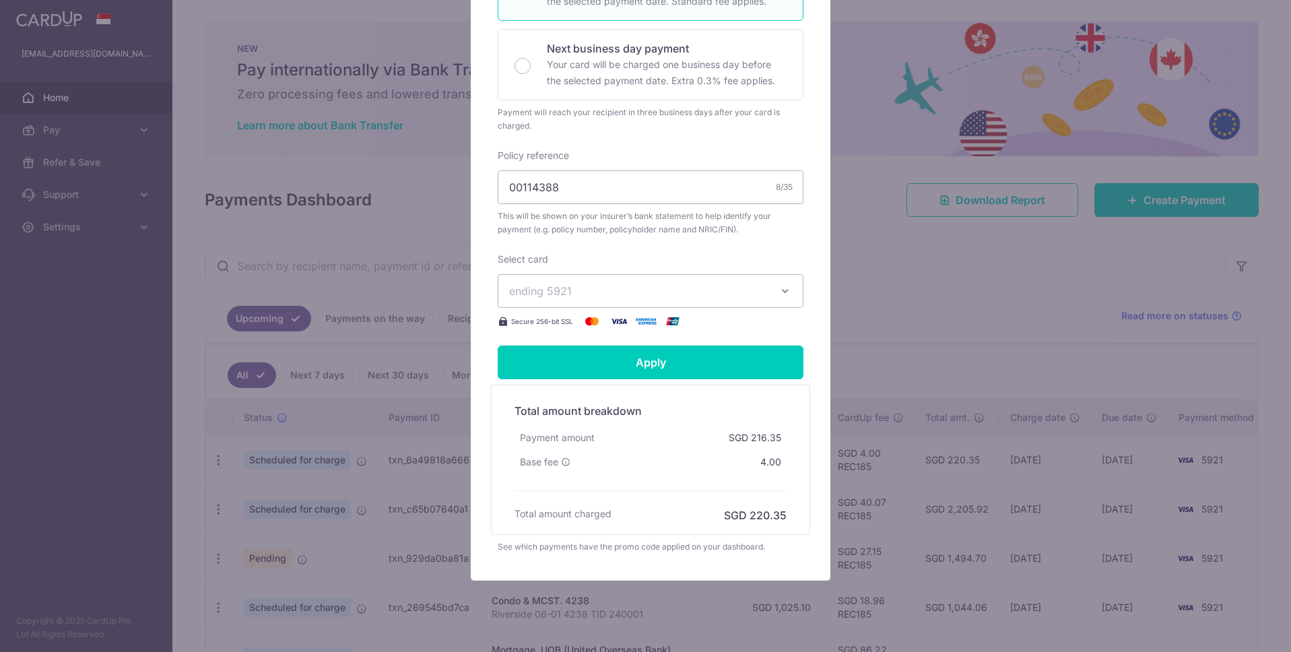
scroll to position [373, 0]
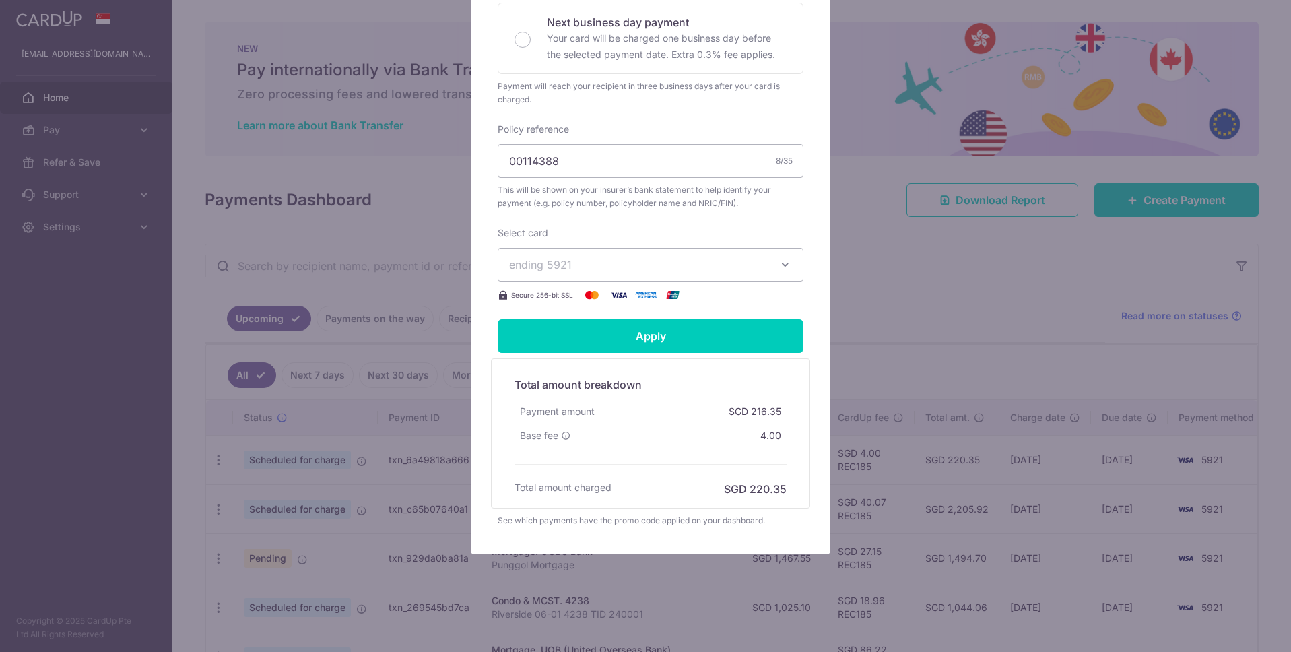
click at [734, 267] on span "ending 5921" at bounding box center [638, 265] width 259 height 16
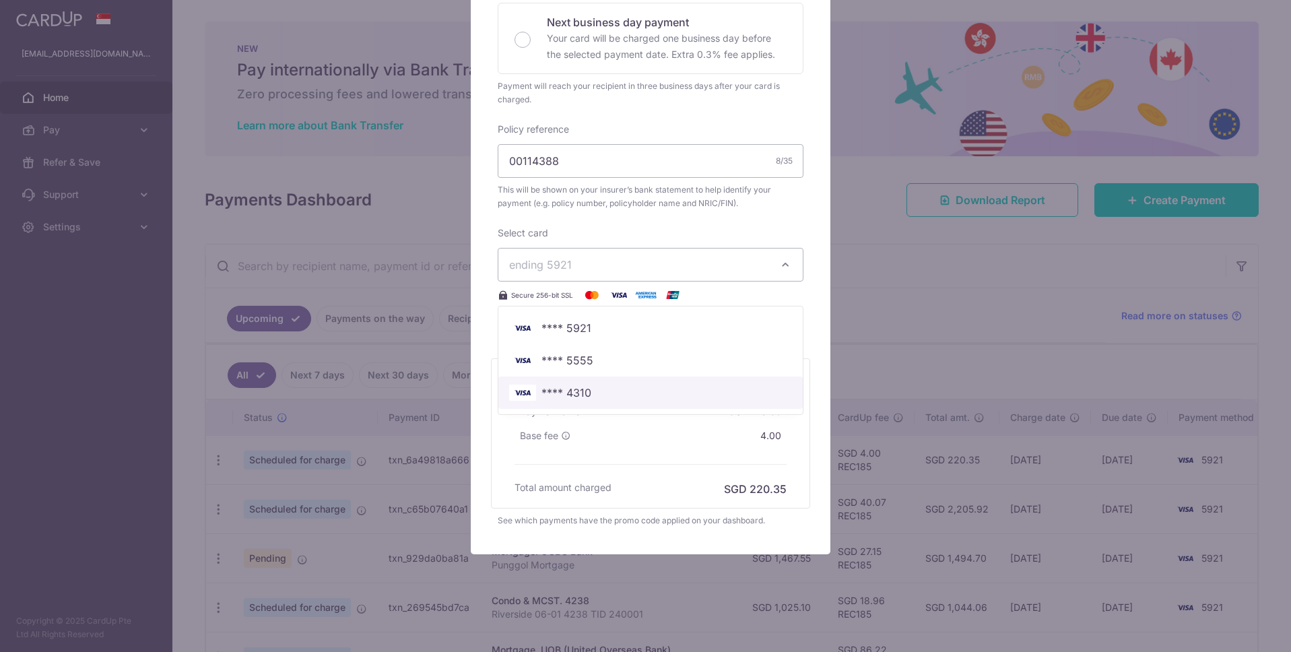
click at [576, 394] on span "**** 4310" at bounding box center [567, 393] width 50 height 16
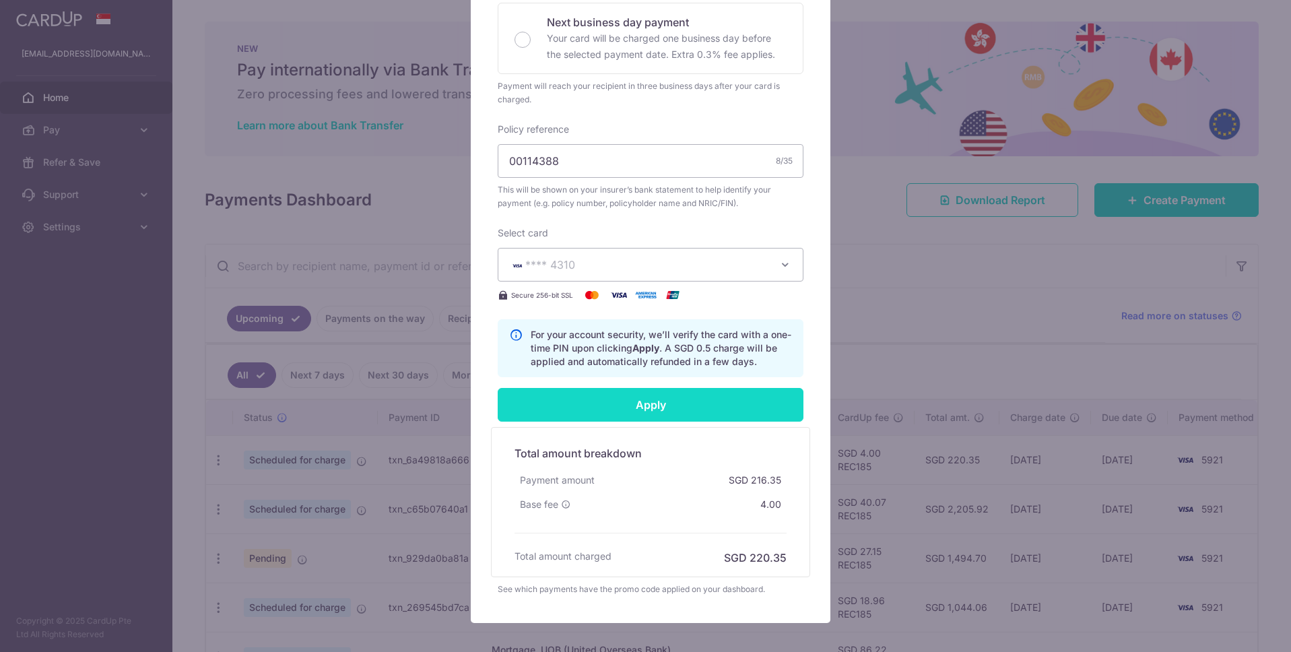
click at [661, 401] on input "Apply" at bounding box center [651, 405] width 306 height 34
type input "Successfully Applied"
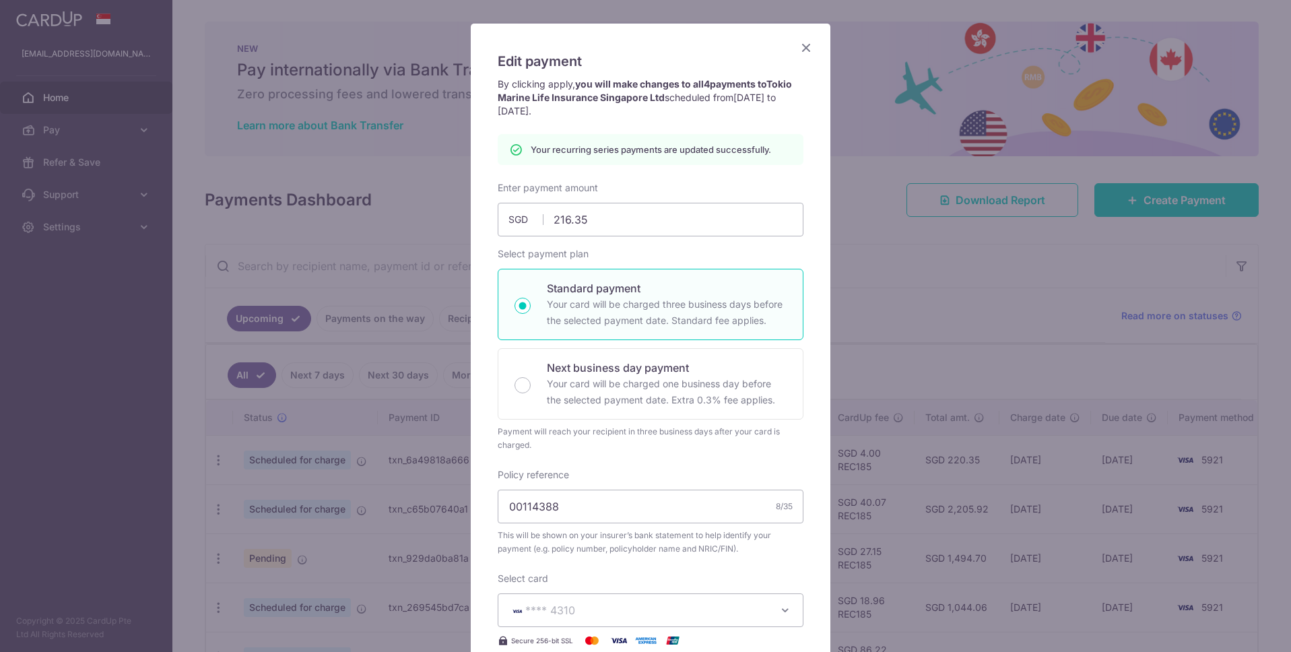
scroll to position [0, 0]
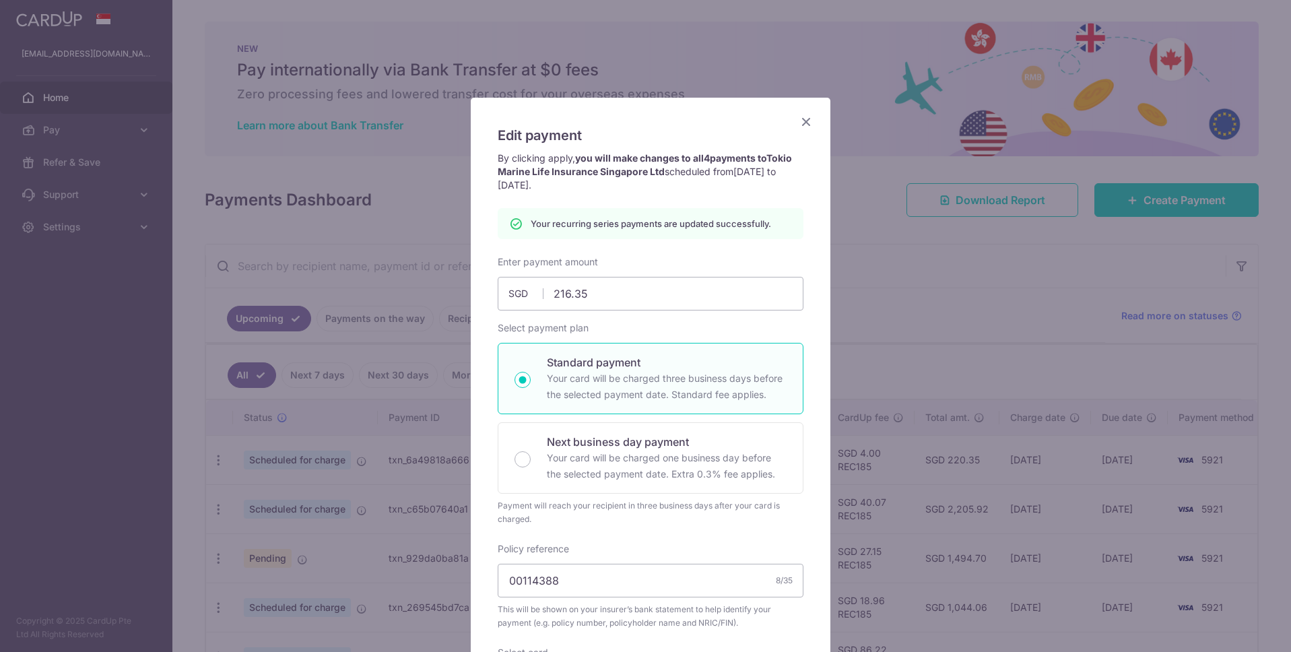
click at [798, 119] on icon "Close" at bounding box center [806, 121] width 16 height 17
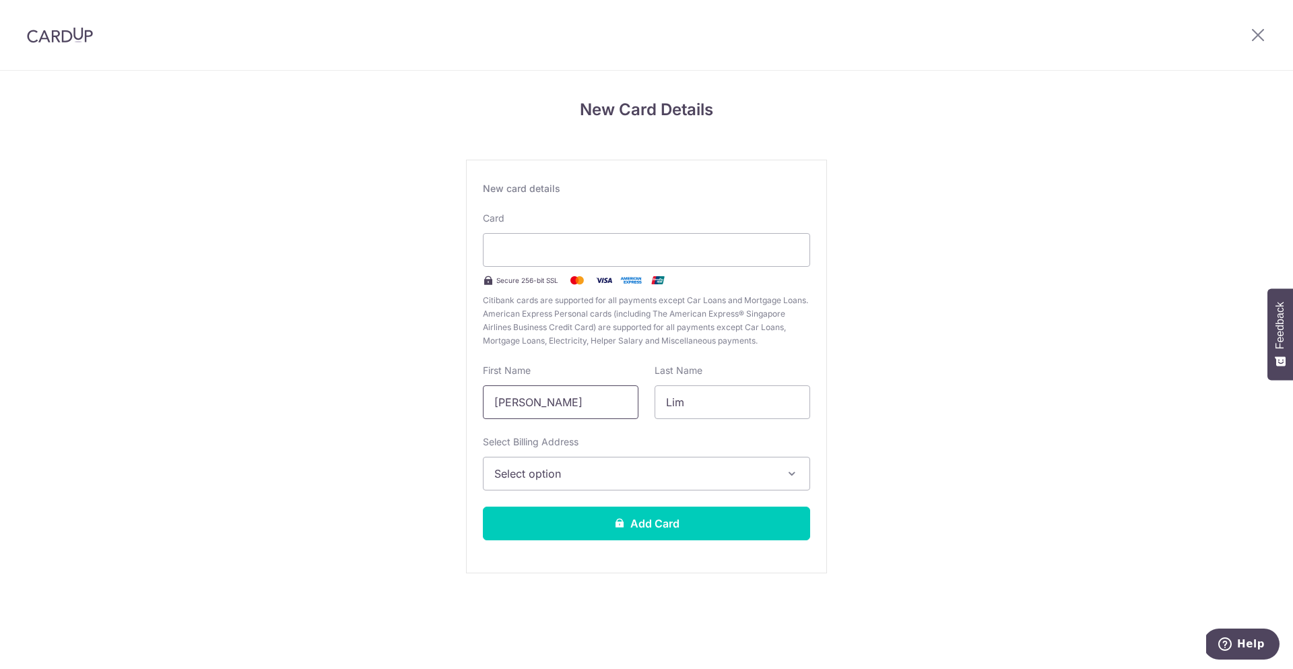
drag, startPoint x: 598, startPoint y: 406, endPoint x: 476, endPoint y: 398, distance: 122.8
click at [476, 398] on div "First Name [PERSON_NAME]" at bounding box center [561, 391] width 172 height 55
click at [588, 467] on span "Select option" at bounding box center [634, 473] width 280 height 16
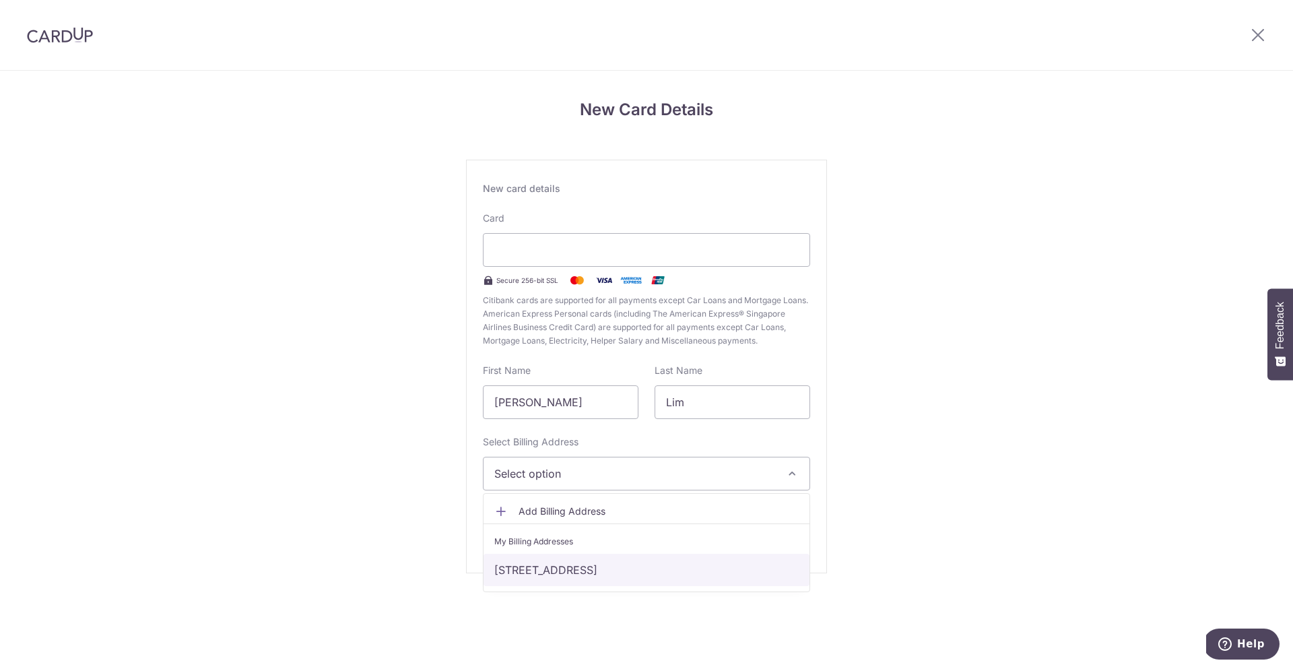
click at [542, 569] on link "[STREET_ADDRESS]" at bounding box center [647, 570] width 326 height 32
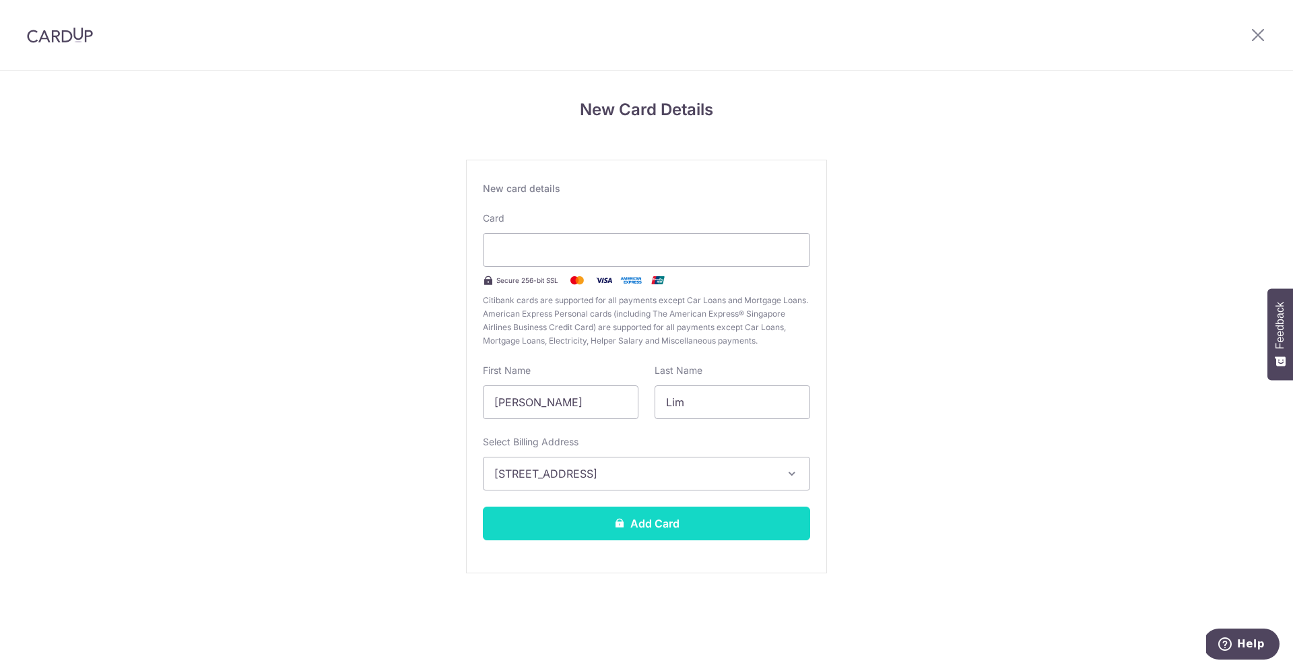
click at [604, 530] on button "Add Card" at bounding box center [646, 524] width 327 height 34
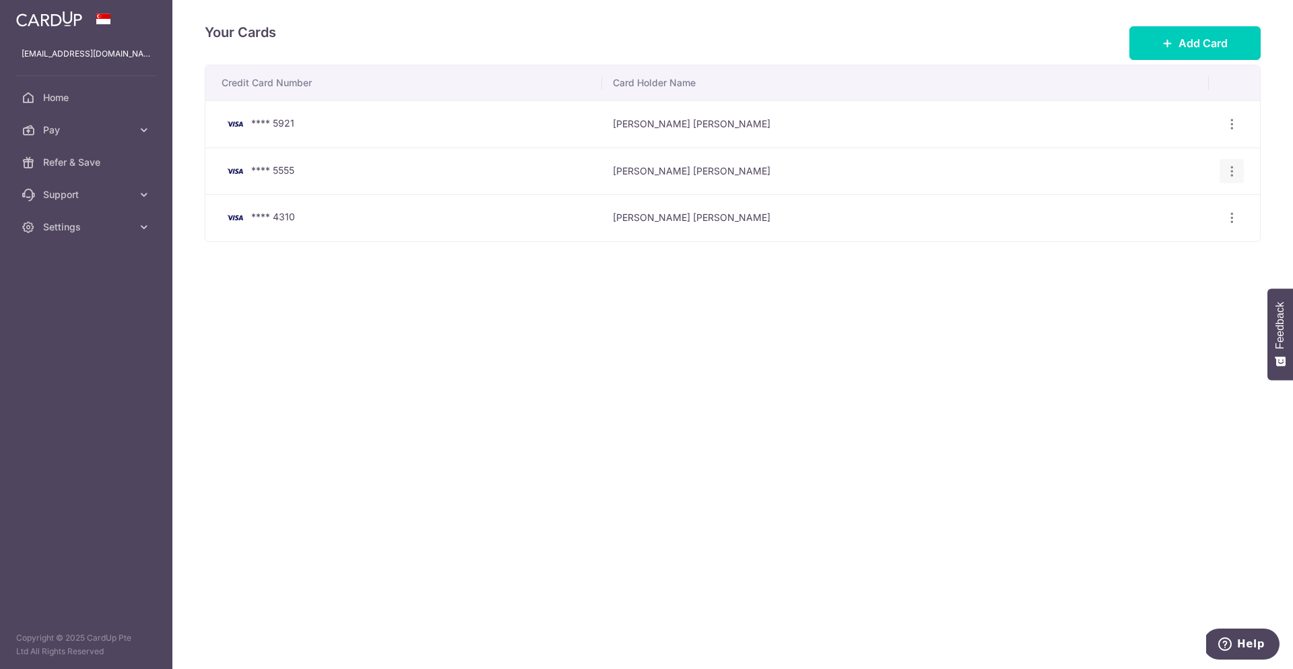
click at [1227, 131] on icon "button" at bounding box center [1232, 124] width 14 height 14
click at [901, 269] on div "Credit Card Number Card Holder Name **** 5921 [PERSON_NAME] [PERSON_NAME] View/…" at bounding box center [733, 172] width 1056 height 214
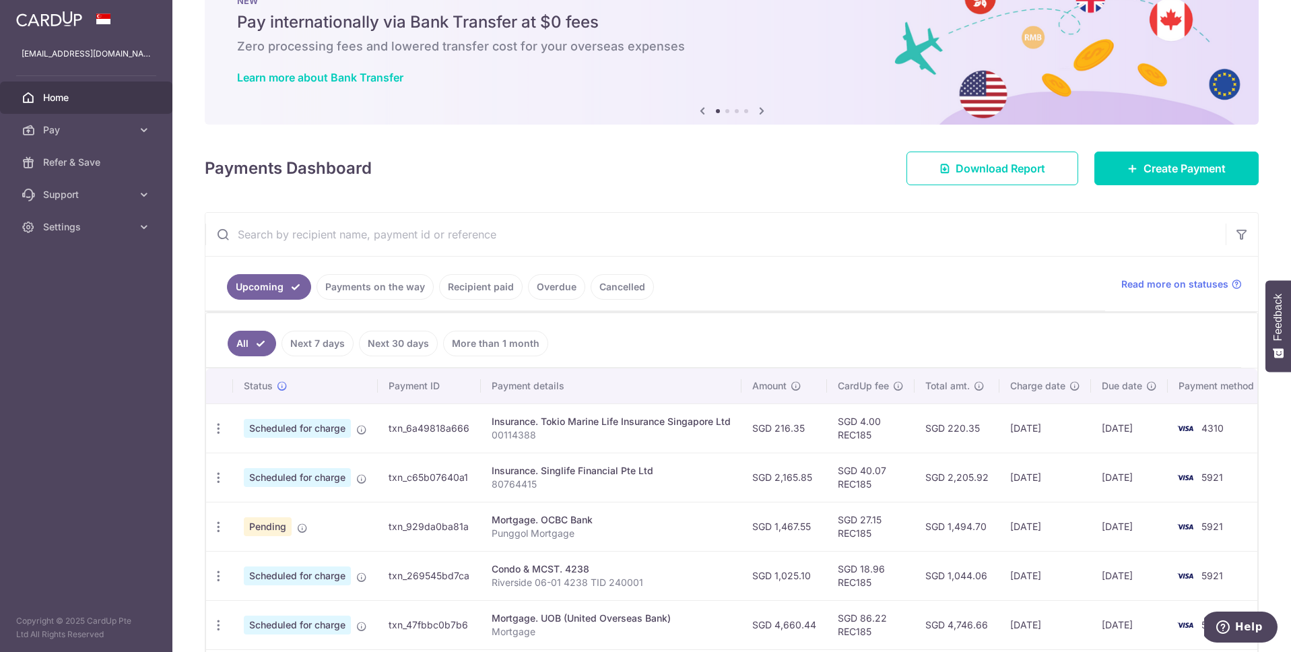
scroll to position [96, 0]
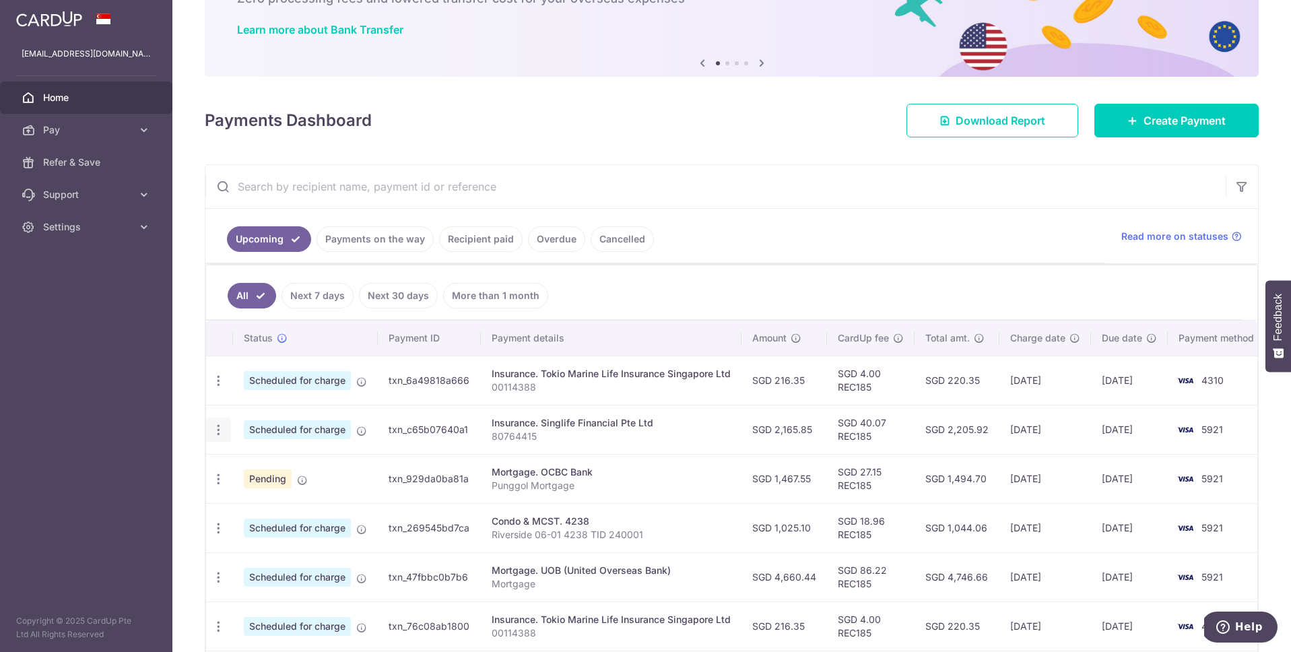
click at [210, 434] on div "Update payment Cancel payment" at bounding box center [218, 430] width 25 height 25
click at [220, 388] on icon "button" at bounding box center [219, 381] width 14 height 14
click at [271, 464] on span "Update payment" at bounding box center [291, 467] width 92 height 16
radio input "true"
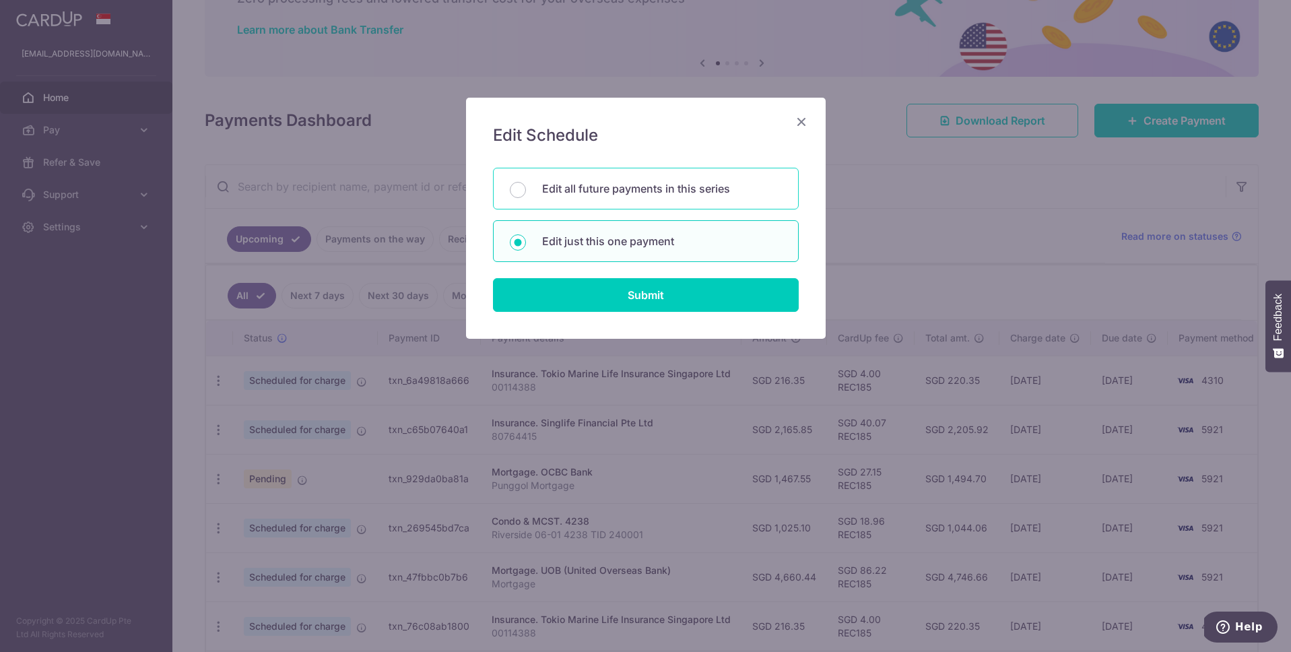
click at [600, 194] on p "Edit all future payments in this series" at bounding box center [662, 189] width 240 height 16
click at [526, 194] on input "Edit all future payments in this series" at bounding box center [518, 190] width 16 height 16
radio input "true"
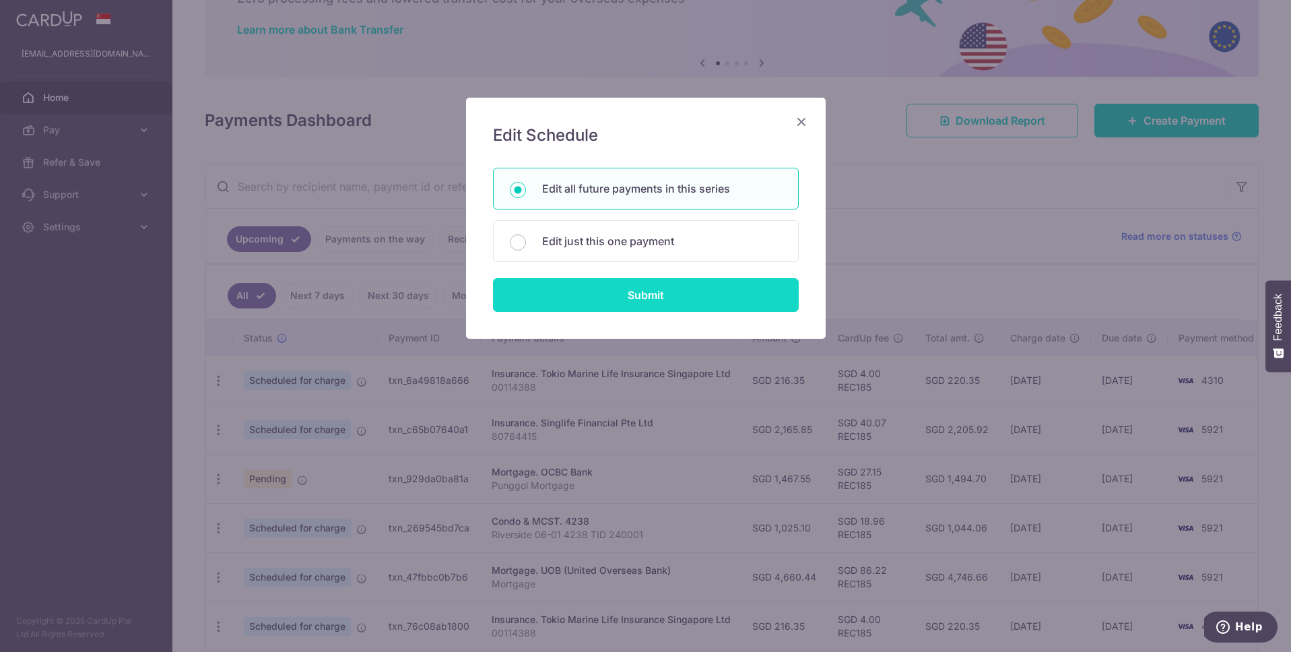
click at [598, 292] on input "Submit" at bounding box center [646, 295] width 306 height 34
radio input "true"
type input "2,165.85"
type input "80764415"
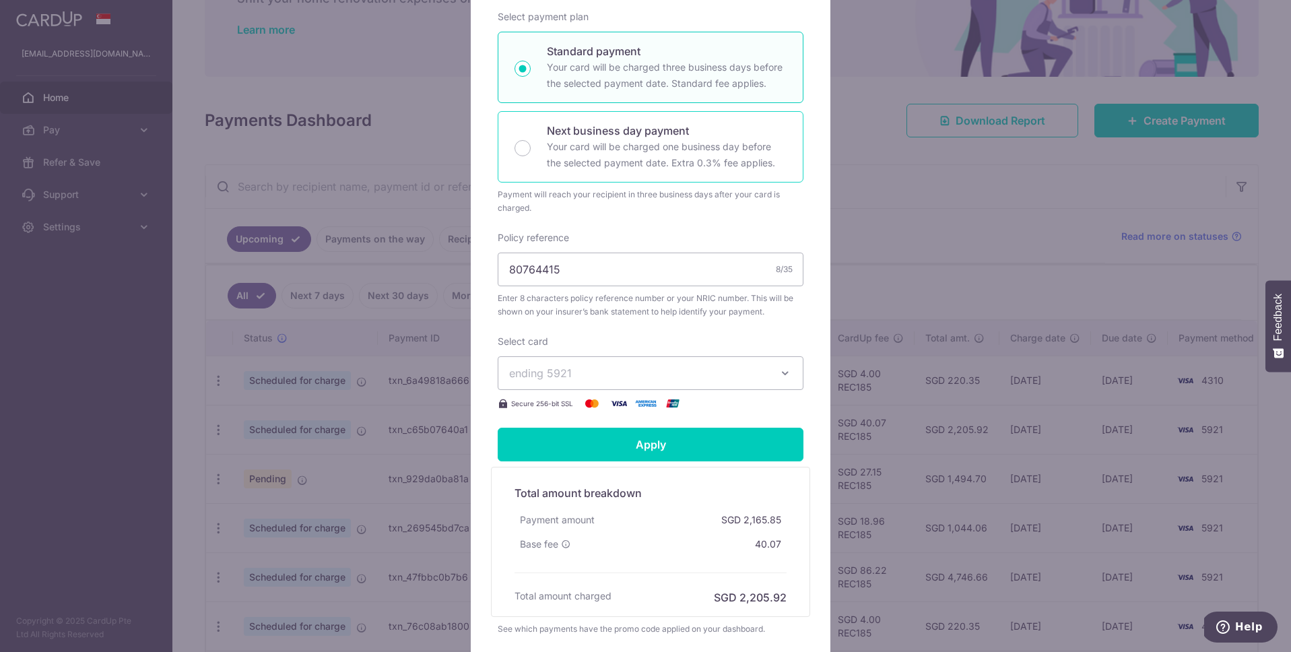
scroll to position [278, 0]
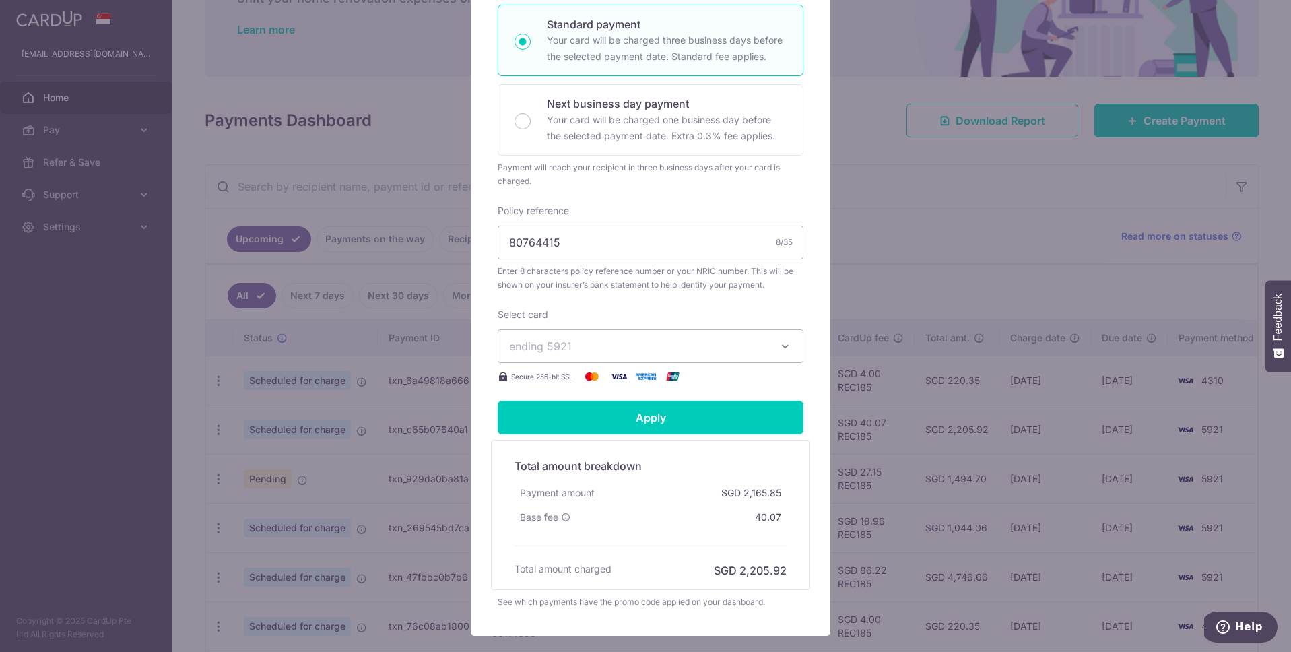
click at [558, 353] on span "ending 5921" at bounding box center [540, 345] width 63 height 13
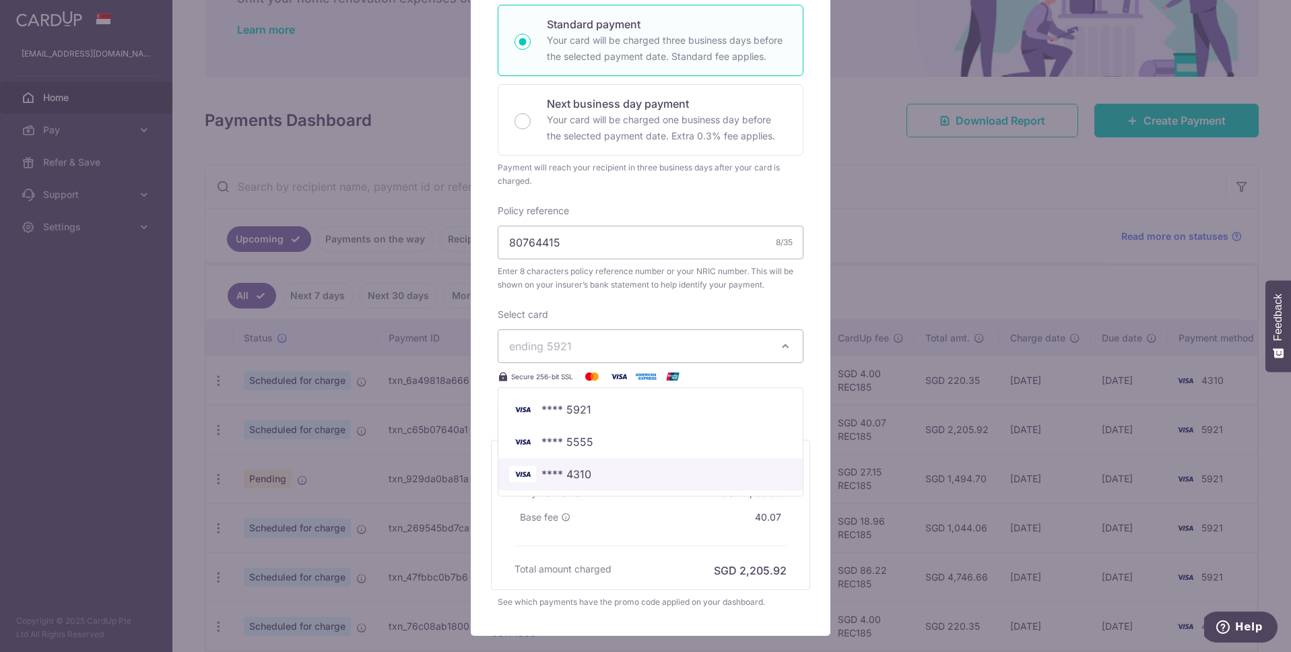
click at [575, 482] on span "**** 4310" at bounding box center [567, 474] width 50 height 16
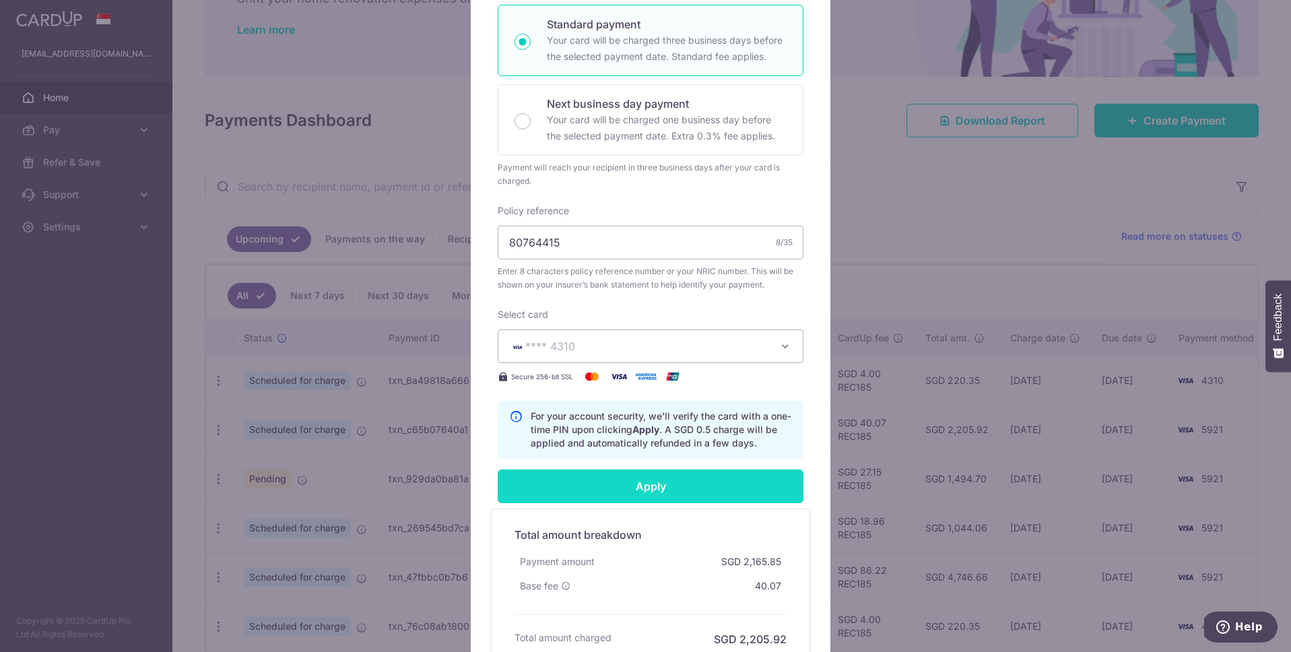
click at [598, 499] on input "Apply" at bounding box center [651, 487] width 306 height 34
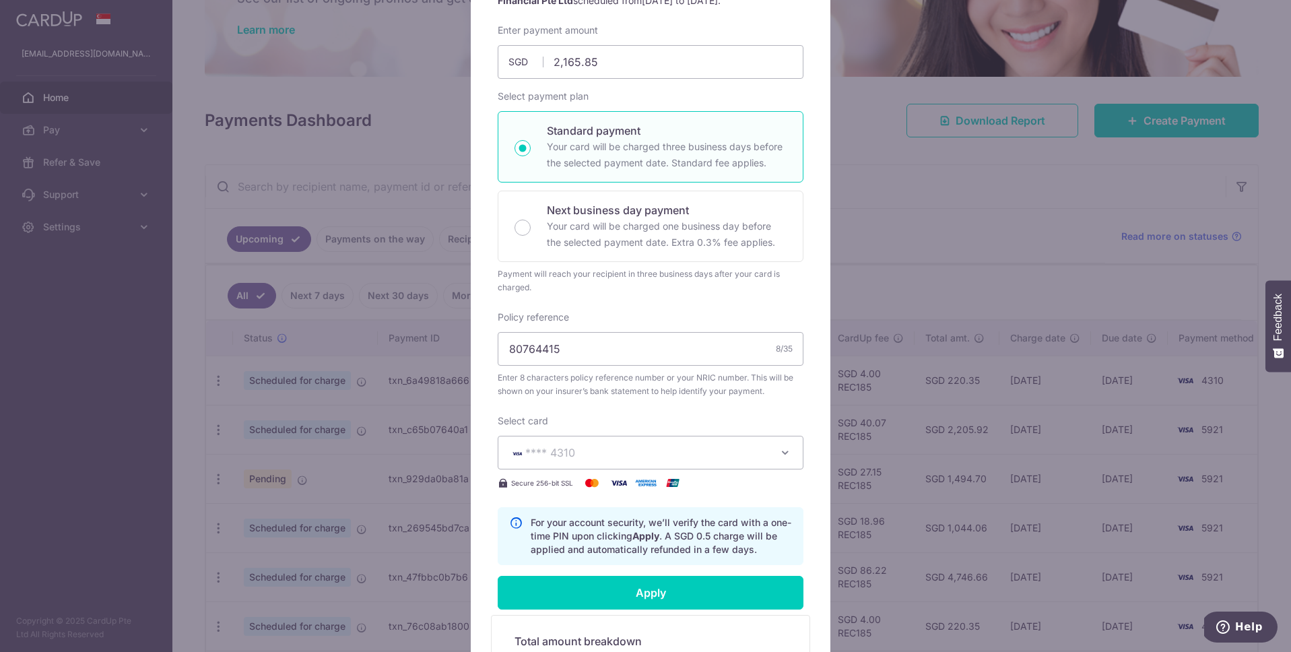
type input "Successfully Applied"
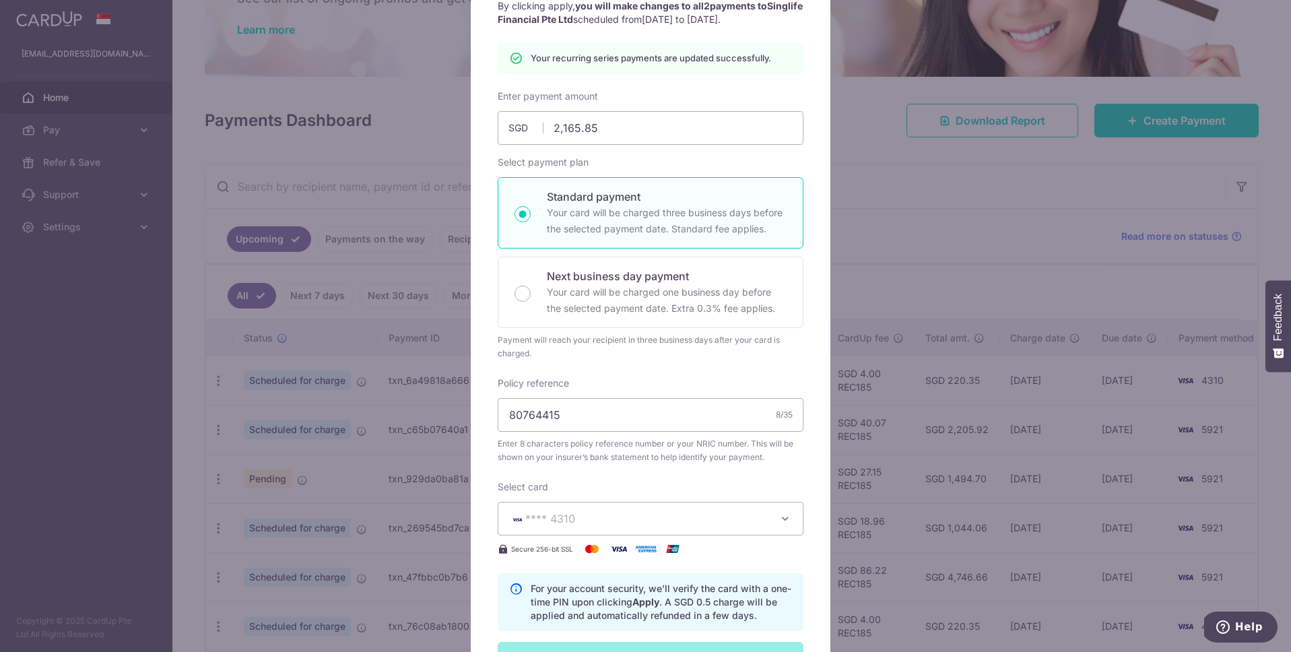
scroll to position [121, 0]
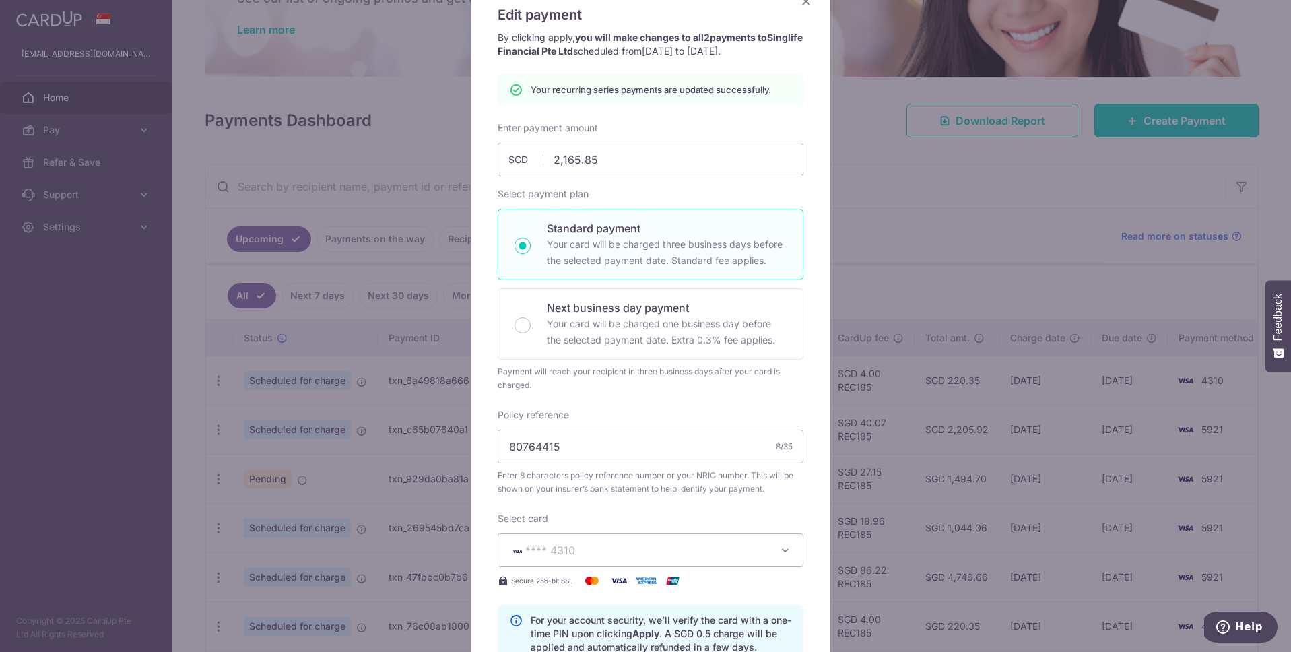
click at [805, 3] on icon "Close" at bounding box center [806, 1] width 16 height 17
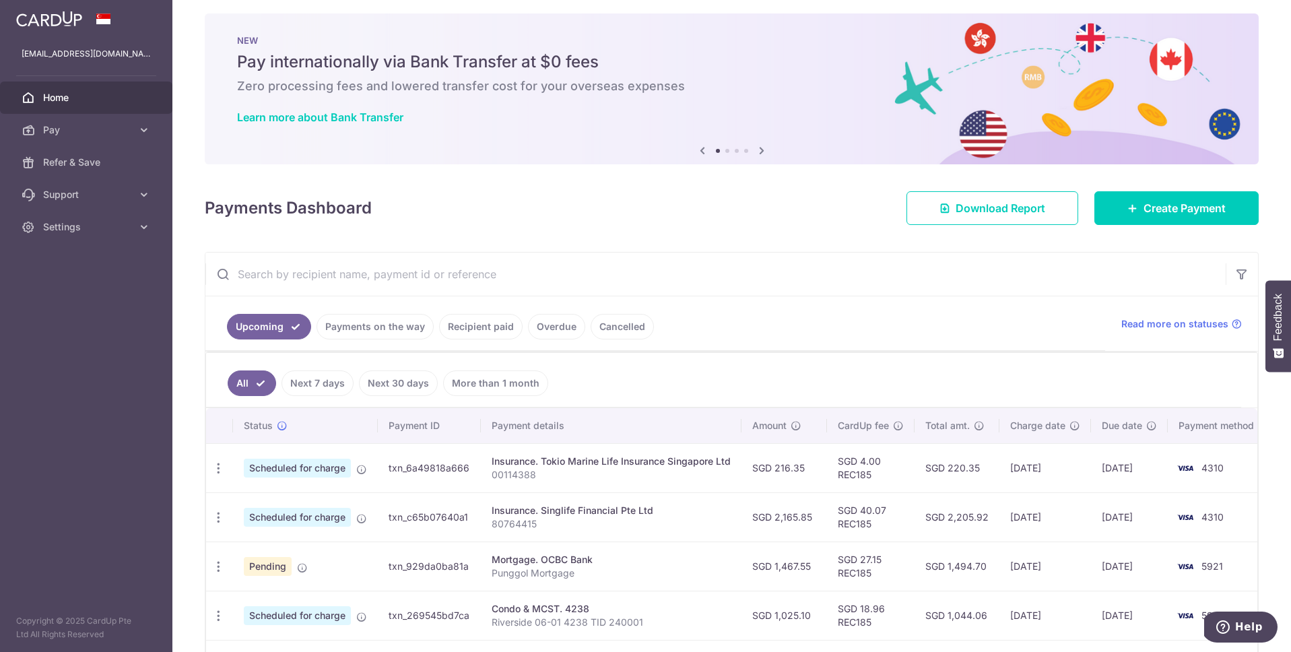
scroll to position [310, 0]
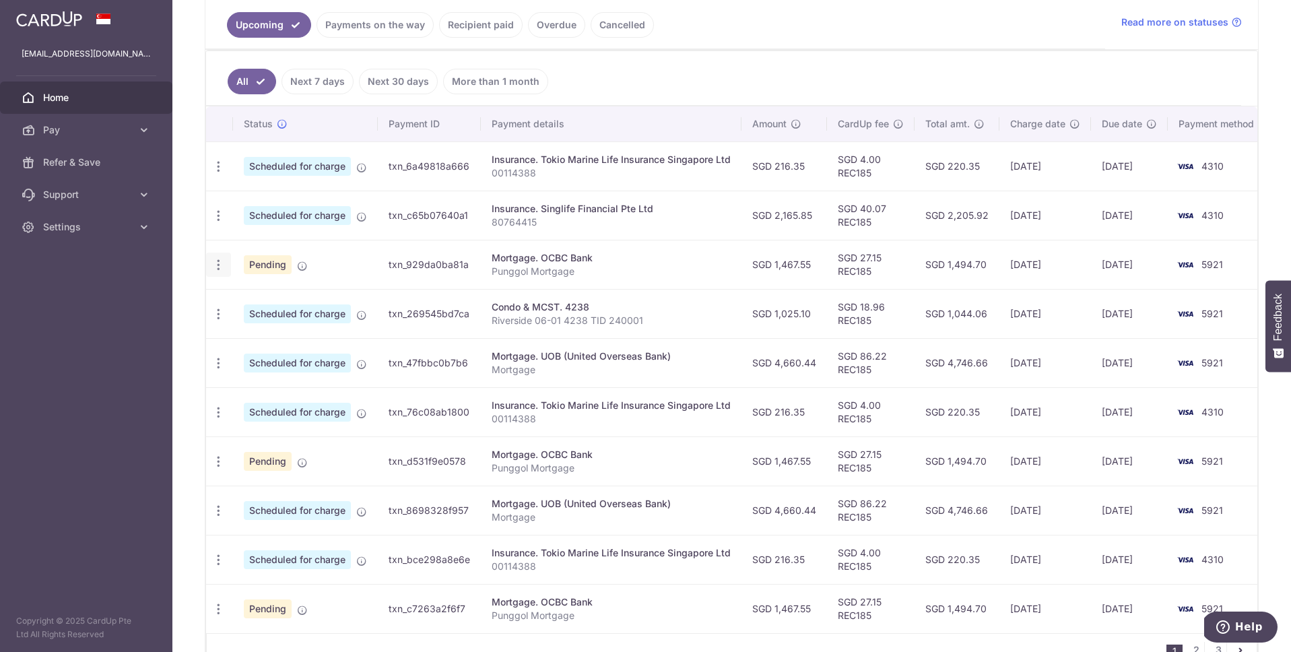
click at [219, 174] on icon "button" at bounding box center [219, 167] width 14 height 14
click at [283, 305] on span "Update payment" at bounding box center [291, 302] width 92 height 16
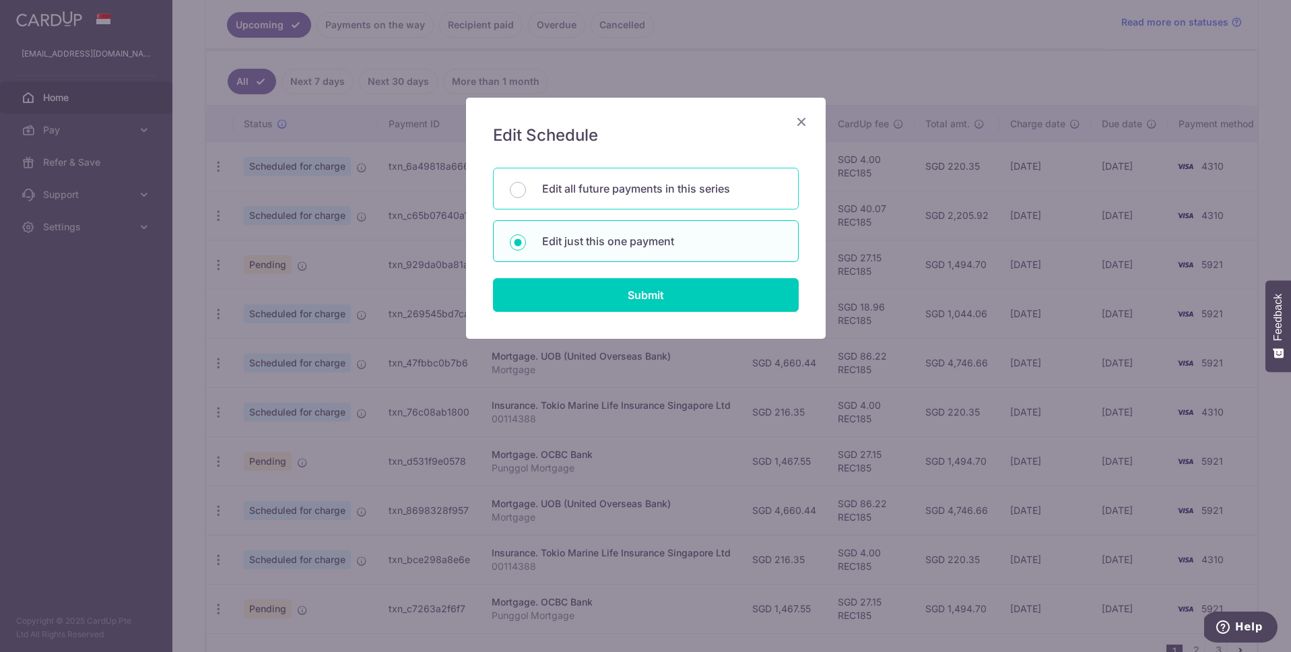
click at [633, 185] on p "Edit all future payments in this series" at bounding box center [662, 189] width 240 height 16
click at [526, 185] on input "Edit all future payments in this series" at bounding box center [518, 190] width 16 height 16
radio input "true"
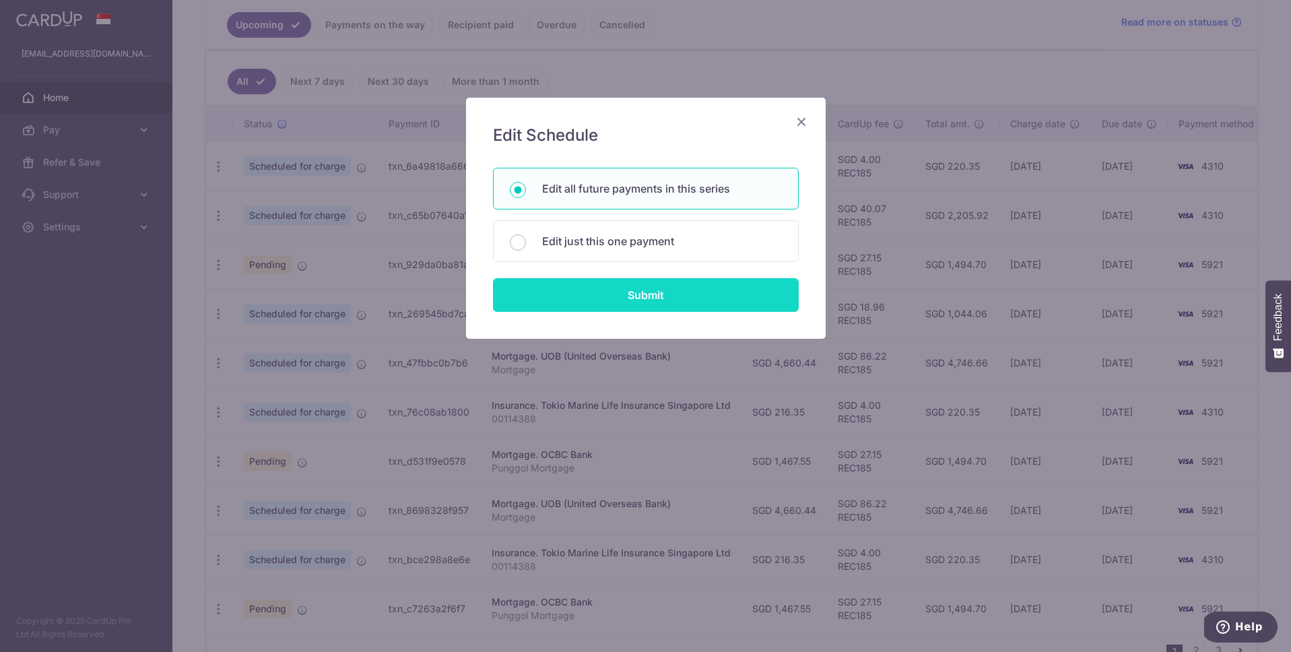
click at [621, 299] on input "Submit" at bounding box center [646, 295] width 306 height 34
radio input "true"
type input "1,467.55"
type input "Punggol Mortgage"
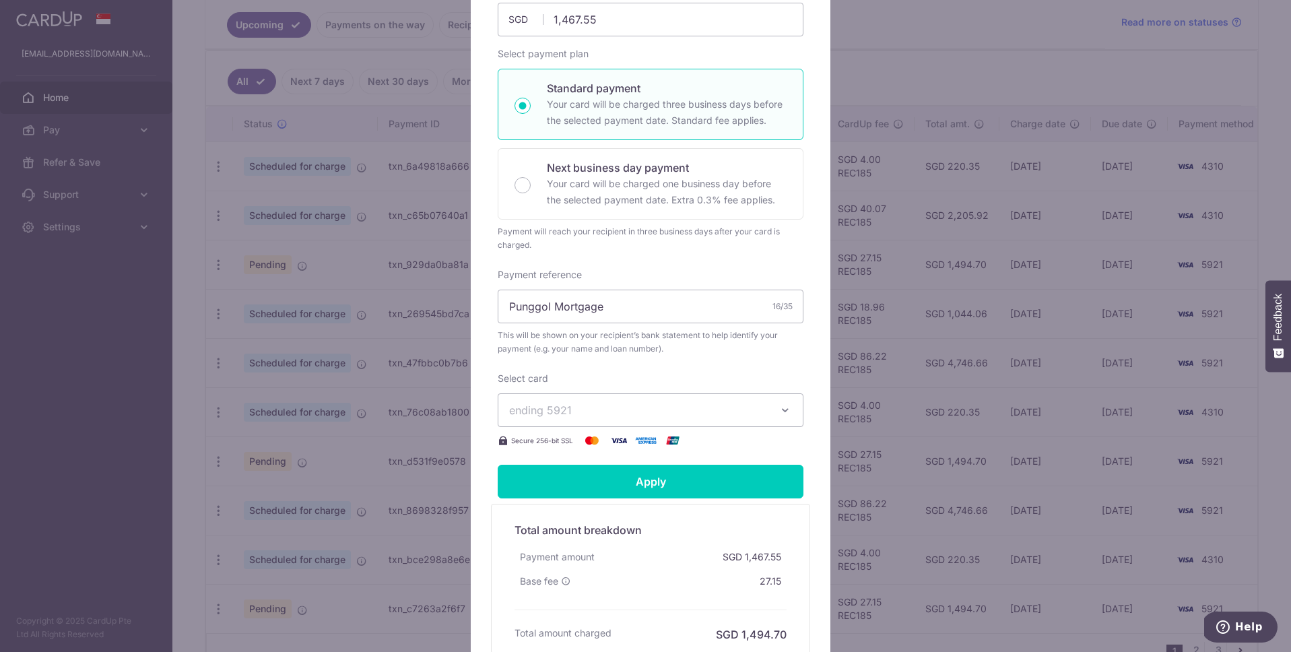
scroll to position [268, 0]
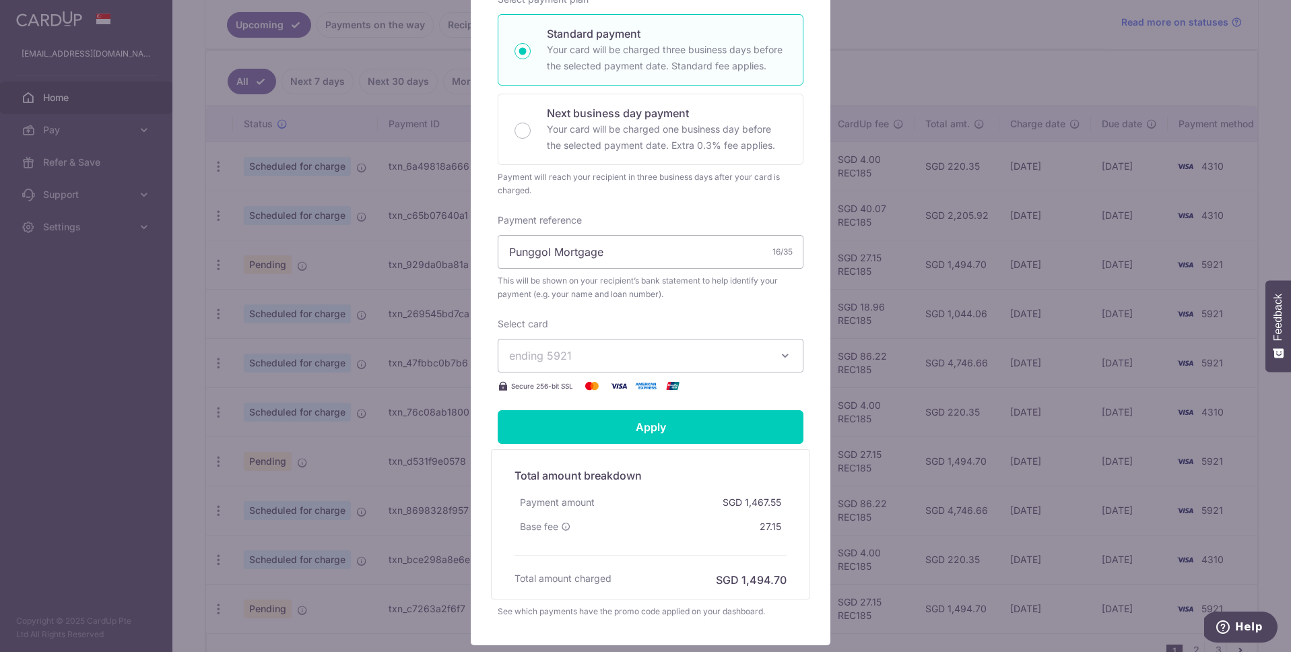
click at [617, 359] on span "ending 5921" at bounding box center [638, 356] width 259 height 16
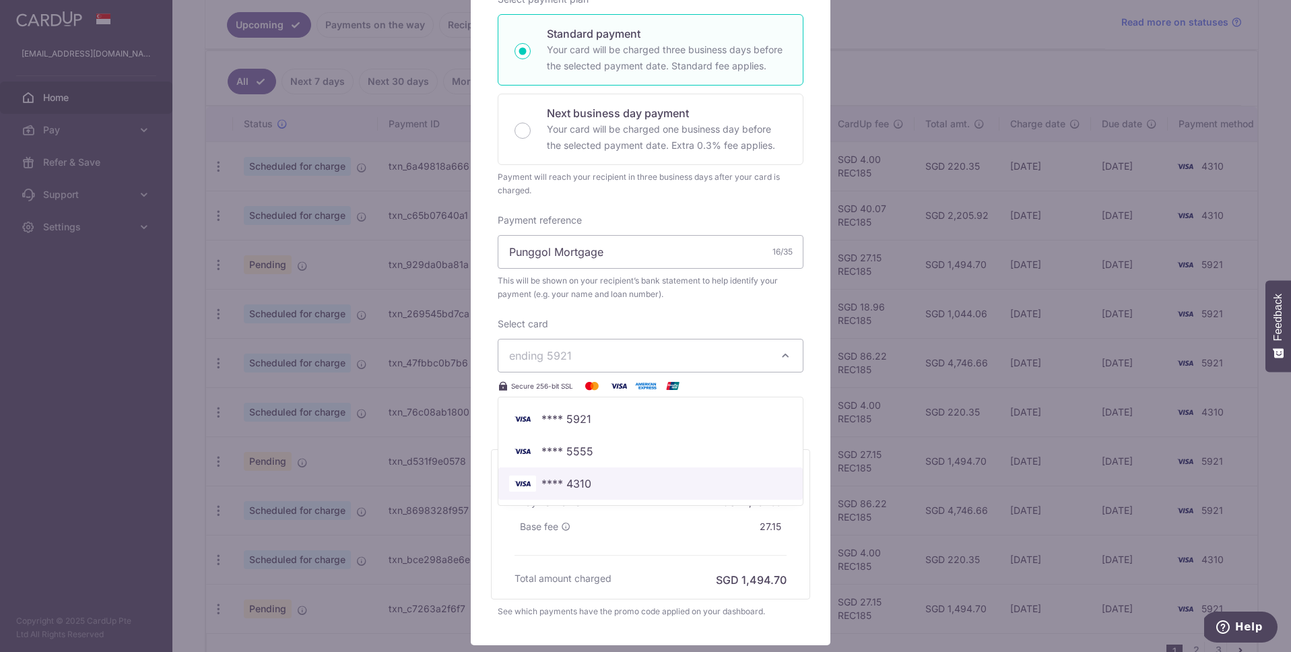
click at [577, 483] on span "**** 4310" at bounding box center [567, 484] width 50 height 16
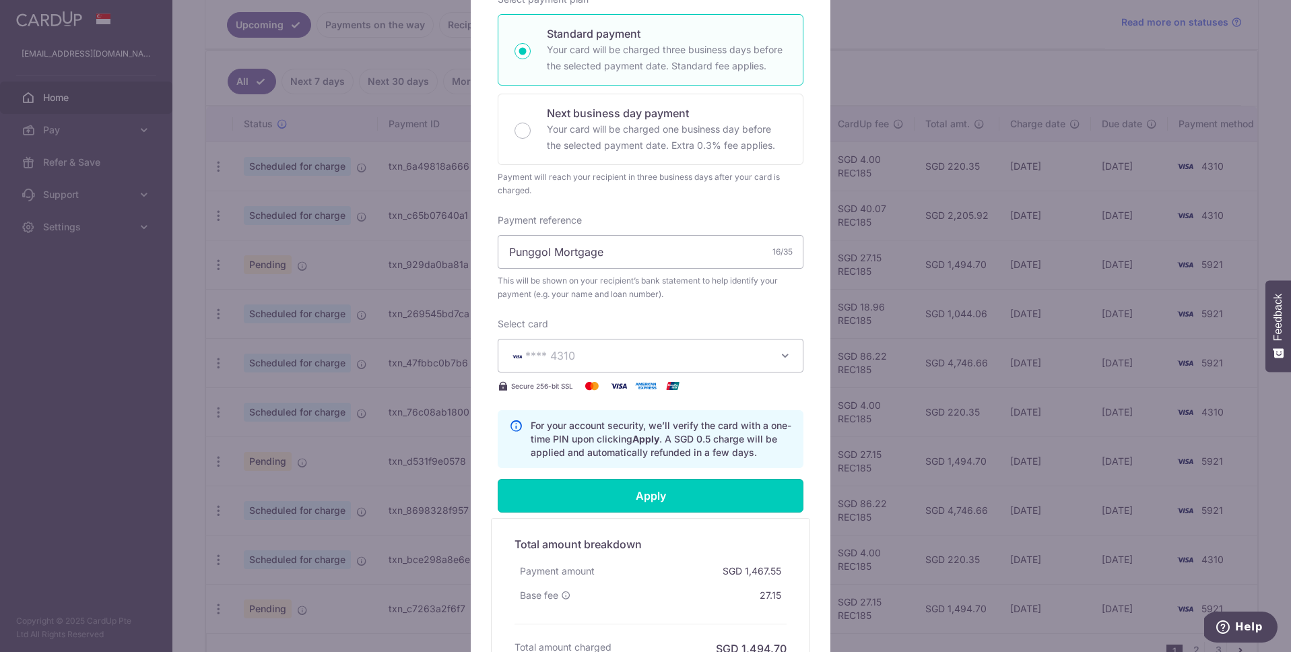
click at [594, 500] on input "Apply" at bounding box center [651, 496] width 306 height 34
click at [655, 503] on input "Apply" at bounding box center [651, 496] width 306 height 34
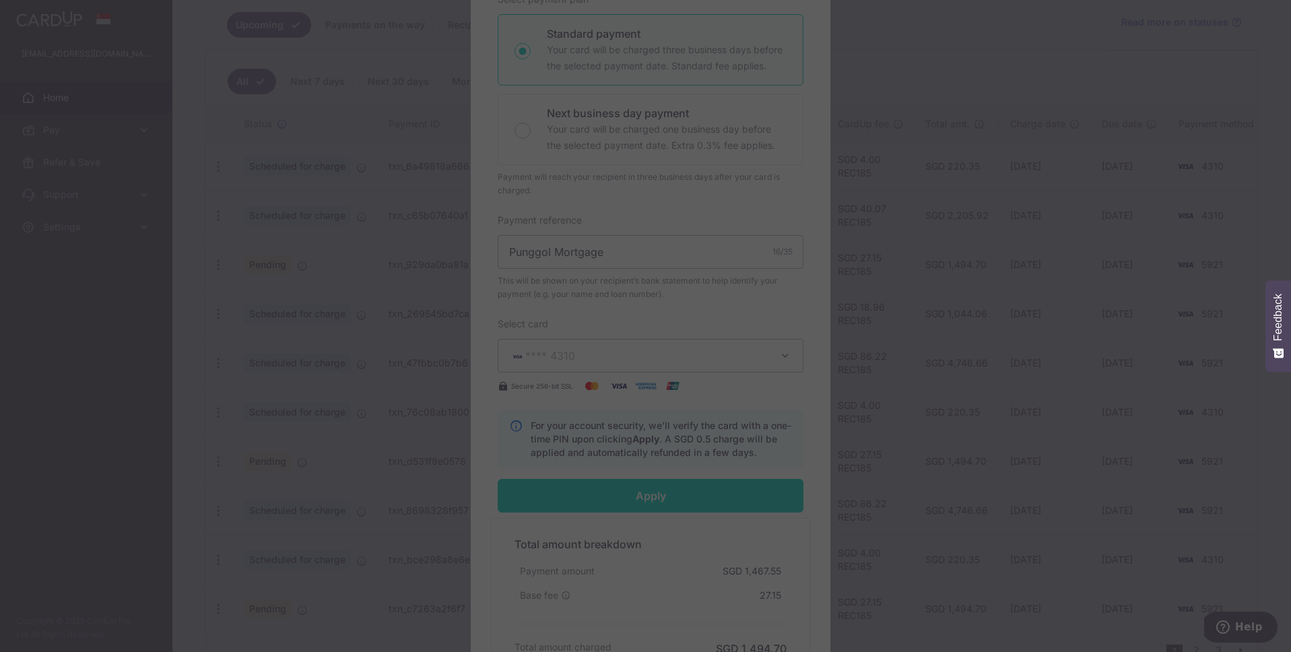
type input "Successfully Applied"
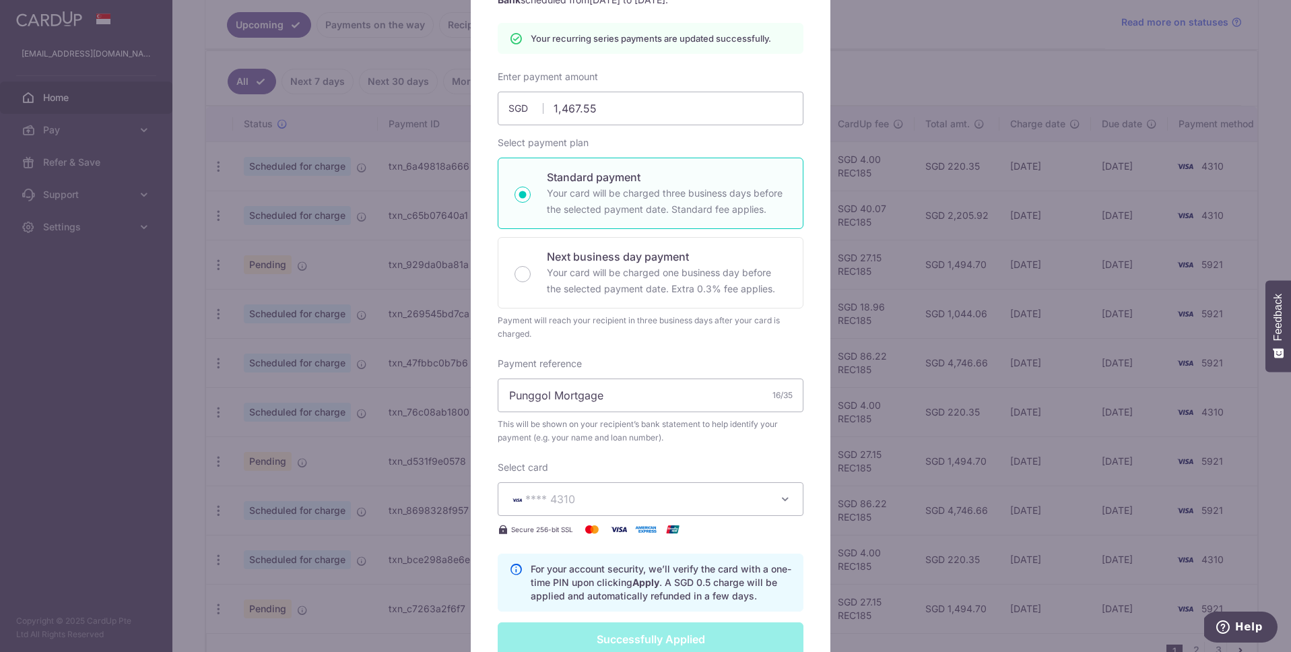
scroll to position [0, 0]
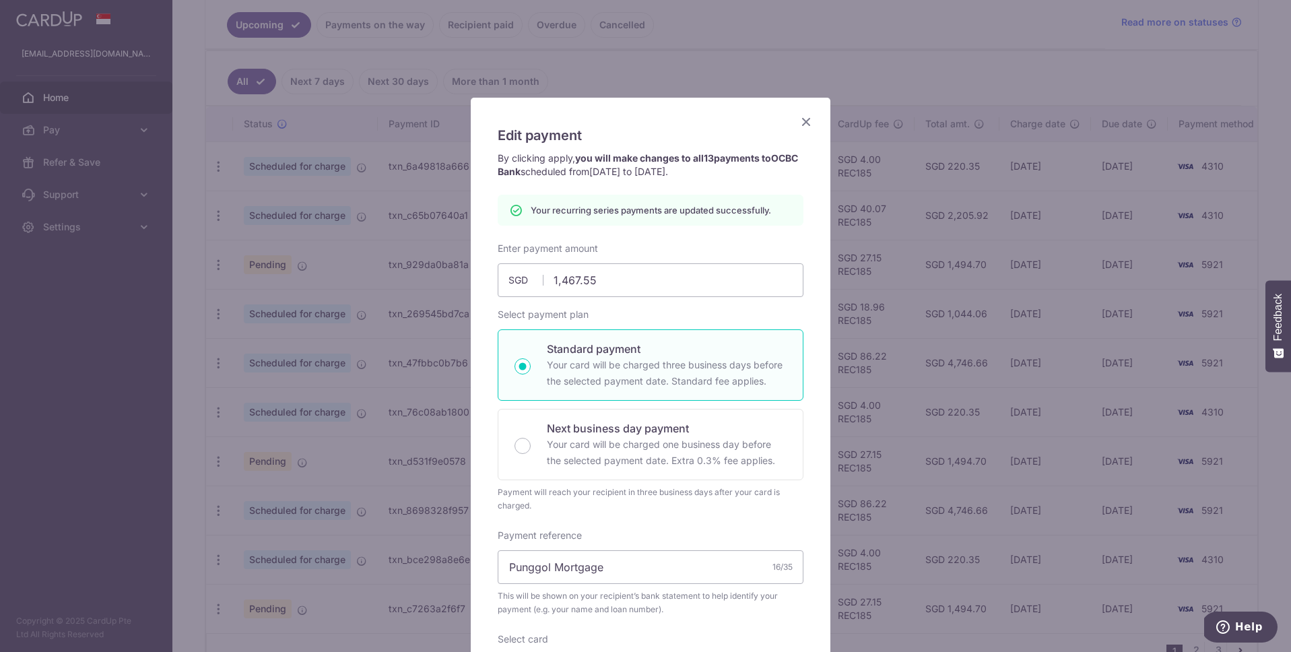
click at [805, 117] on icon "Close" at bounding box center [806, 121] width 16 height 17
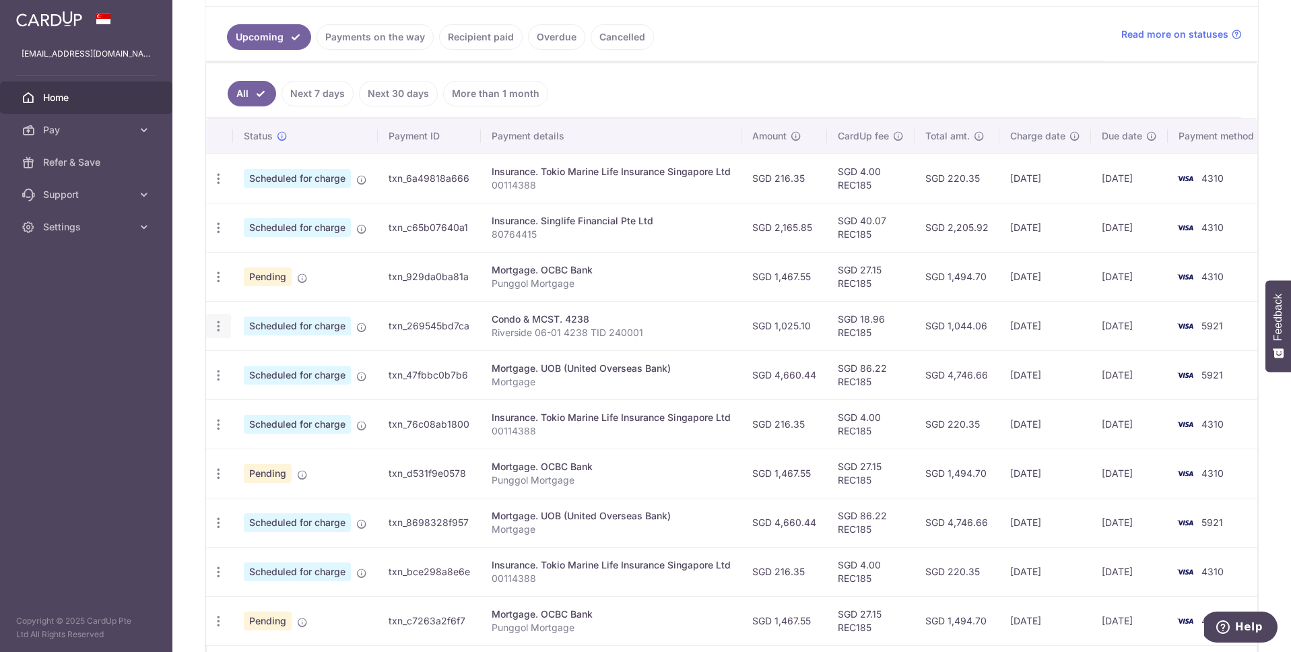
click at [213, 186] on icon "button" at bounding box center [219, 179] width 14 height 14
drag, startPoint x: 267, startPoint y: 364, endPoint x: 276, endPoint y: 361, distance: 8.8
click at [268, 364] on span "Update payment" at bounding box center [291, 363] width 92 height 16
radio input "true"
type input "1,025.10"
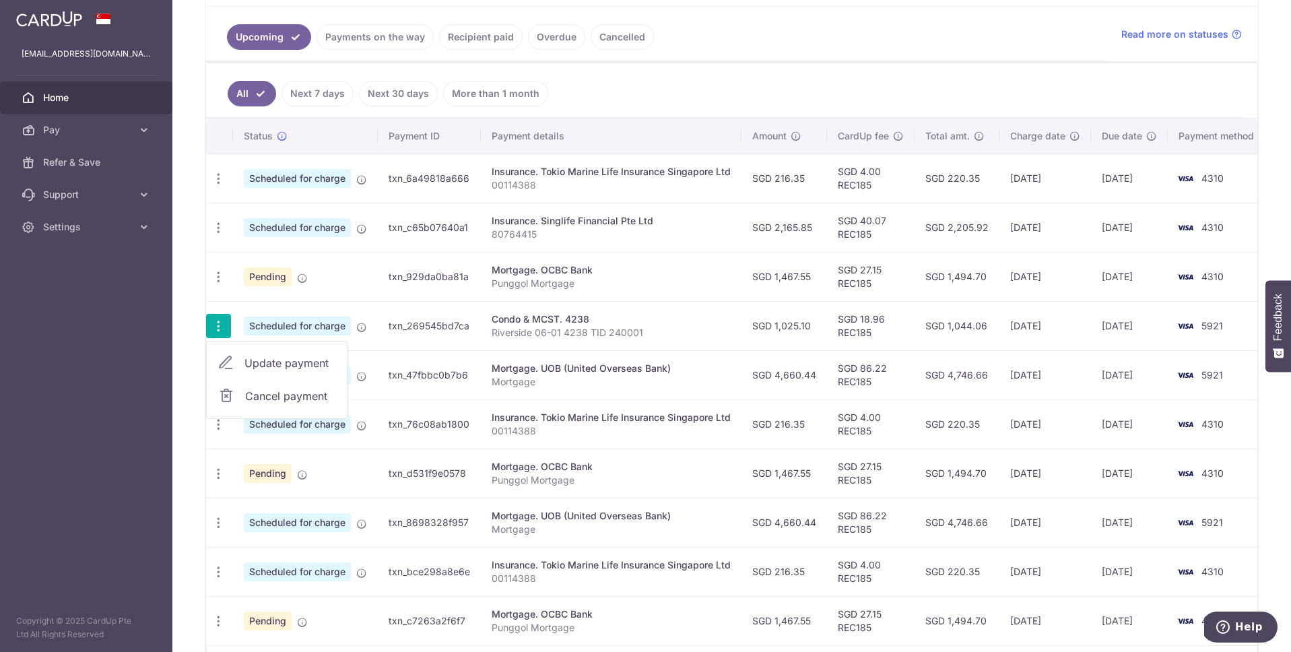
type input "[DATE]"
type input "Riverside 06-01 4238 TID 240001"
type input "REC185"
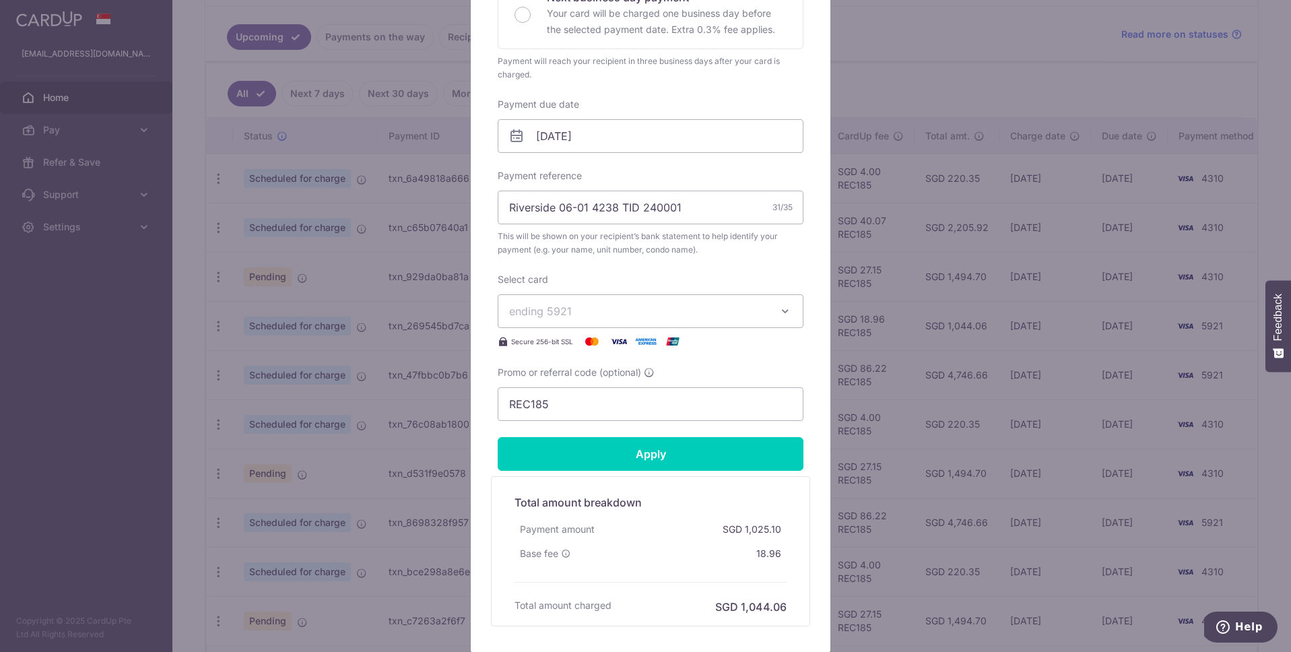
scroll to position [342, 0]
click at [659, 313] on span "ending 5921" at bounding box center [638, 310] width 259 height 16
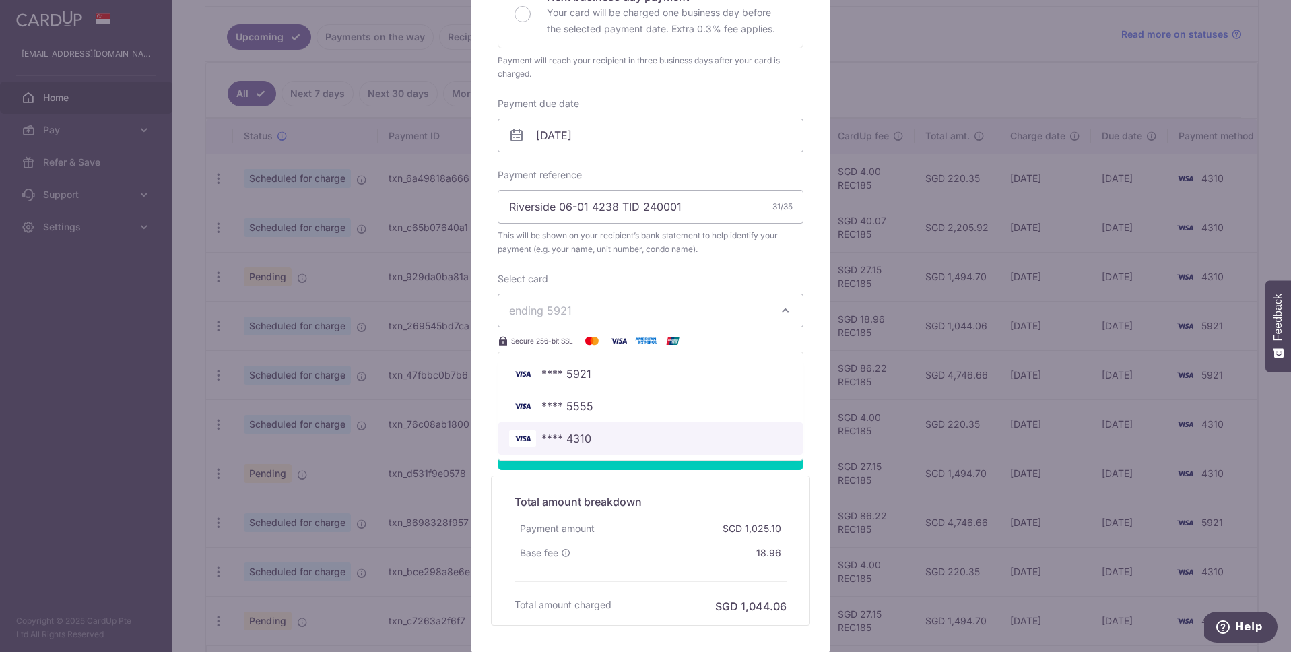
click at [571, 441] on span "**** 4310" at bounding box center [567, 438] width 50 height 16
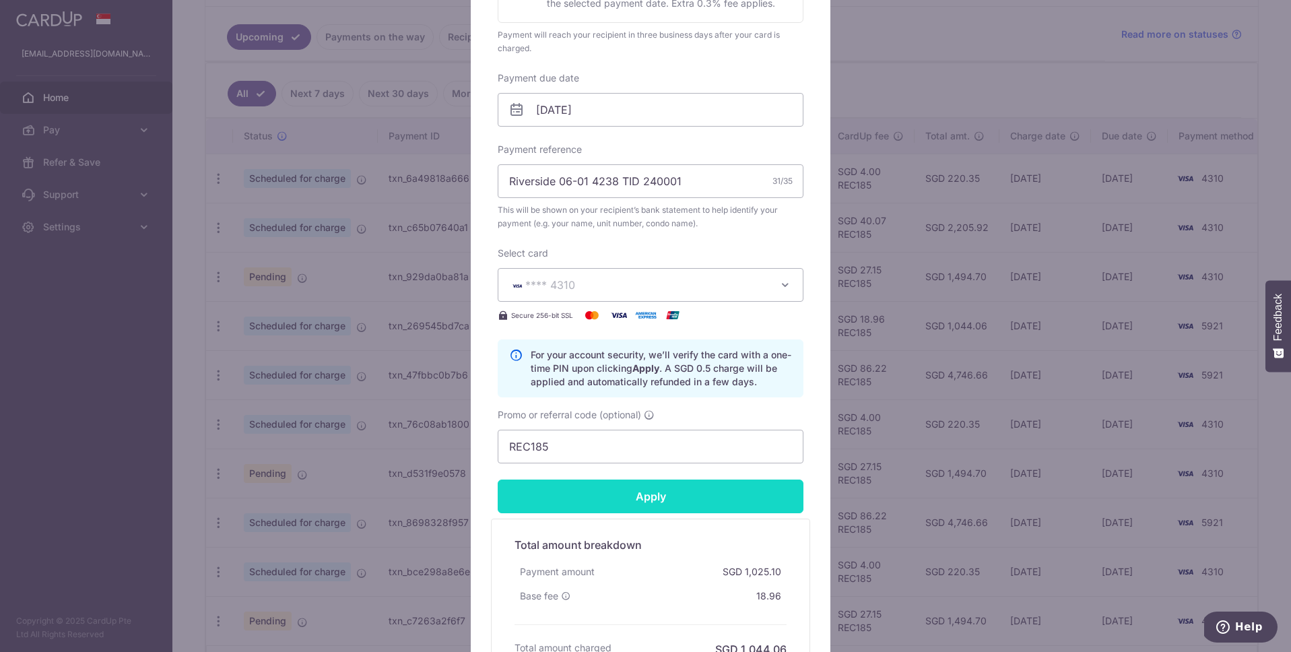
scroll to position [381, 0]
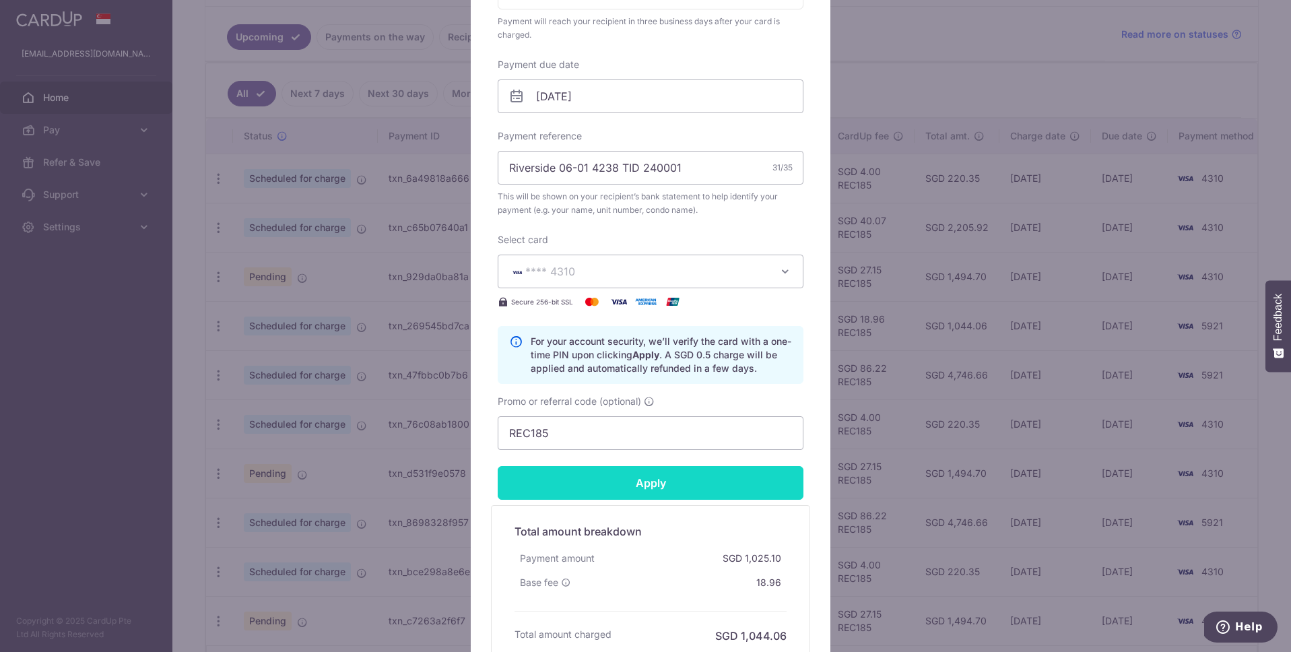
click at [615, 478] on input "Apply" at bounding box center [651, 483] width 306 height 34
type input "Successfully Applied"
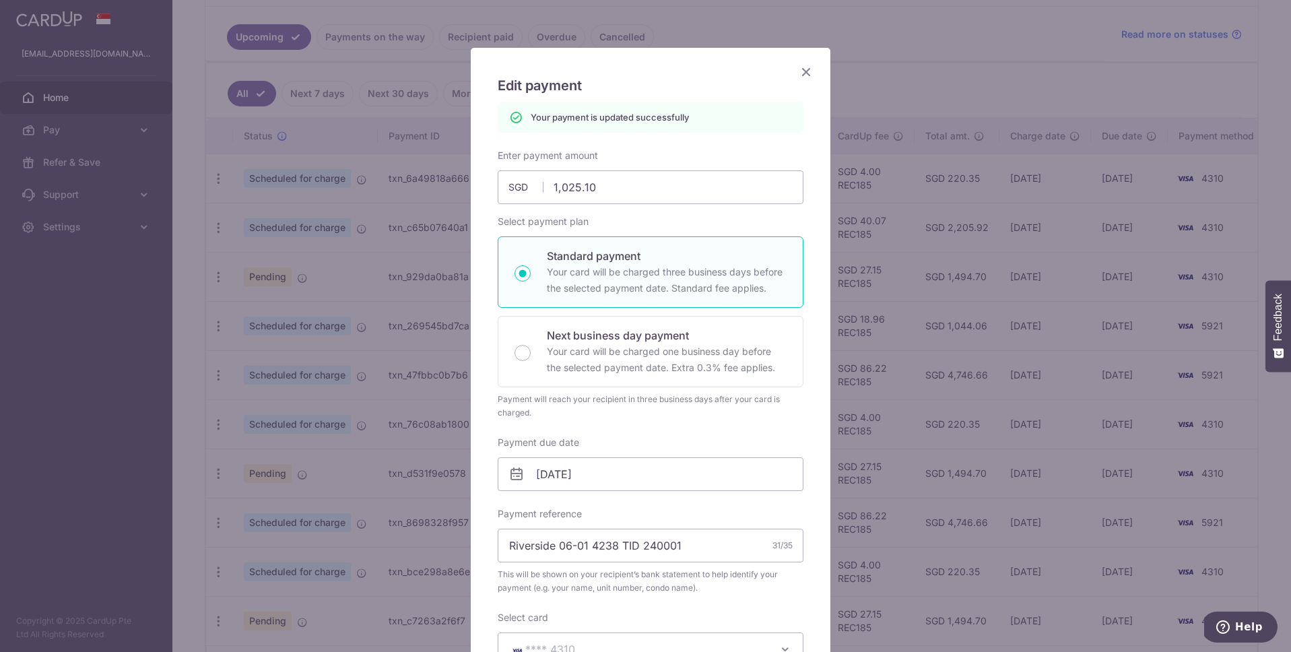
scroll to position [0, 0]
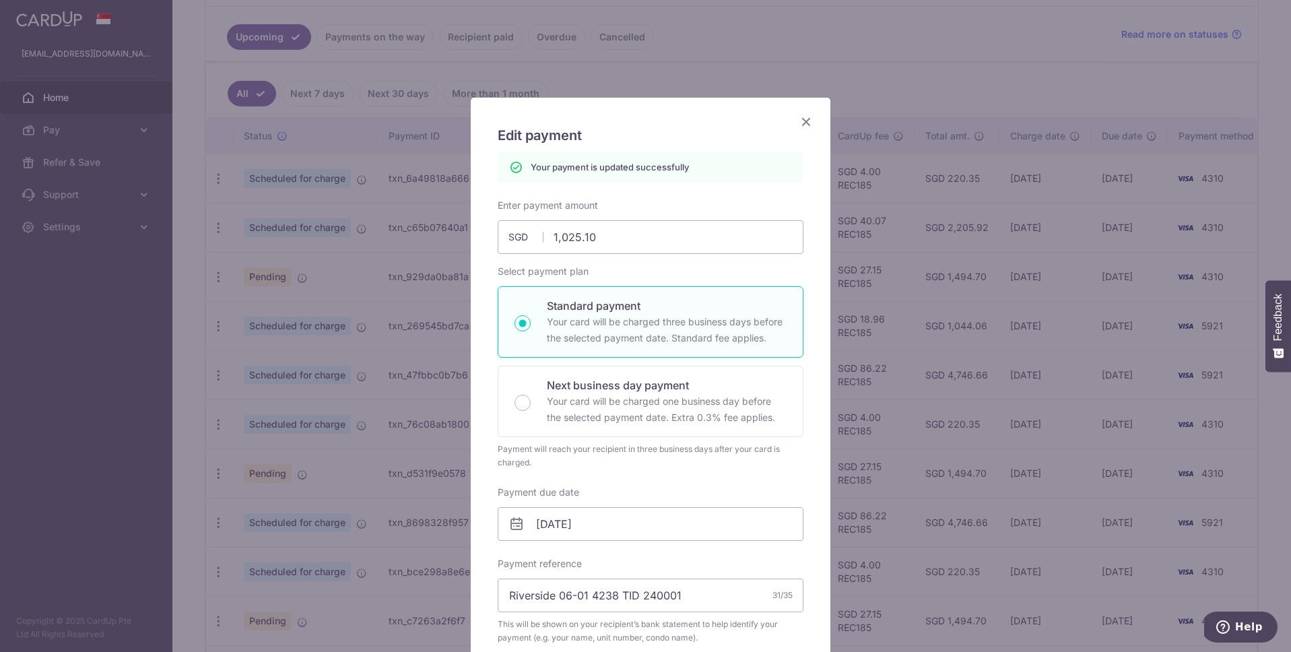
click at [799, 123] on icon "Close" at bounding box center [806, 121] width 16 height 17
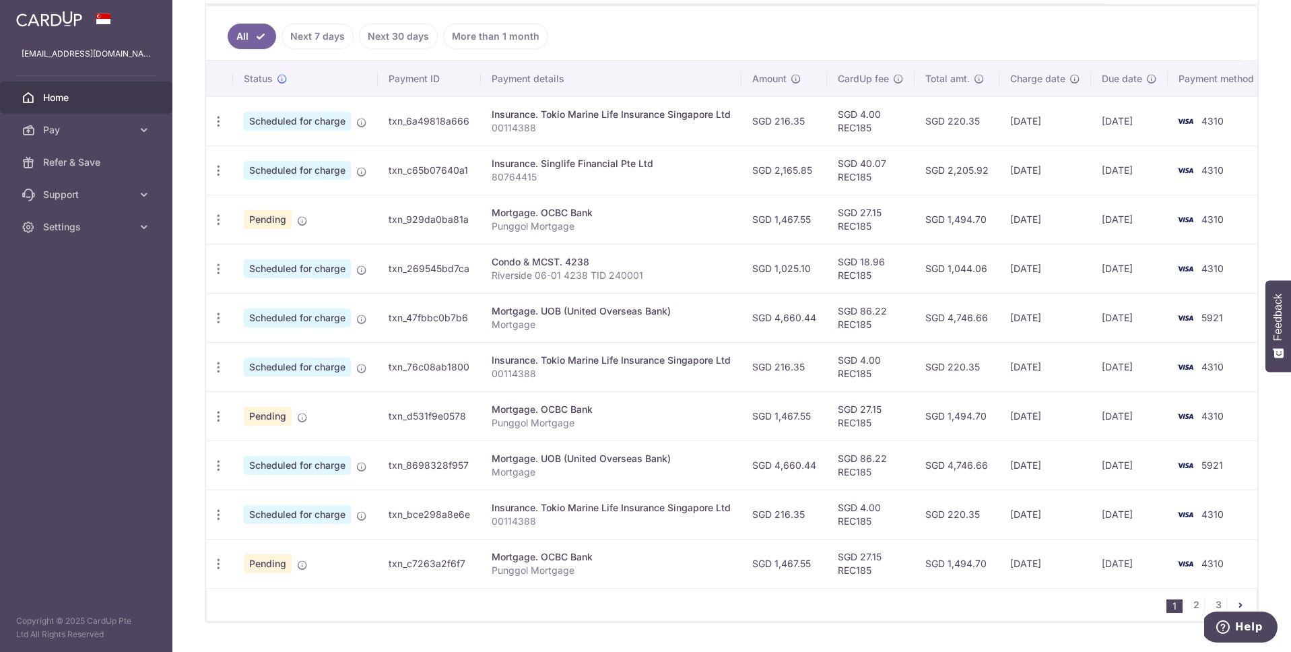
scroll to position [397, 0]
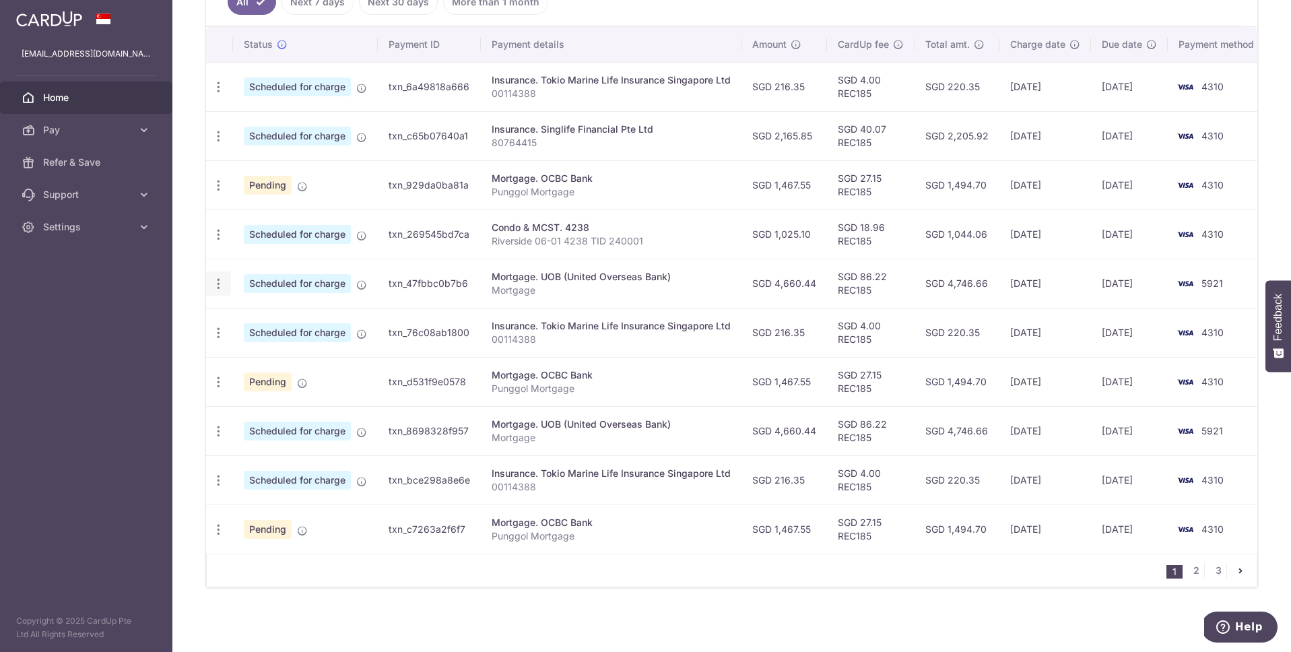
click at [217, 94] on icon "button" at bounding box center [219, 87] width 14 height 14
click at [269, 313] on span "Update payment" at bounding box center [291, 321] width 92 height 16
radio input "true"
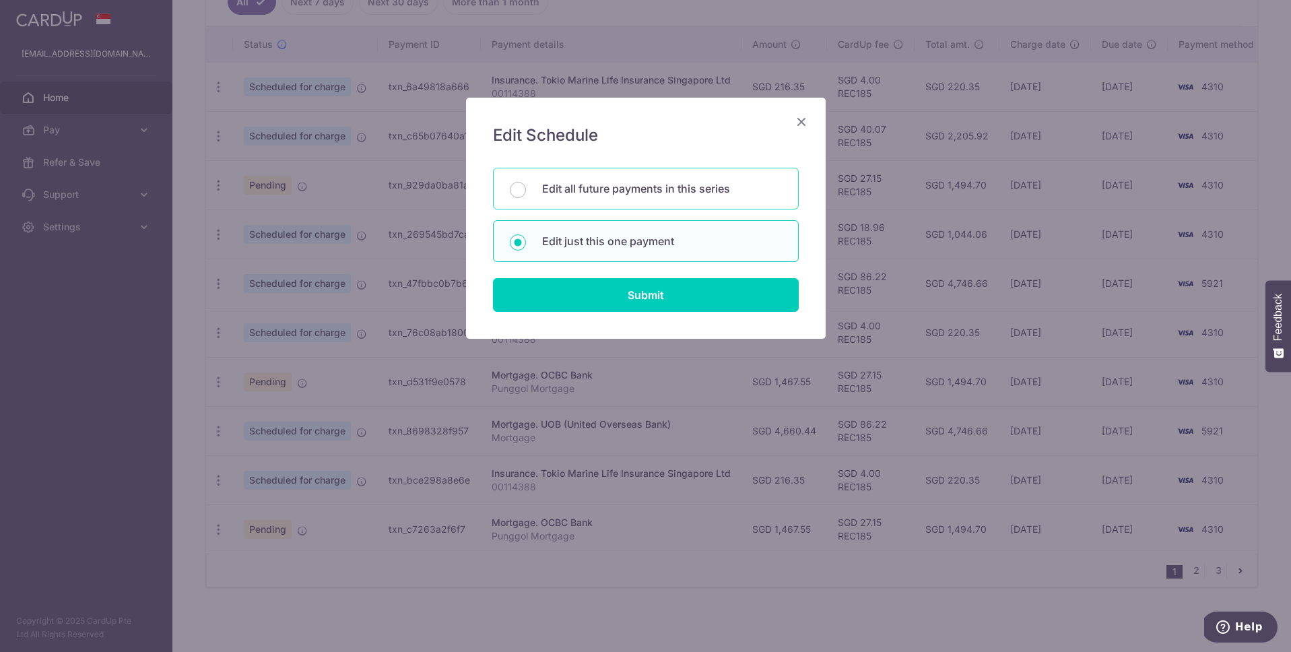
click at [717, 193] on p "Edit all future payments in this series" at bounding box center [662, 189] width 240 height 16
click at [526, 193] on input "Edit all future payments in this series" at bounding box center [518, 190] width 16 height 16
radio input "true"
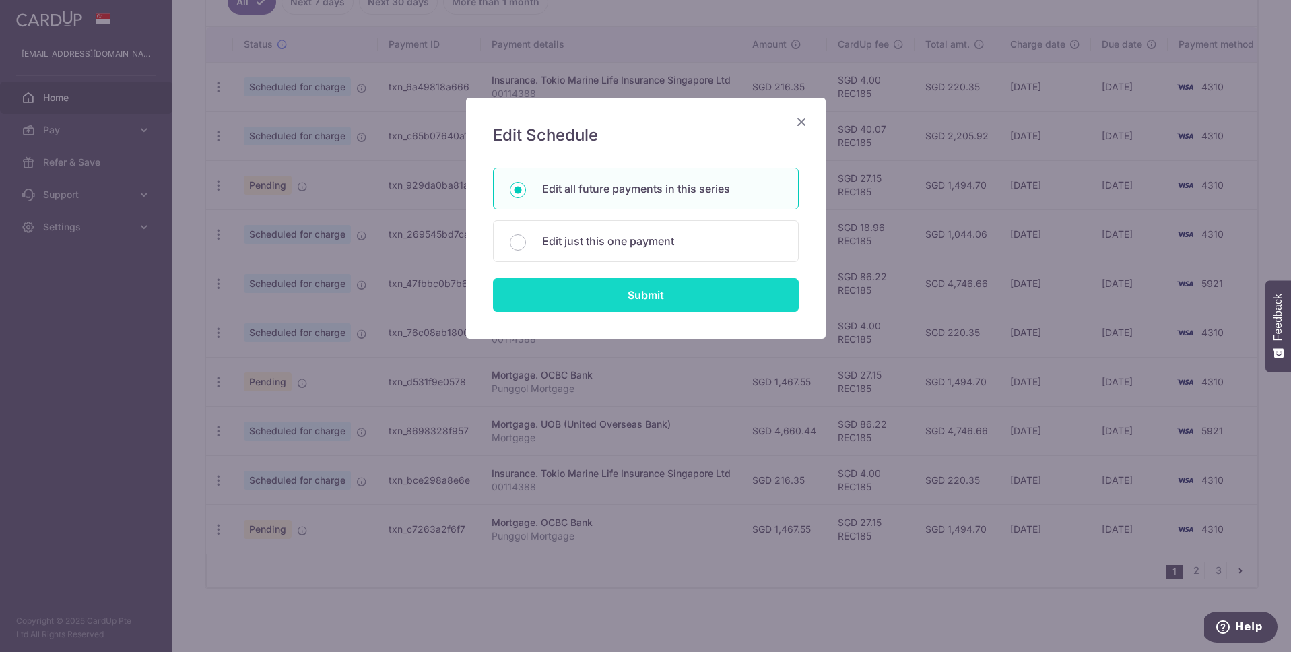
click at [672, 298] on input "Submit" at bounding box center [646, 295] width 306 height 34
radio input "true"
type input "4,660.44"
type input "Mortgage"
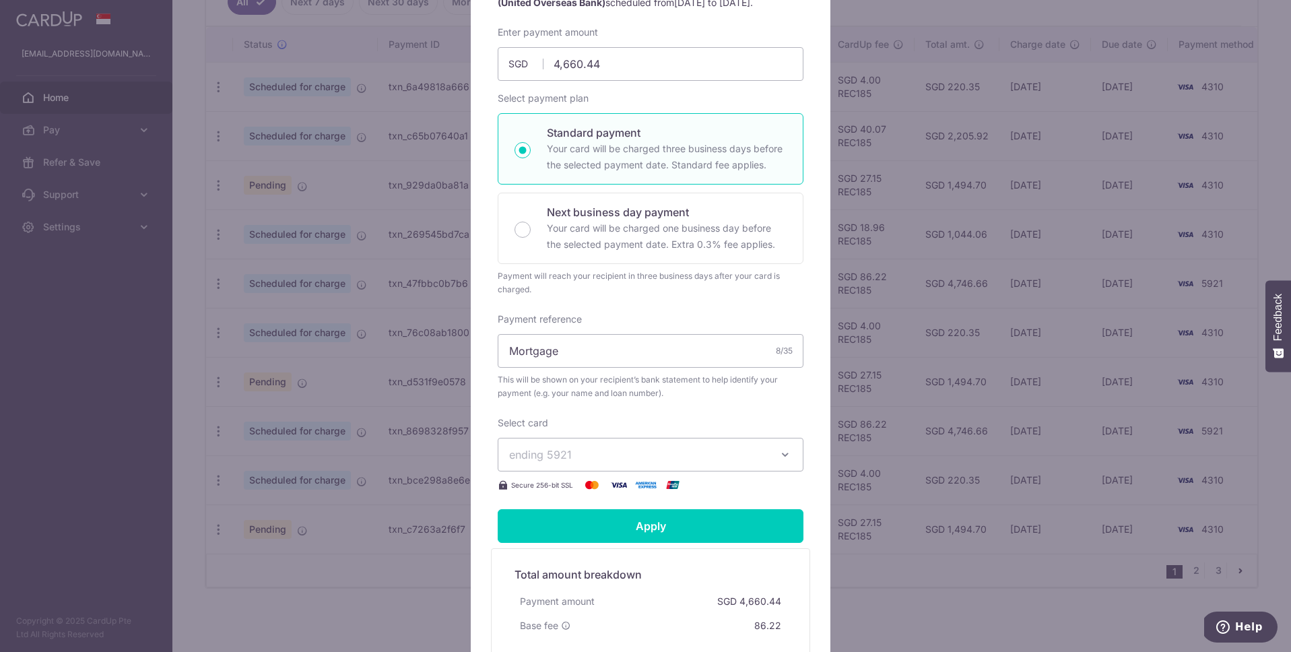
scroll to position [276, 0]
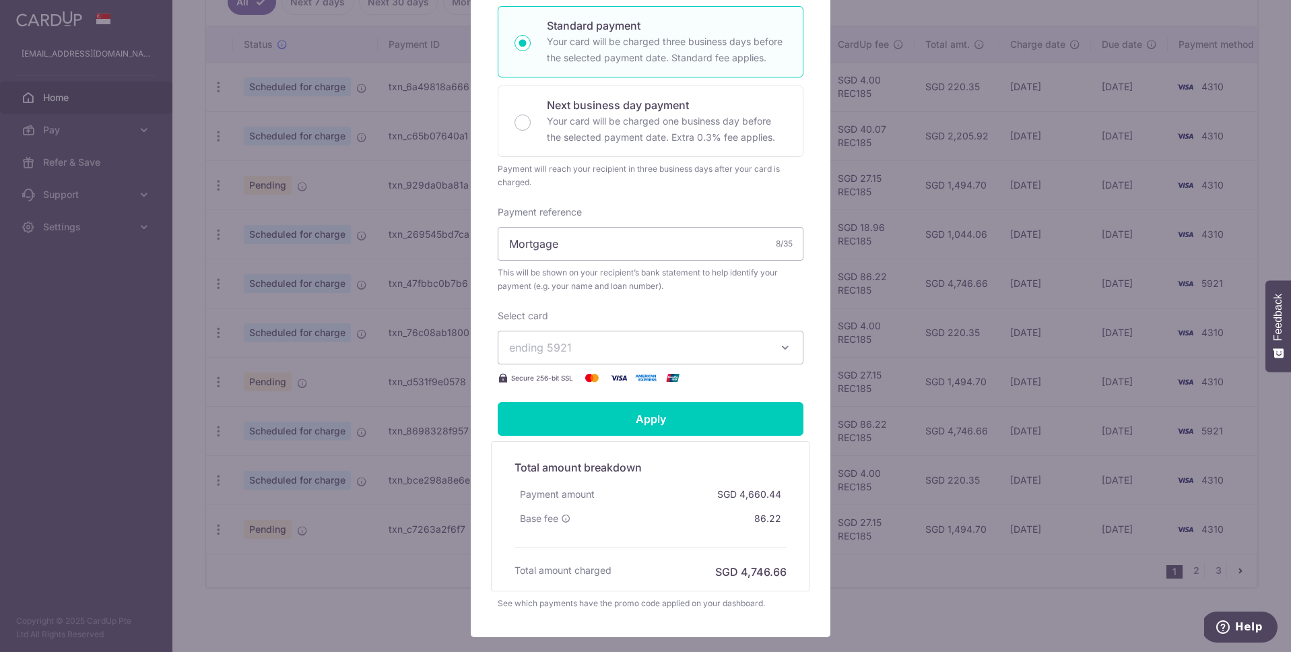
click at [618, 344] on span "ending 5921" at bounding box center [638, 347] width 259 height 16
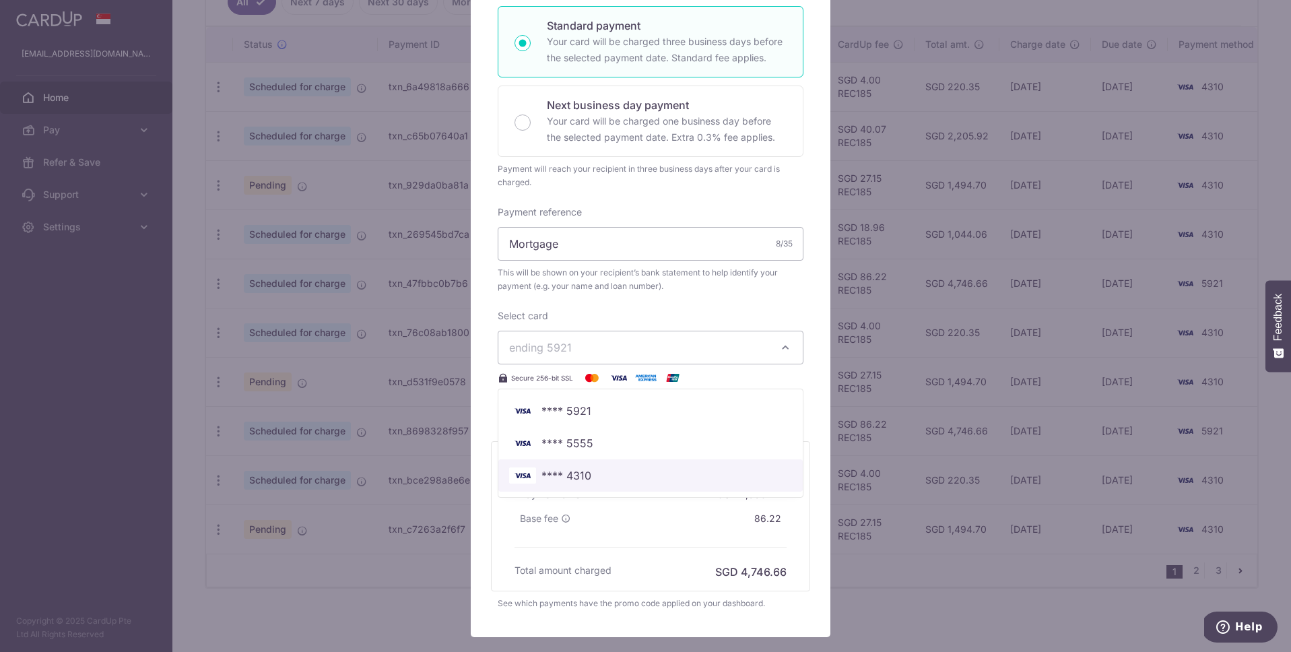
click at [602, 475] on span "**** 4310" at bounding box center [650, 475] width 283 height 16
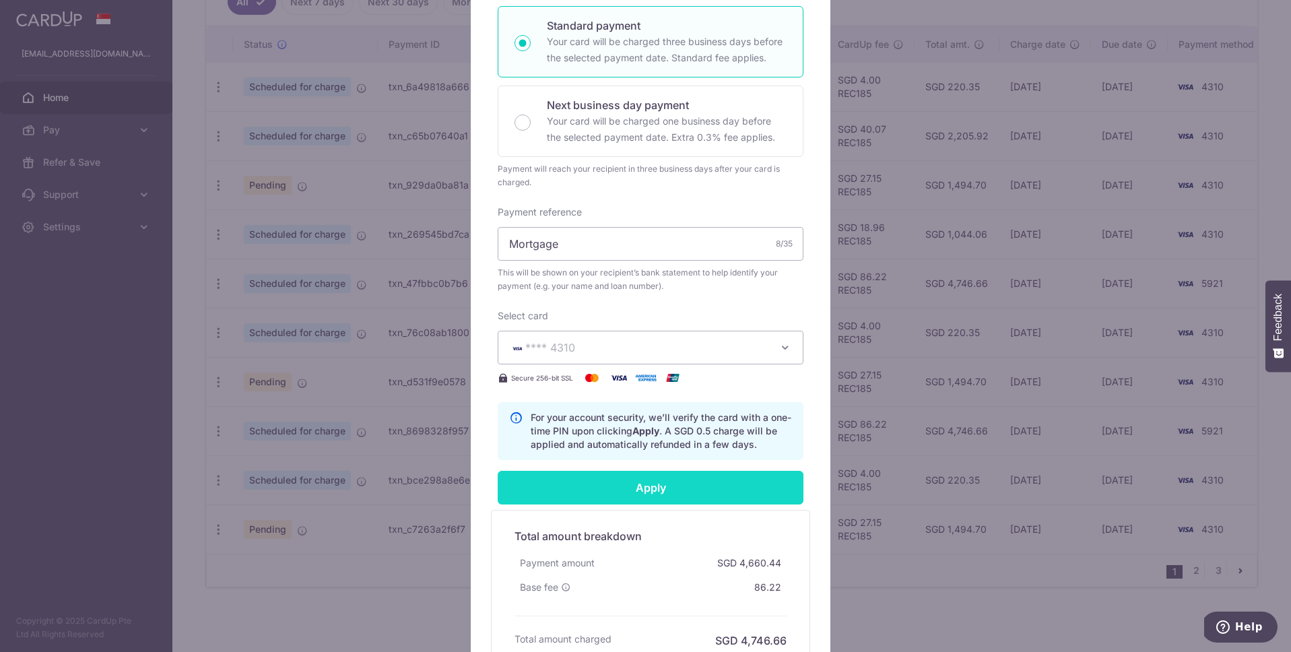
click at [649, 489] on input "Apply" at bounding box center [651, 488] width 306 height 34
type input "Successfully Applied"
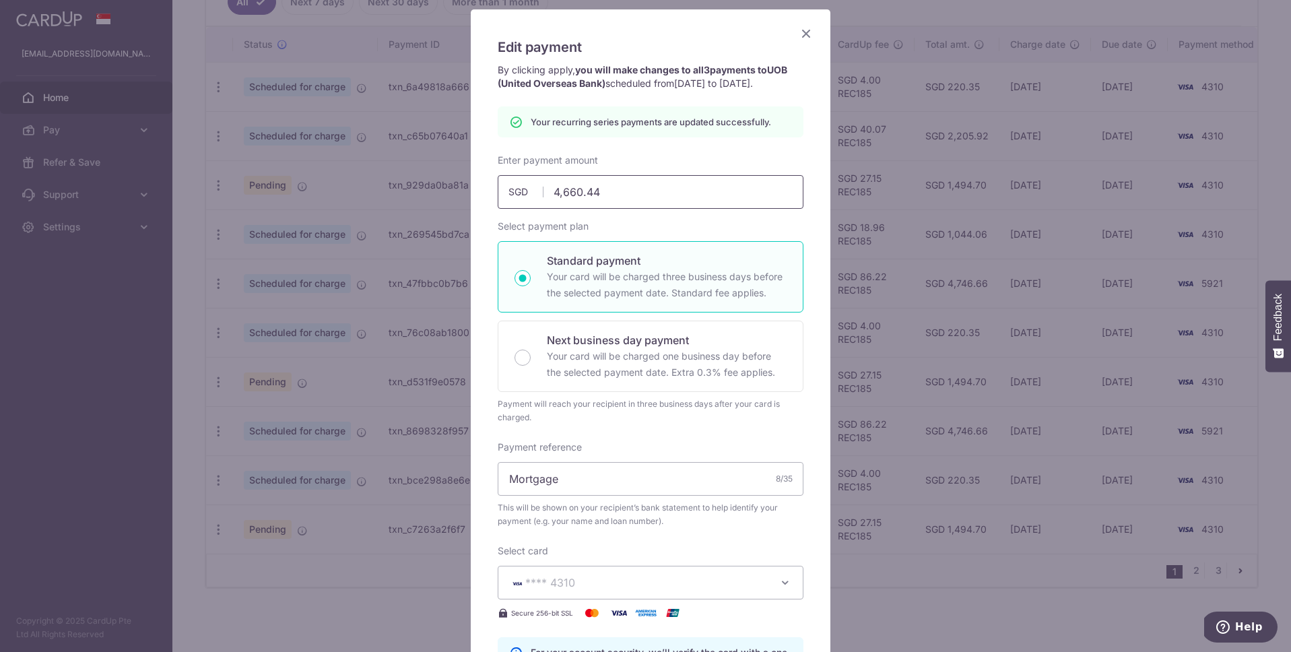
scroll to position [0, 0]
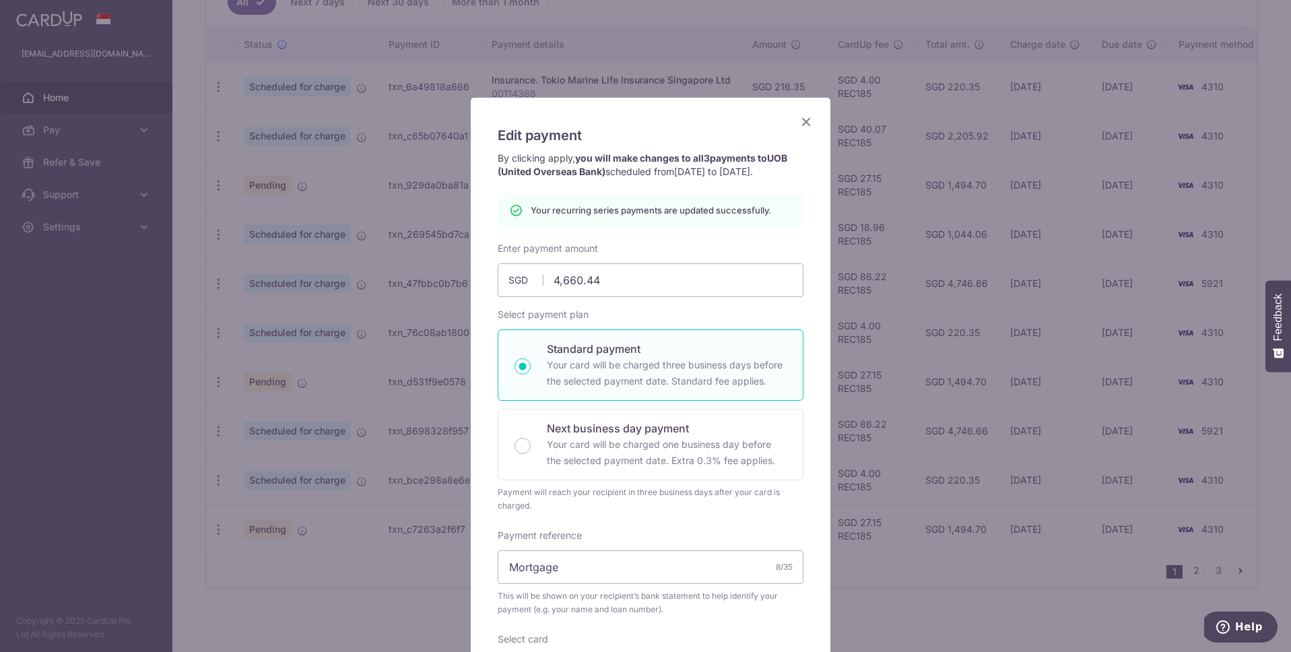
click at [802, 120] on icon "Close" at bounding box center [806, 121] width 16 height 17
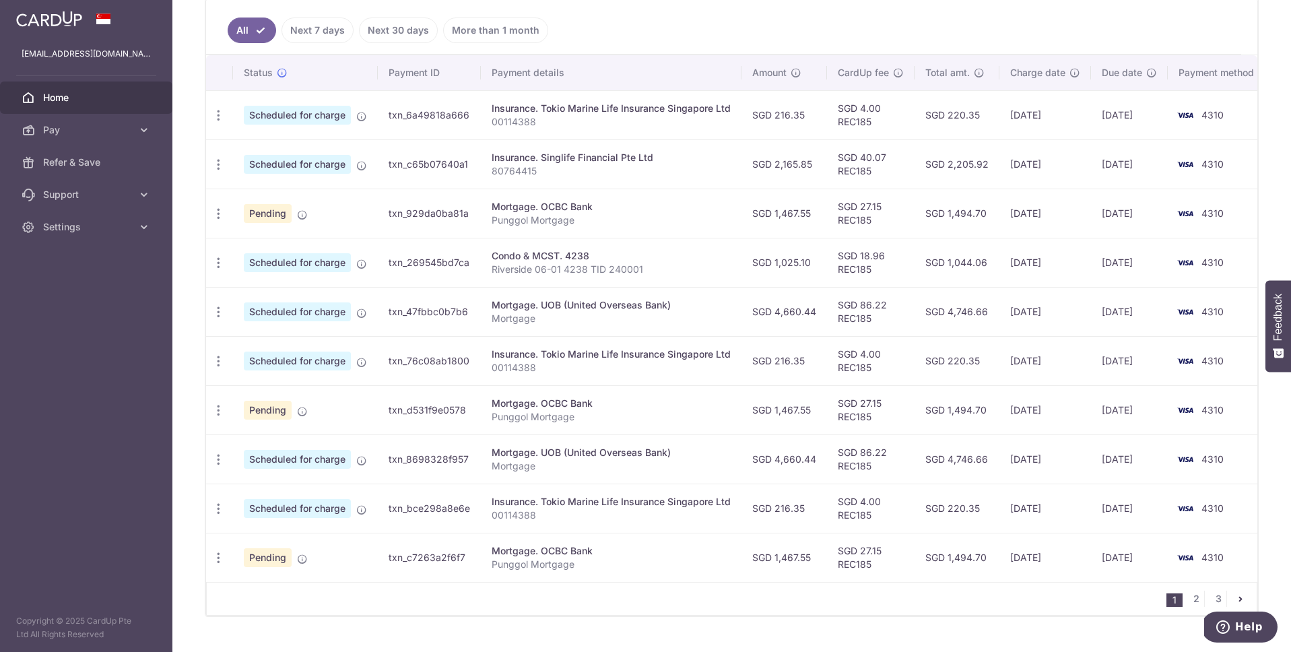
scroll to position [362, 0]
click at [1190, 604] on link "2" at bounding box center [1196, 597] width 16 height 16
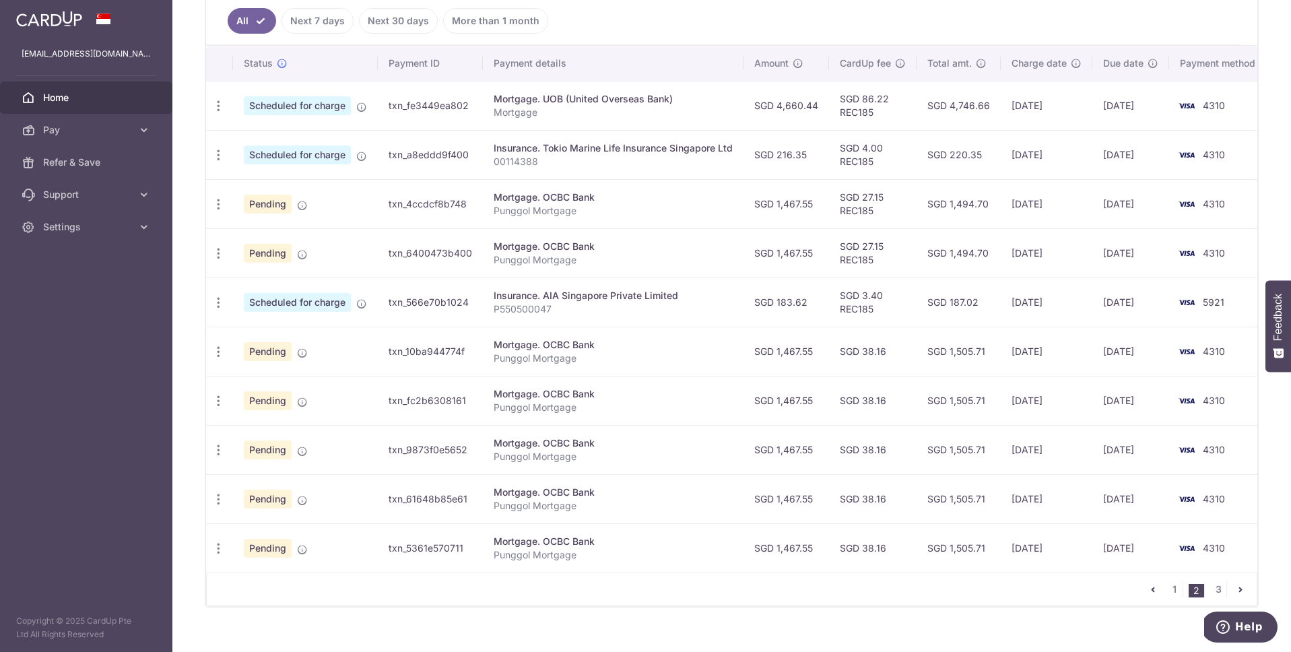
scroll to position [397, 0]
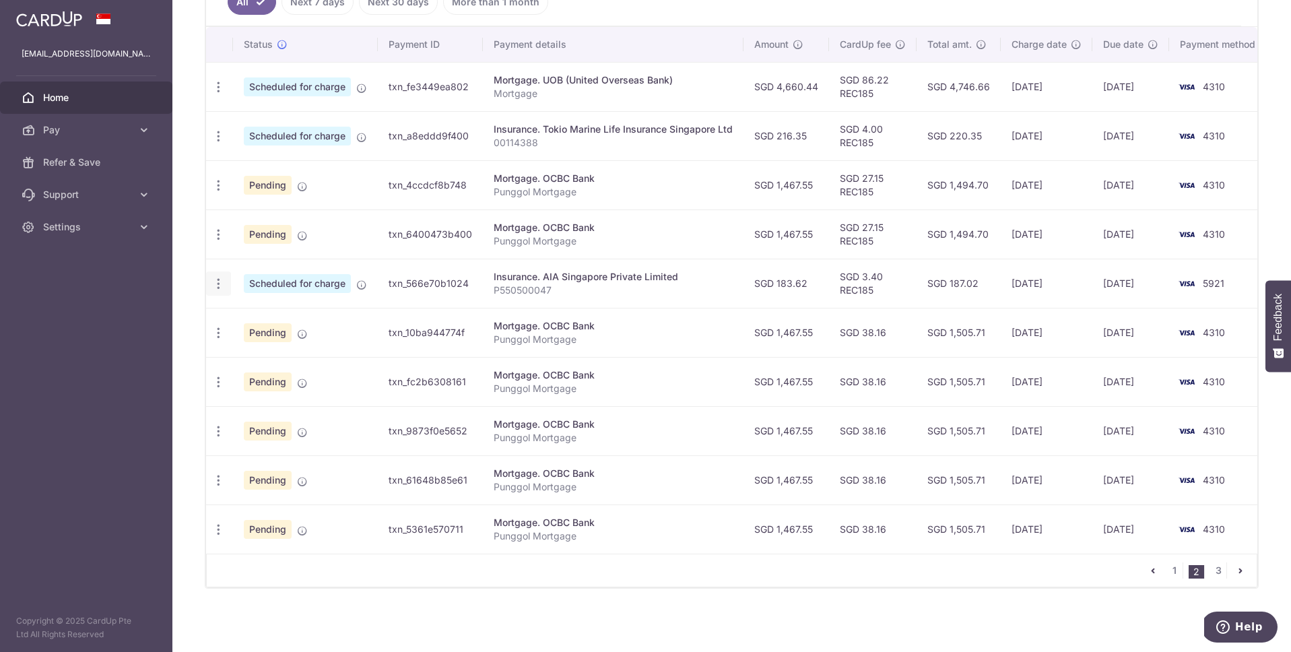
click at [217, 94] on icon "button" at bounding box center [219, 87] width 14 height 14
click at [273, 315] on span "Update payment" at bounding box center [291, 321] width 92 height 16
radio input "true"
type input "183.62"
type input "[DATE]"
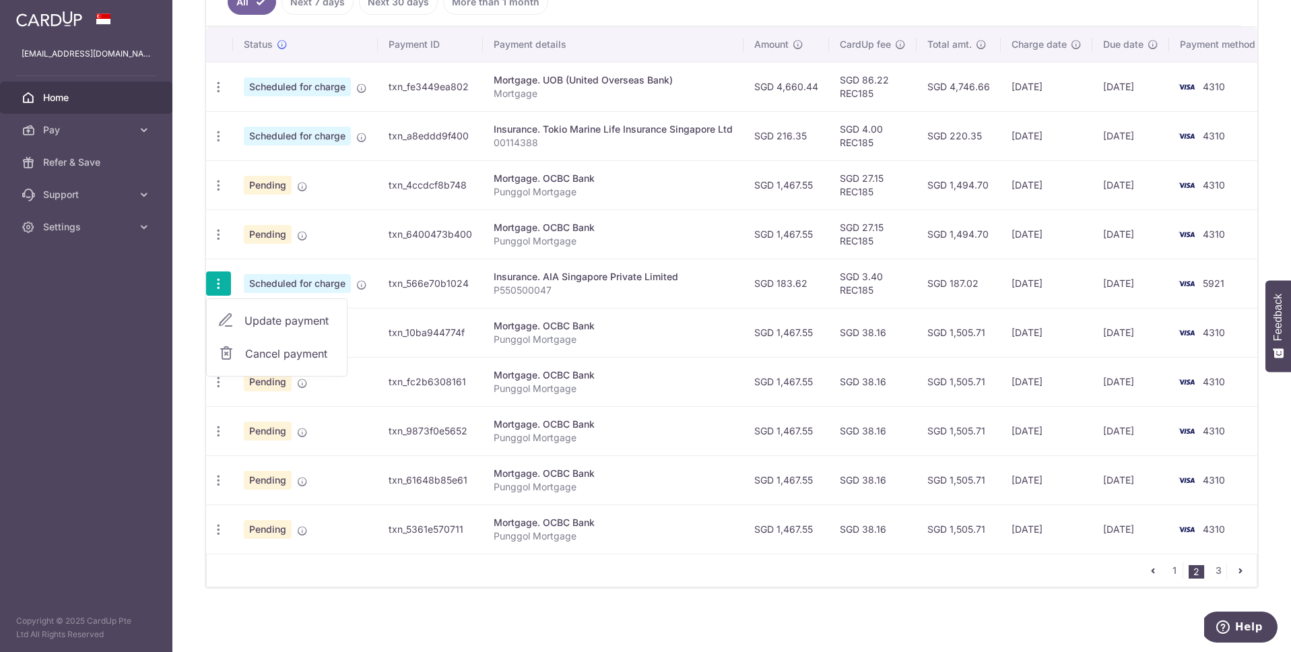
type input "P550500047"
type input "REC185"
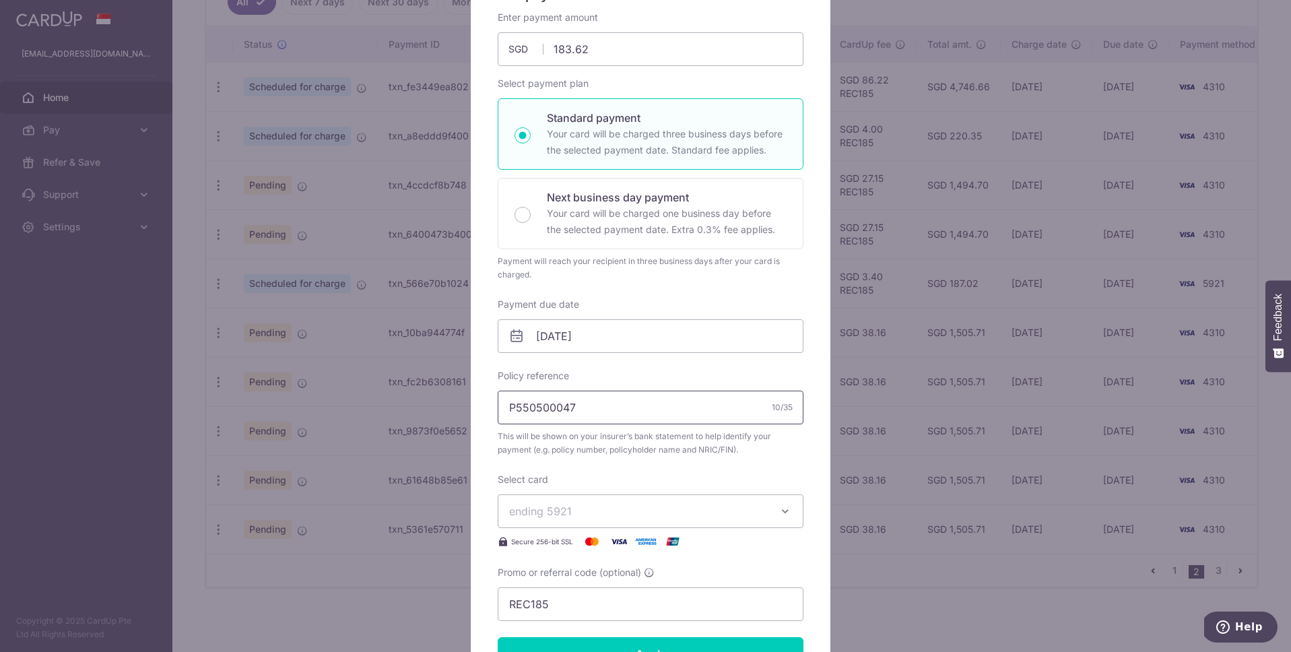
scroll to position [155, 0]
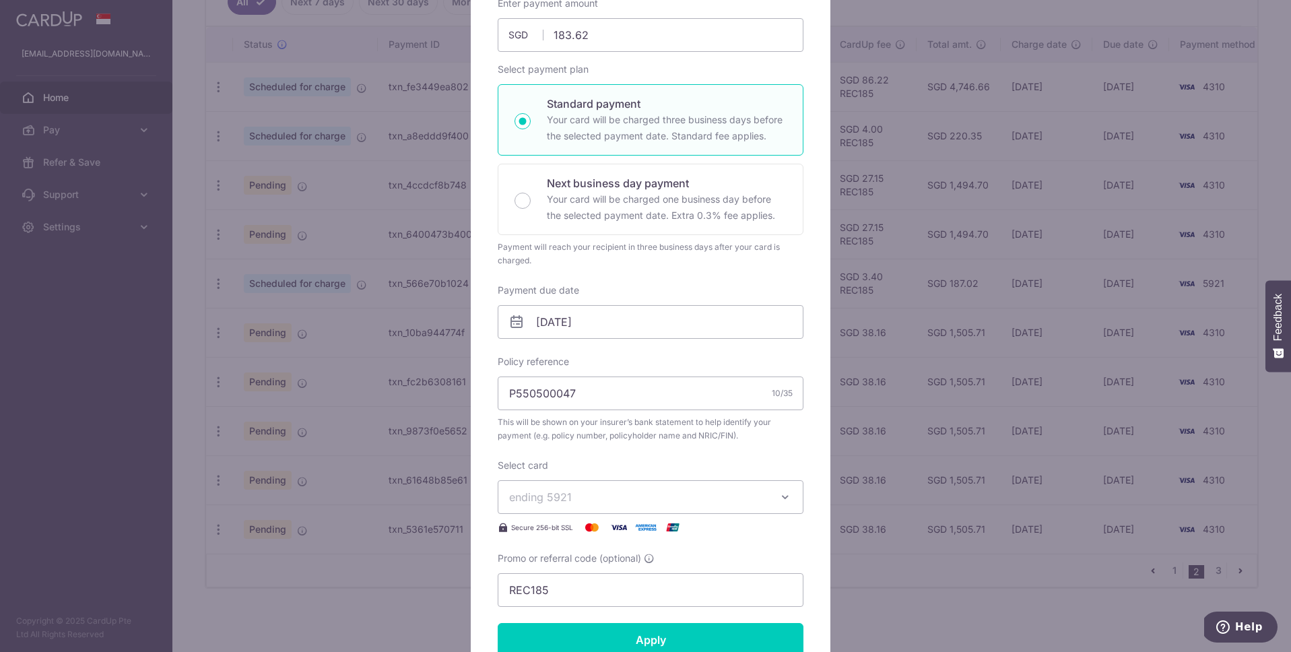
click at [588, 500] on span "ending 5921" at bounding box center [638, 497] width 259 height 16
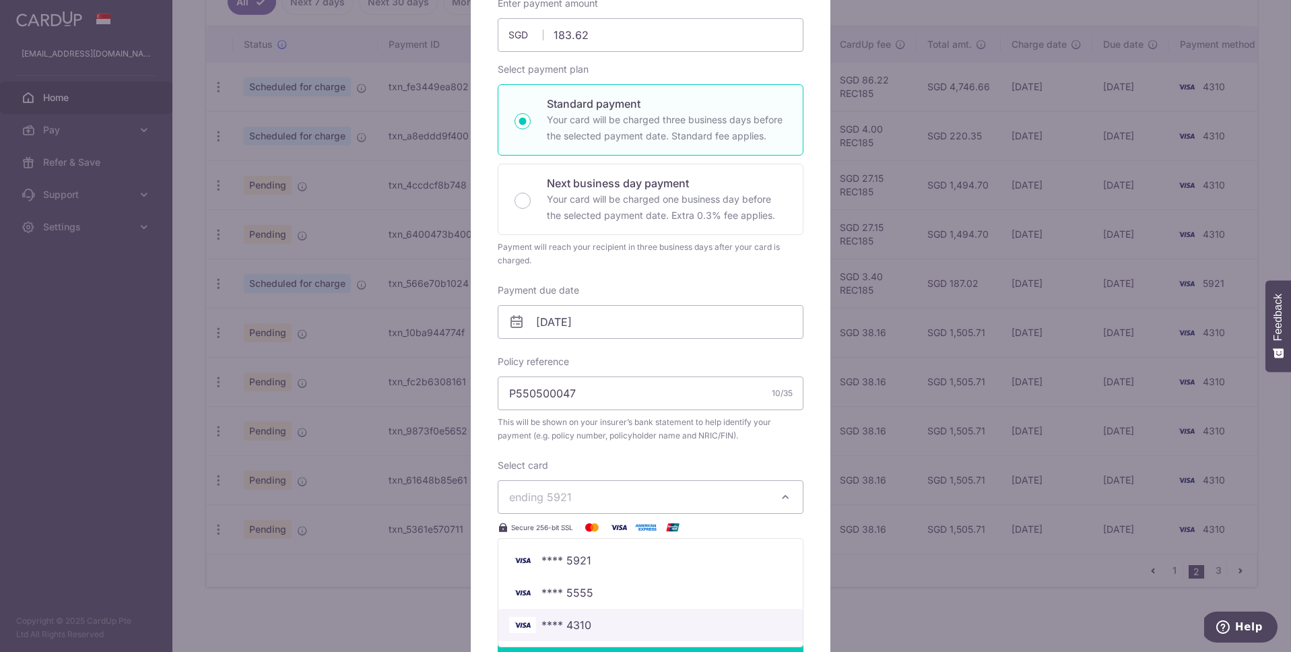
click at [582, 624] on span "**** 4310" at bounding box center [567, 625] width 50 height 16
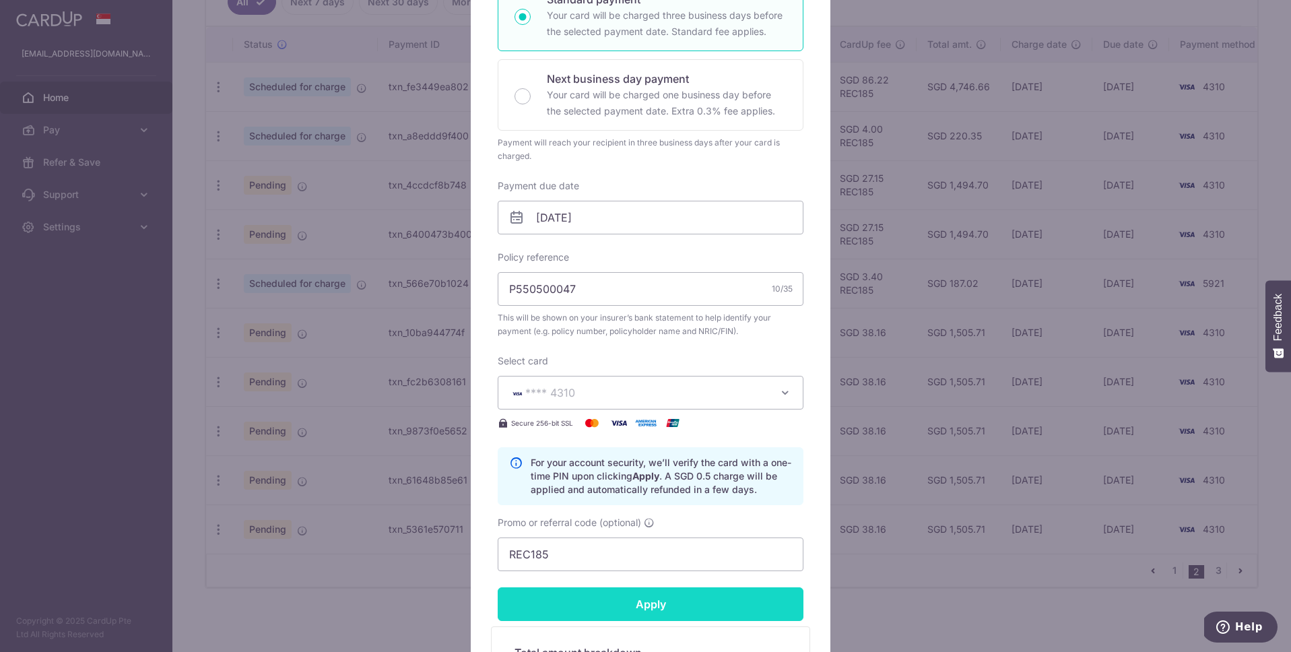
scroll to position [307, 0]
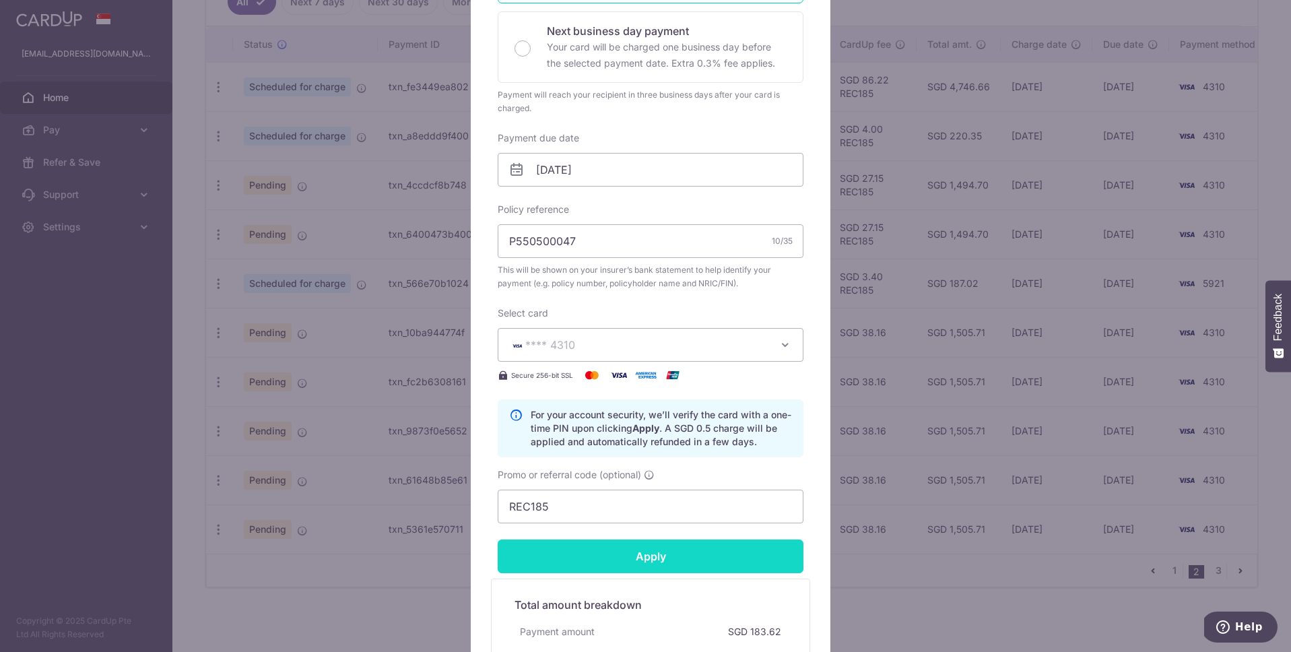
click at [626, 556] on input "Apply" at bounding box center [651, 557] width 306 height 34
type input "Successfully Applied"
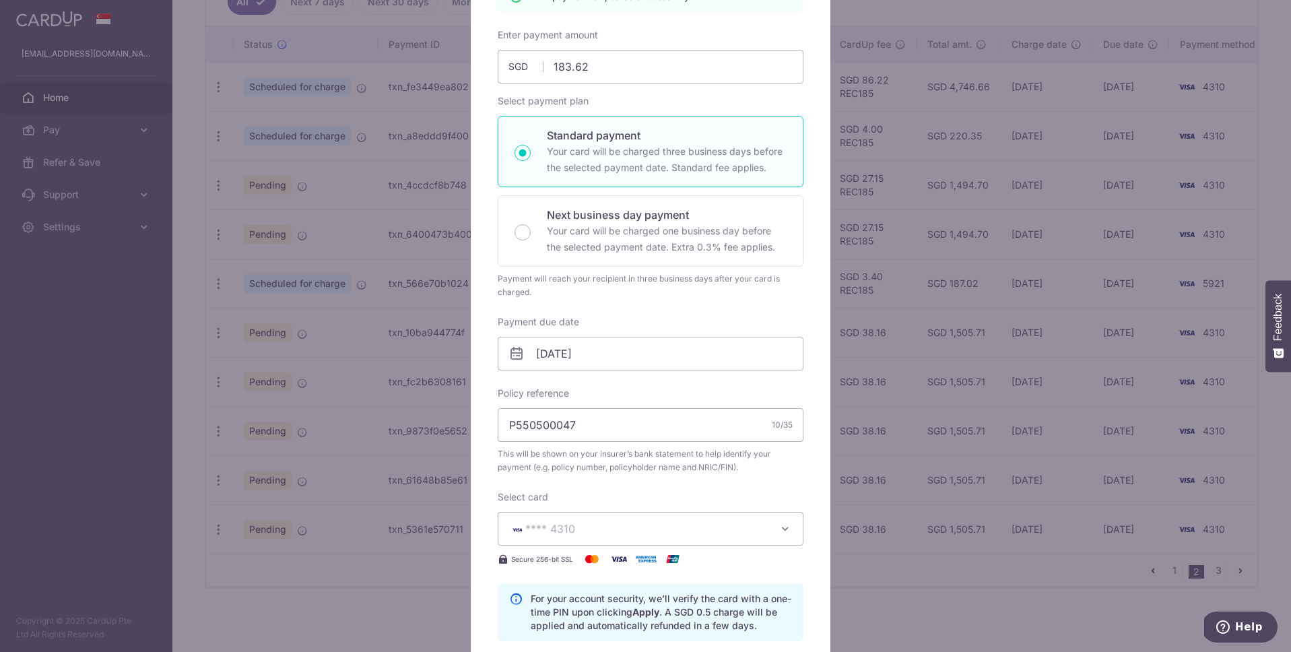
scroll to position [71, 0]
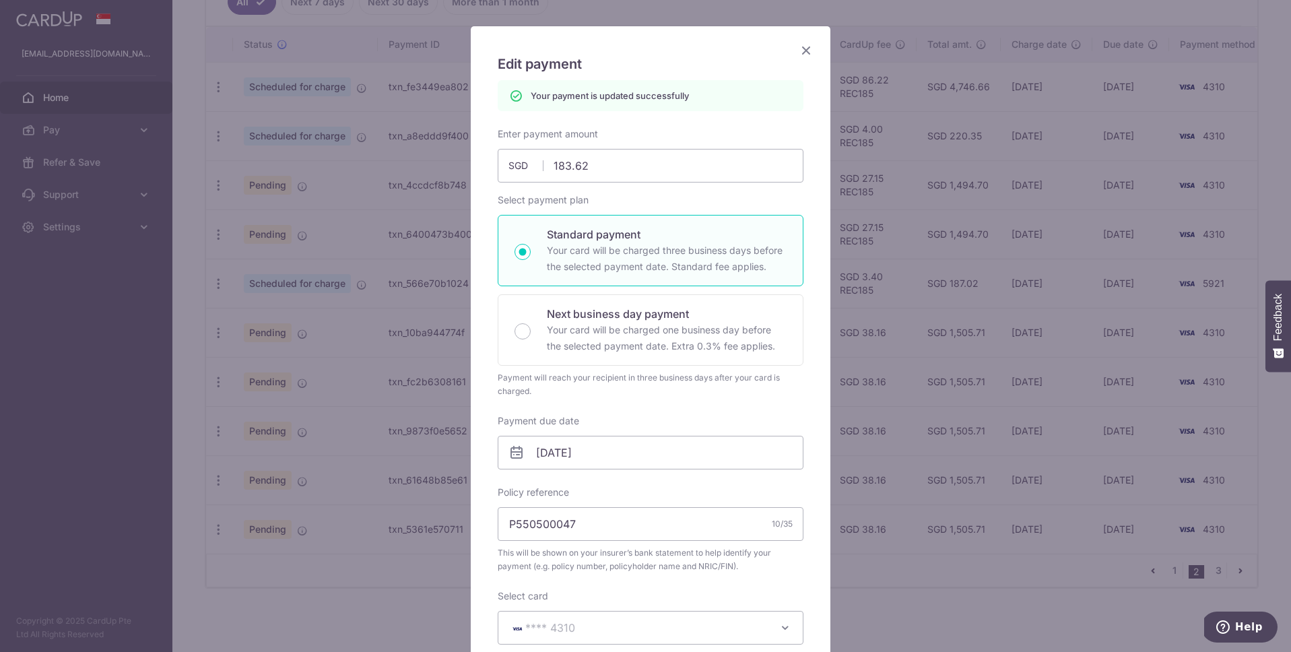
click at [804, 50] on icon "Close" at bounding box center [806, 50] width 16 height 17
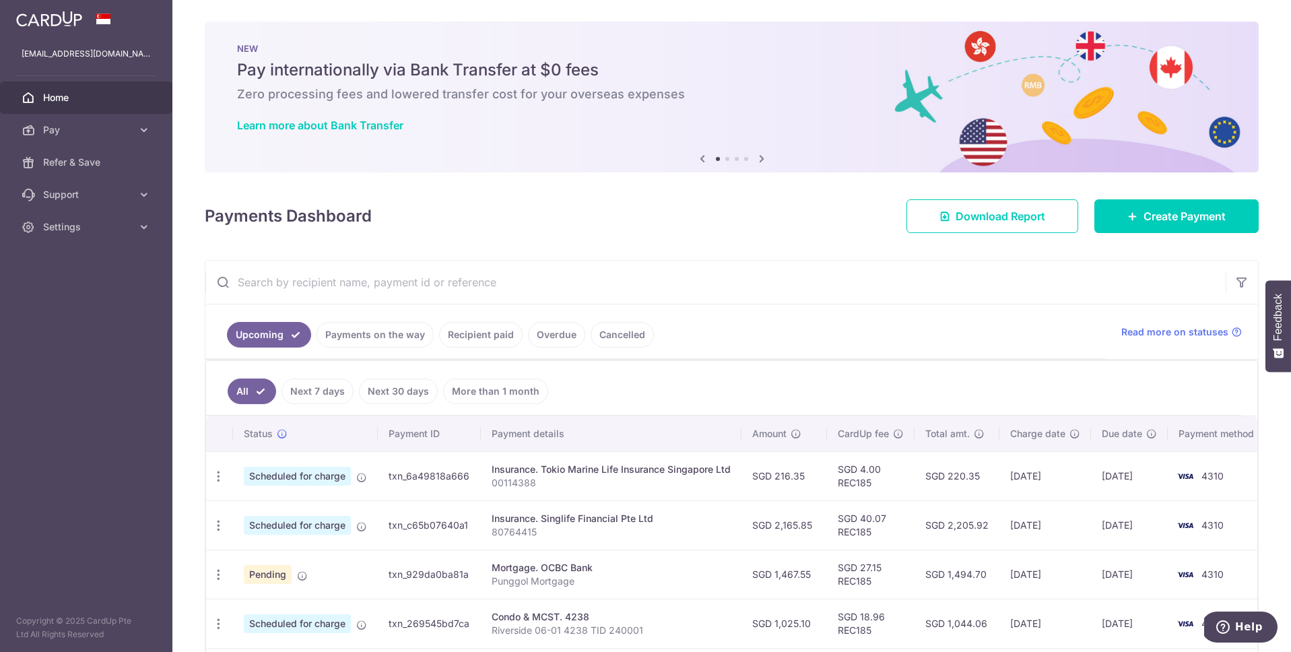
scroll to position [397, 0]
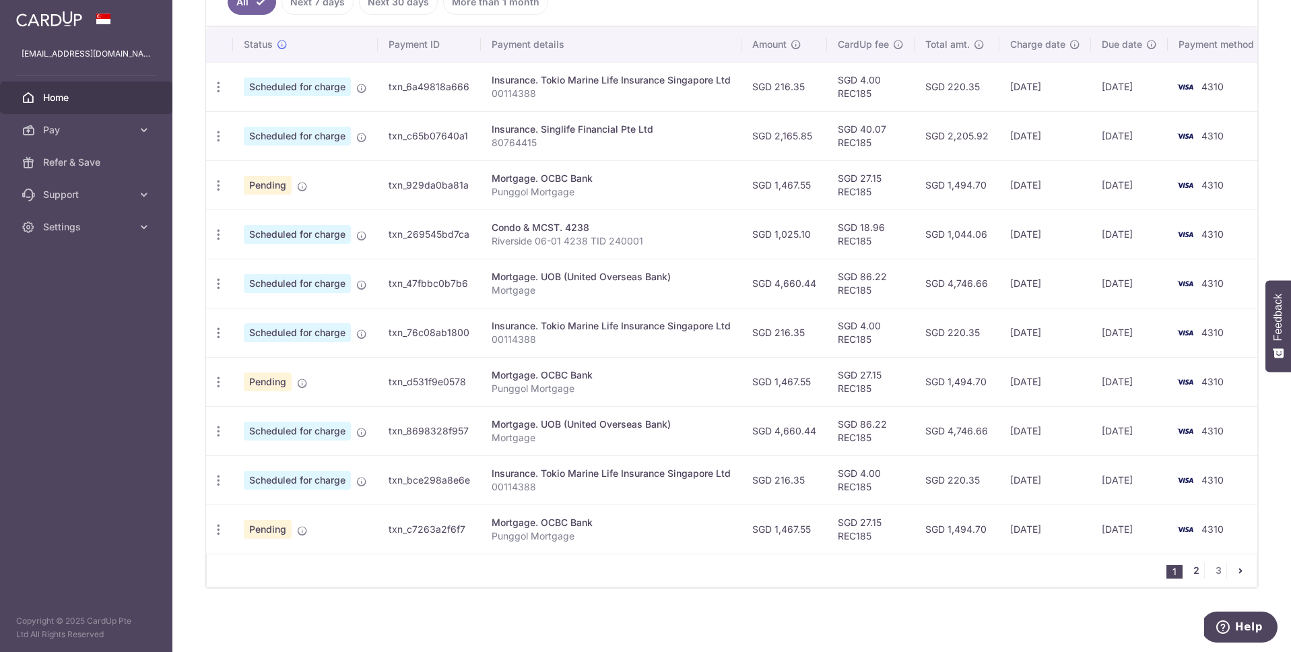
click at [1188, 567] on link "2" at bounding box center [1196, 570] width 16 height 16
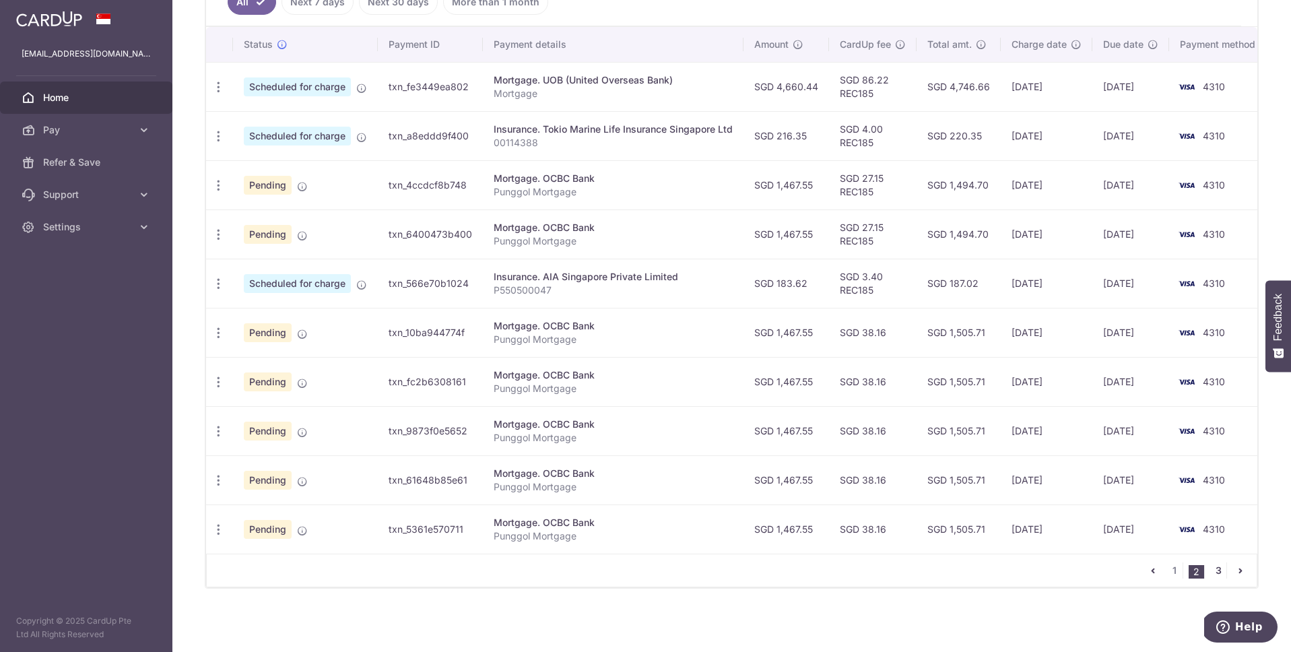
click at [1210, 568] on link "3" at bounding box center [1218, 570] width 16 height 16
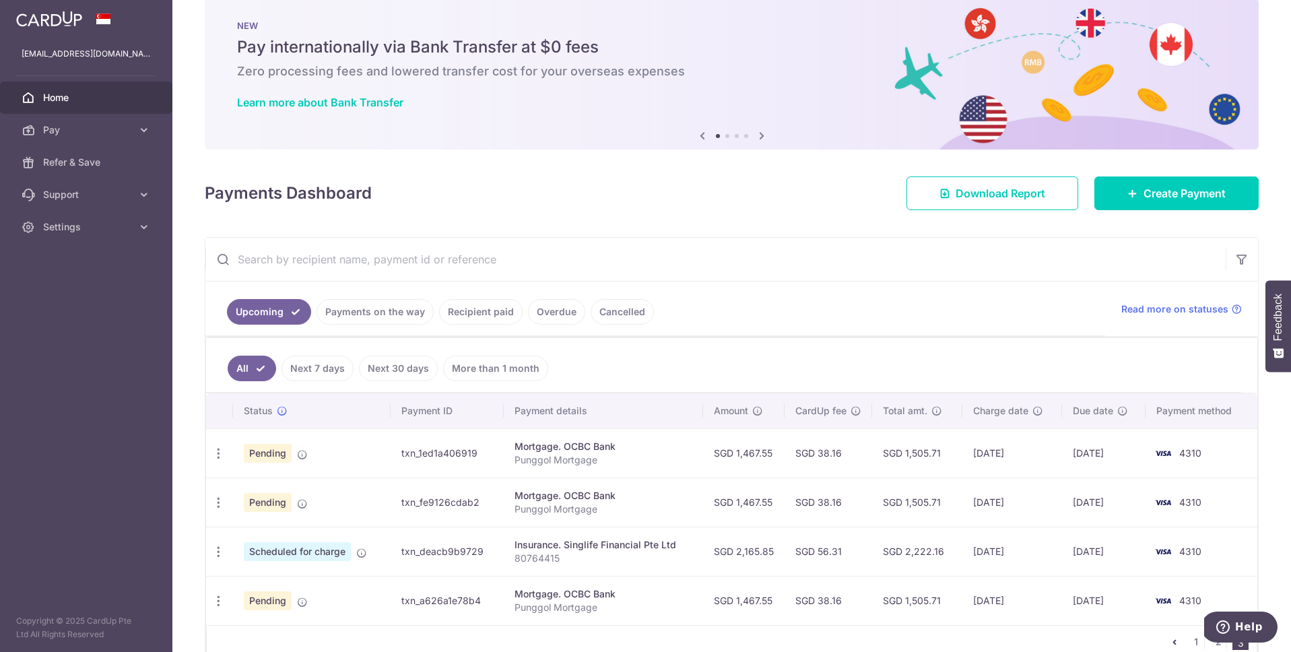
scroll to position [94, 0]
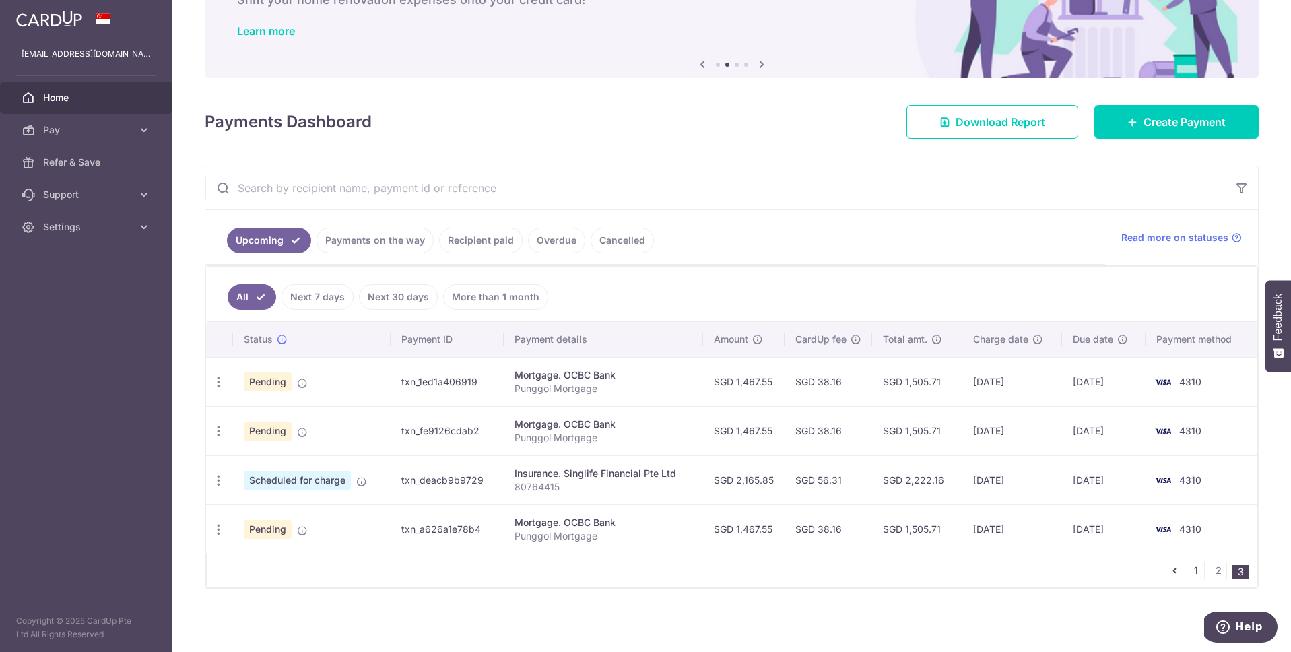
click at [1188, 572] on link "1" at bounding box center [1196, 570] width 16 height 16
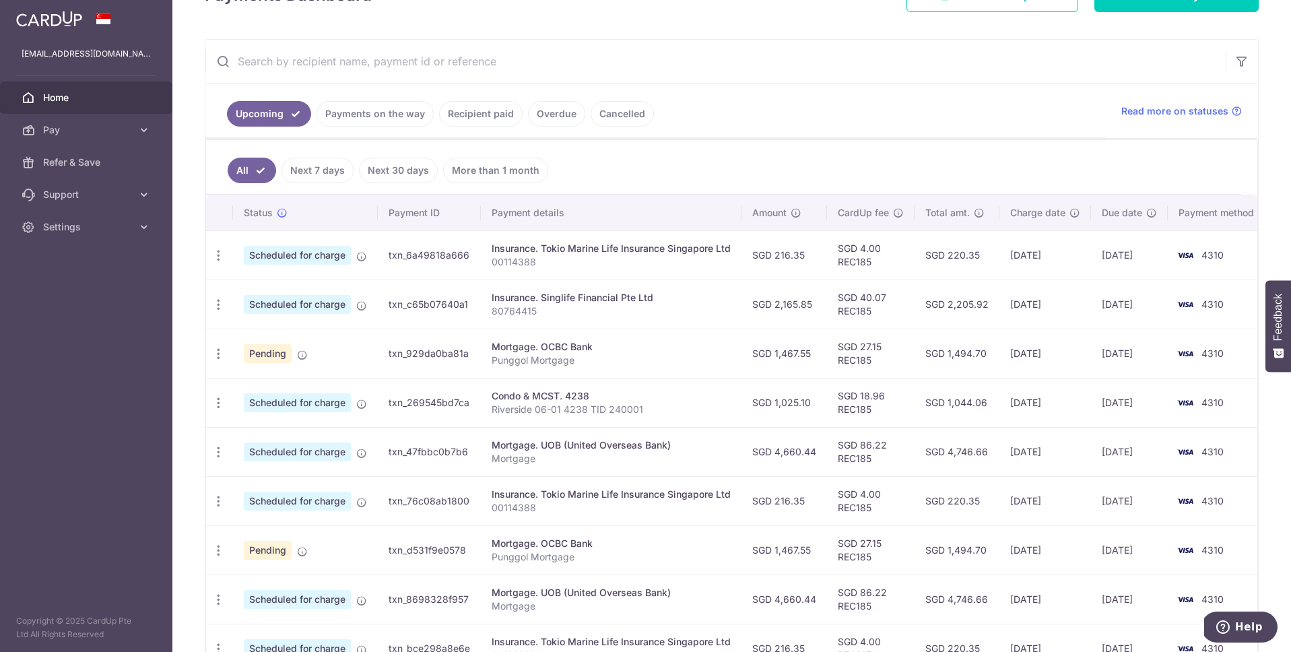
scroll to position [397, 0]
